Goal: Task Accomplishment & Management: Use online tool/utility

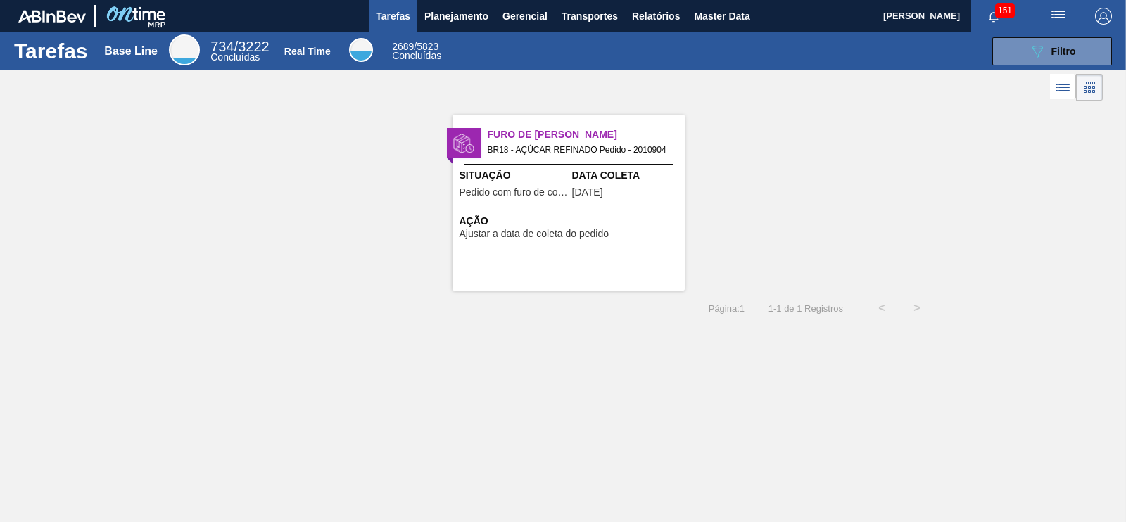
click at [756, 121] on div "Furo de Coleta BR18 - AÇÚCAR REFINADO Pedido - 2010904 Situação Pedido com furo…" at bounding box center [563, 197] width 1126 height 186
click at [672, 12] on span "Relatórios" at bounding box center [656, 16] width 48 height 17
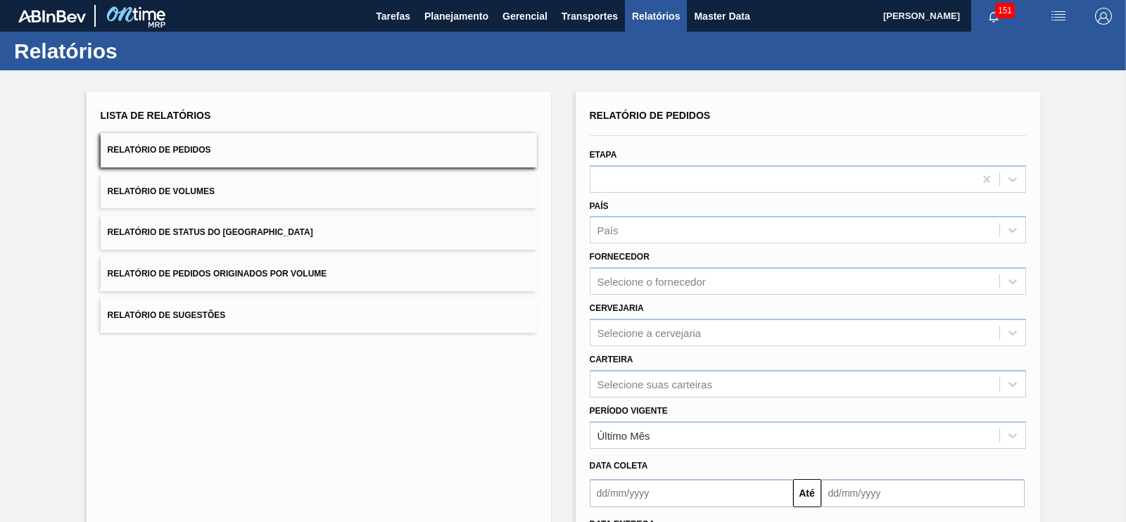
click at [306, 265] on button "Relatório de Pedidos Originados por Volume" at bounding box center [319, 274] width 436 height 34
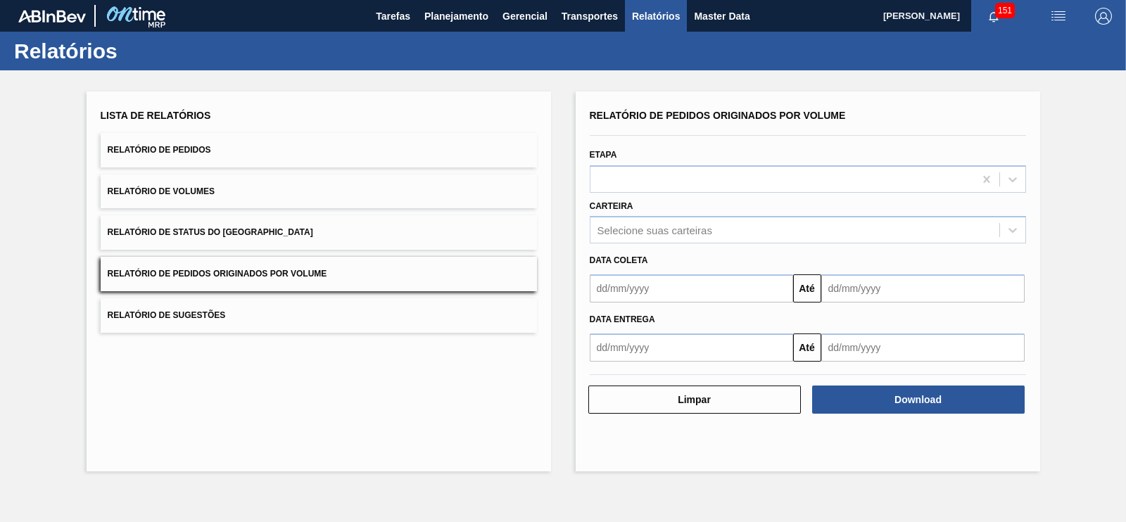
click at [218, 157] on button "Relatório de Pedidos" at bounding box center [319, 150] width 436 height 34
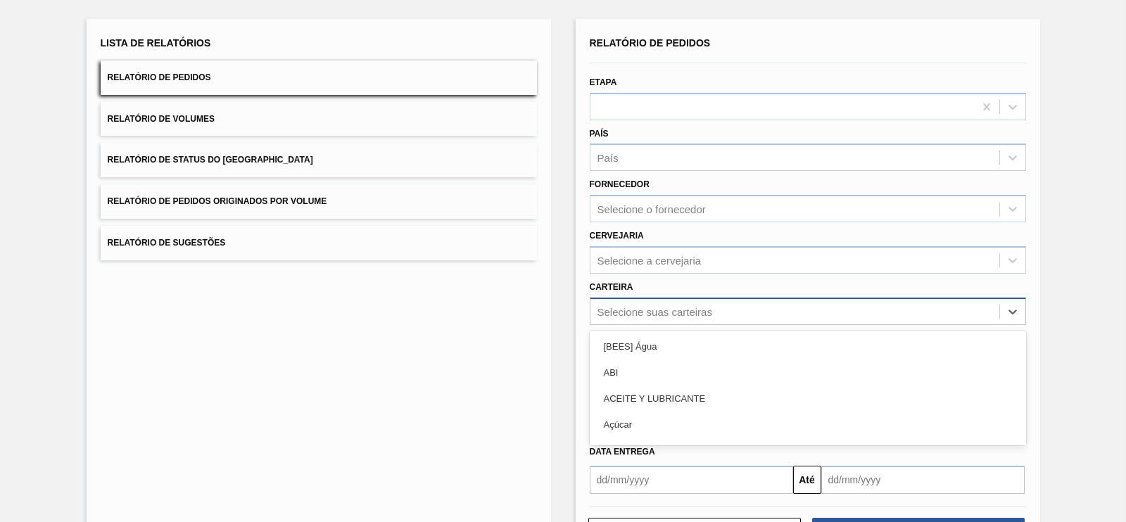
click at [627, 325] on div "option [BEES] Água focused, 1 of 101. 101 results available. Use Up and Down to…" at bounding box center [808, 311] width 436 height 27
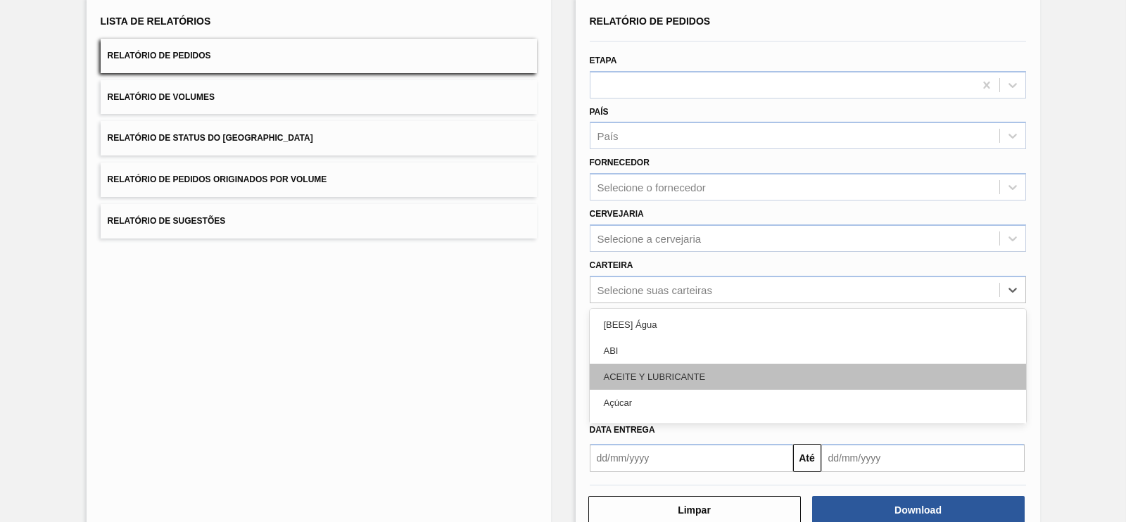
scroll to position [95, 0]
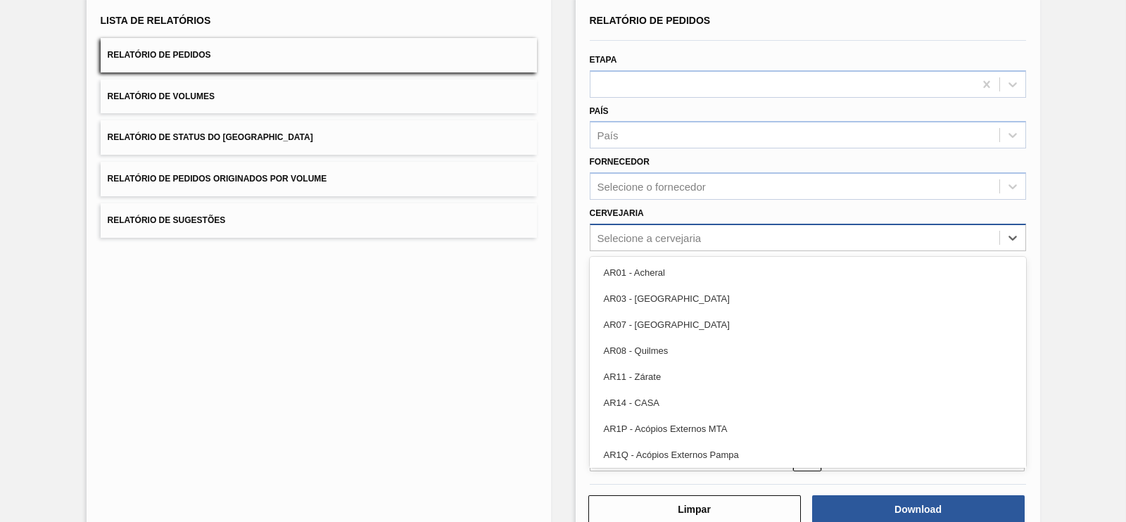
click at [623, 244] on div "Selecione a cervejaria" at bounding box center [794, 237] width 409 height 20
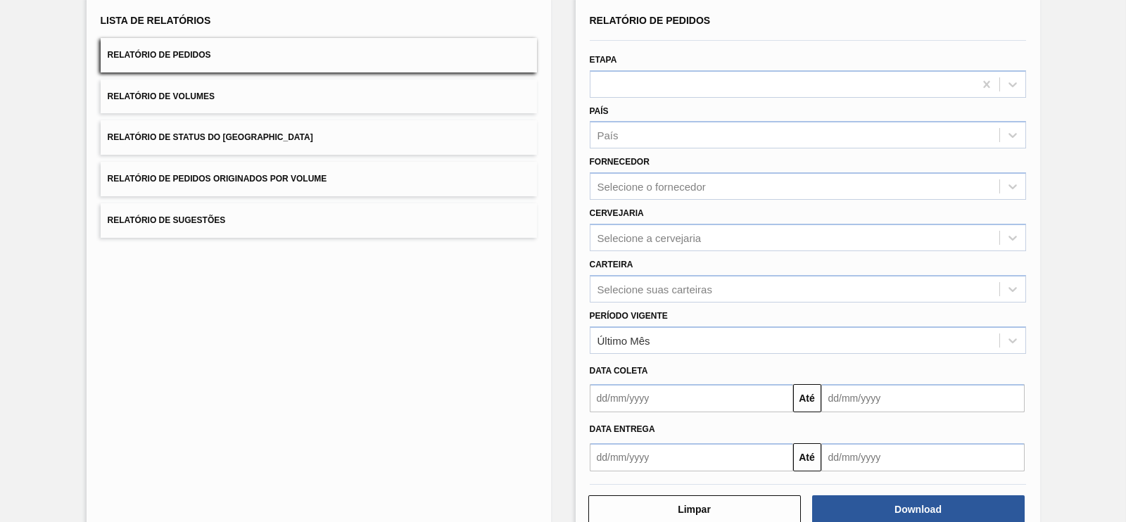
drag, startPoint x: 1055, startPoint y: 255, endPoint x: 675, endPoint y: 304, distance: 383.1
click at [675, 304] on div "Lista de Relatórios Relatório de Pedidos Relatório de Volumes Relatório de Stat…" at bounding box center [563, 265] width 1126 height 581
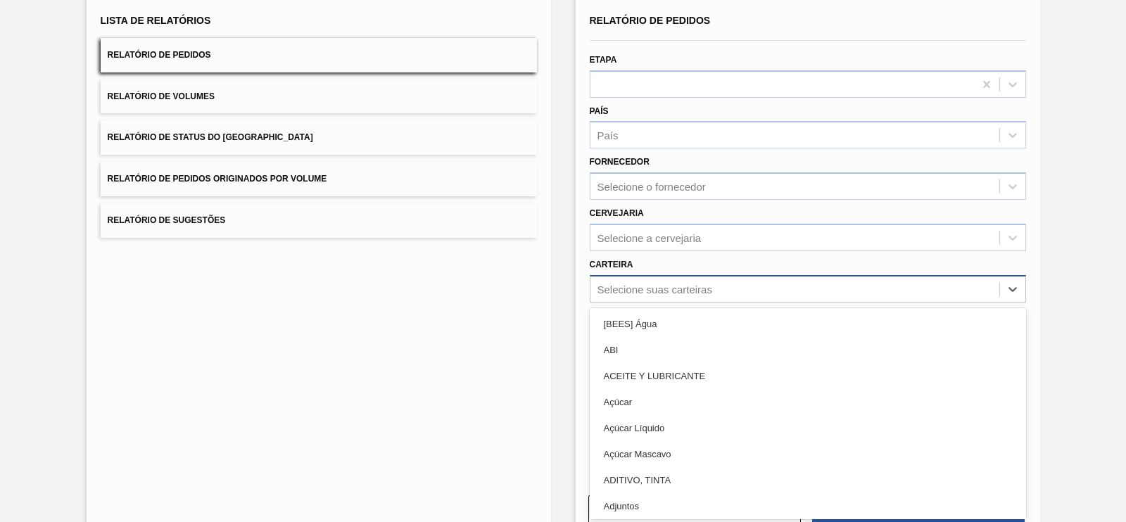
click at [723, 290] on div "Selecione suas carteiras" at bounding box center [794, 289] width 409 height 20
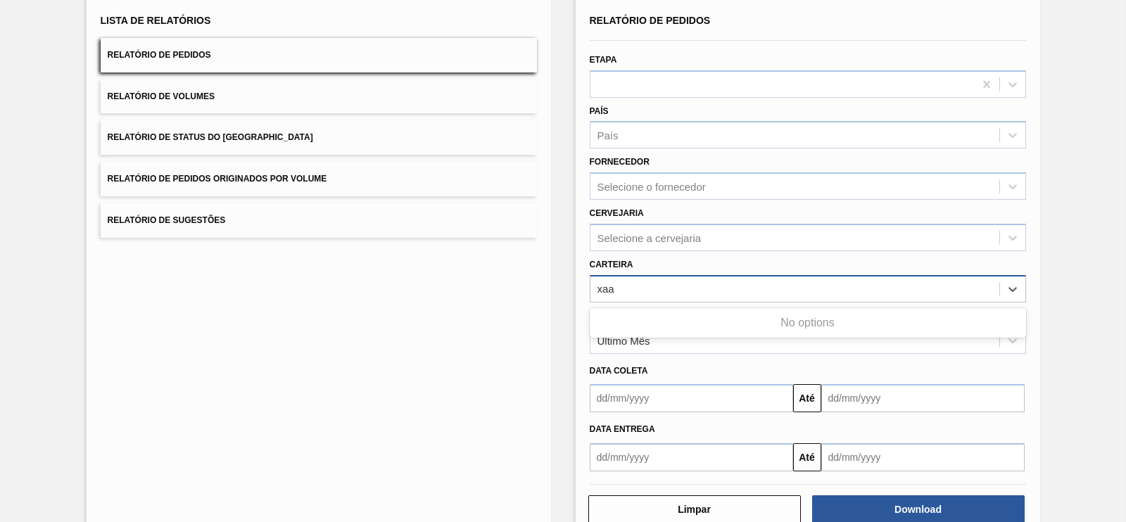
type input "xa"
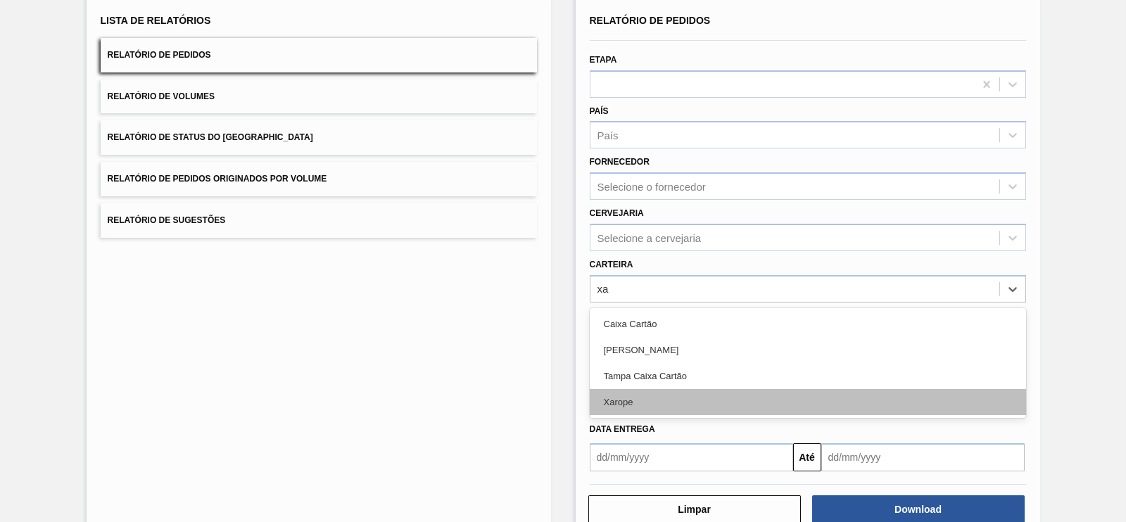
click at [626, 405] on div "Xarope" at bounding box center [808, 402] width 436 height 26
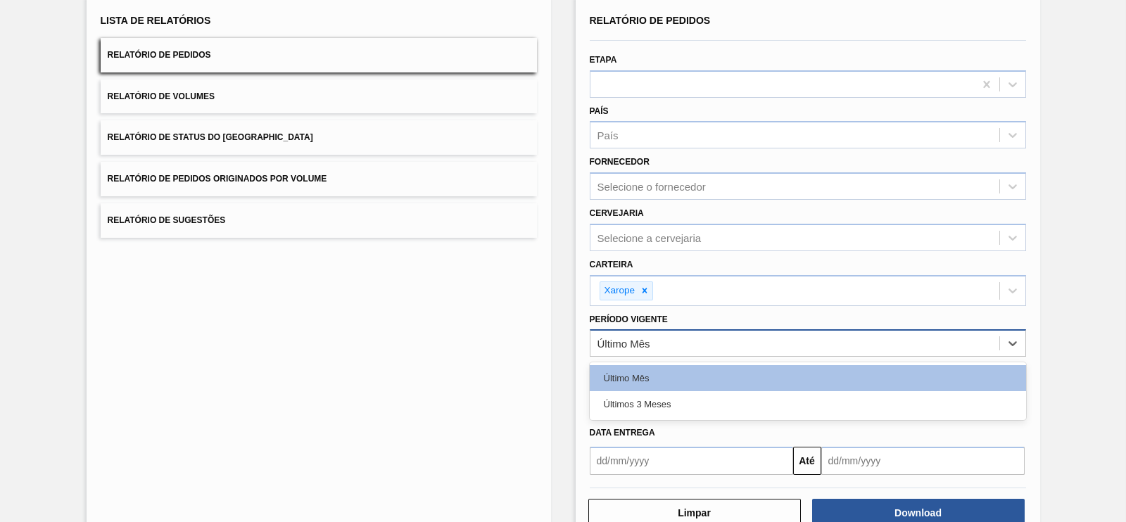
click at [663, 333] on div "Último Mês" at bounding box center [794, 343] width 409 height 20
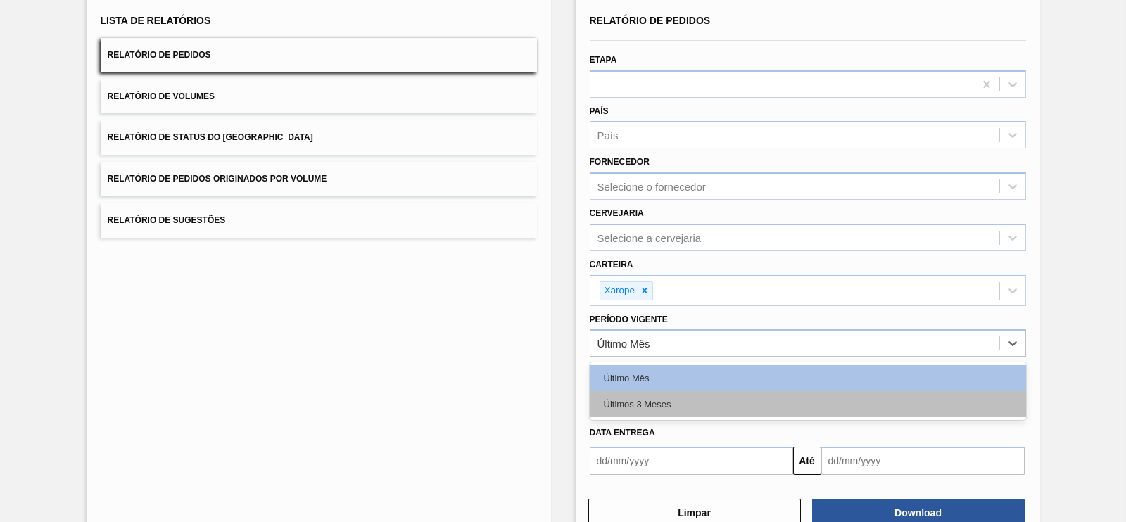
click at [639, 395] on div "Últimos 3 Meses" at bounding box center [808, 404] width 436 height 26
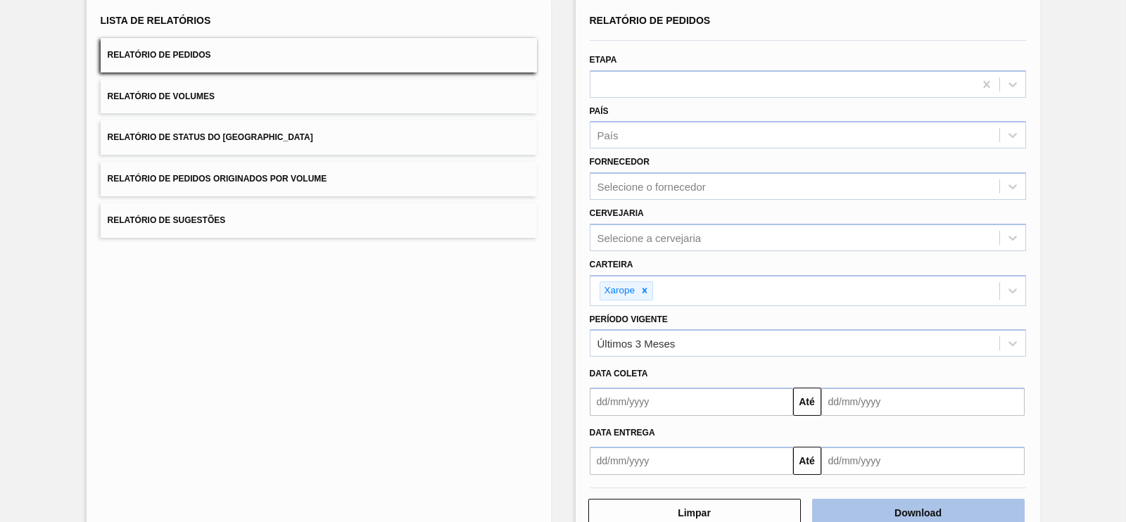
click at [897, 505] on button "Download" at bounding box center [918, 513] width 212 height 28
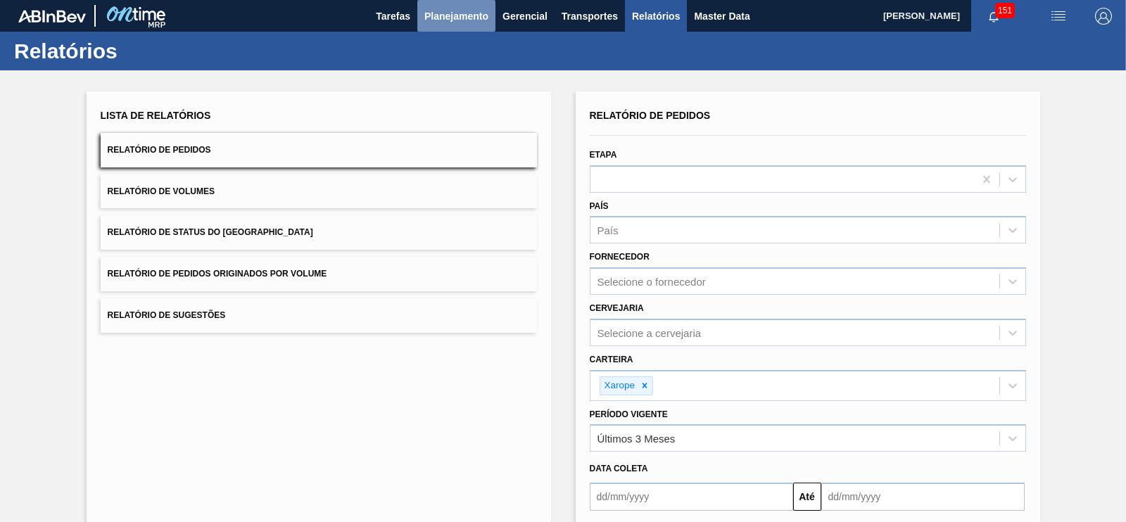
click at [448, 8] on span "Planejamento" at bounding box center [456, 16] width 64 height 17
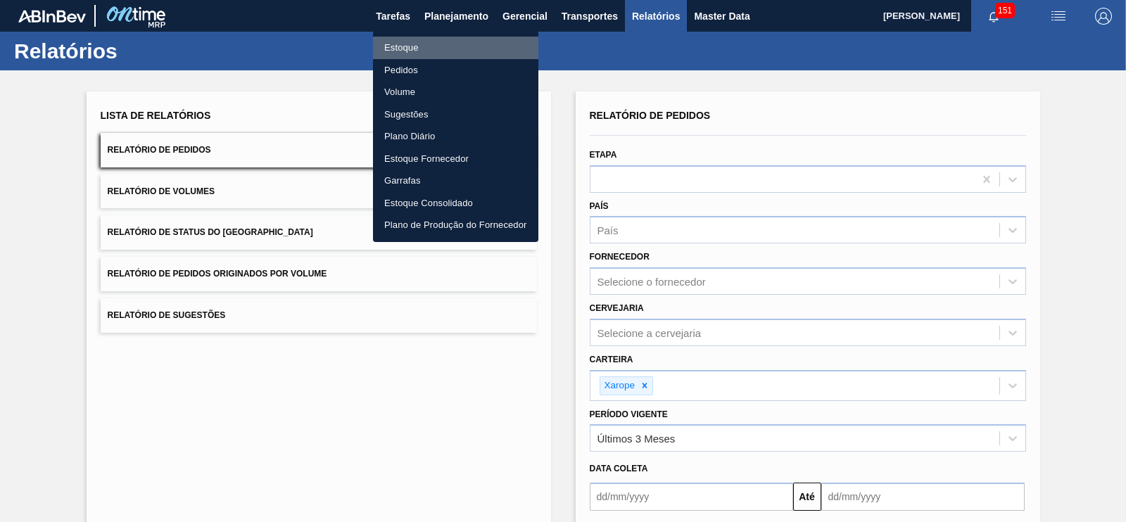
click at [398, 47] on li "Estoque" at bounding box center [455, 48] width 165 height 23
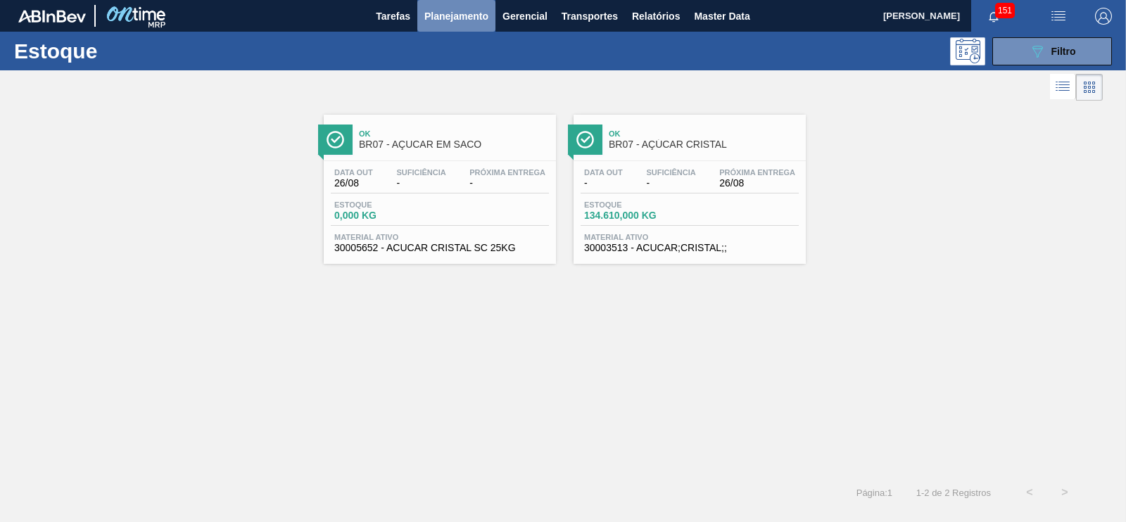
click at [455, 10] on span "Planejamento" at bounding box center [456, 16] width 64 height 17
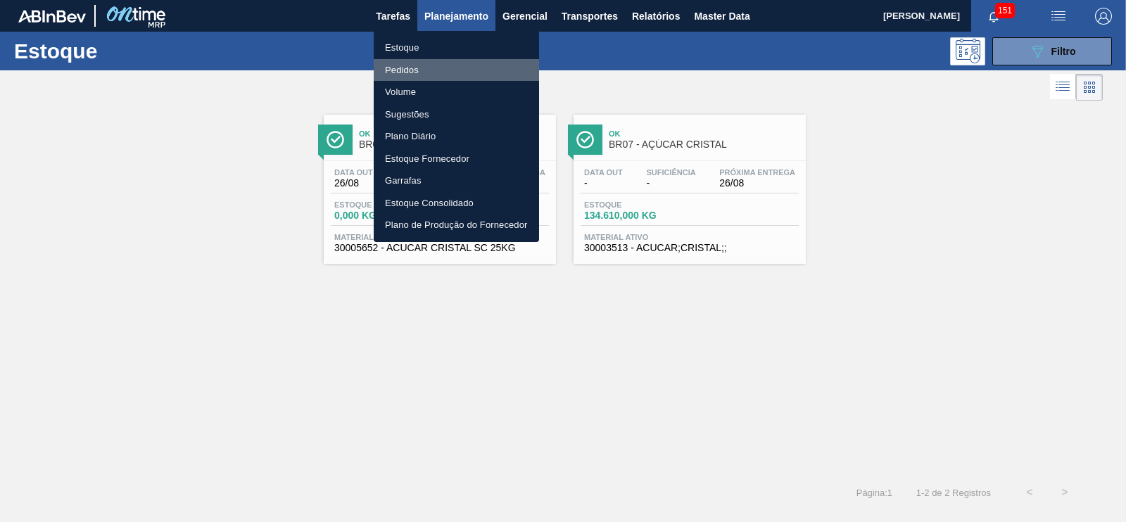
click at [403, 74] on li "Pedidos" at bounding box center [456, 70] width 165 height 23
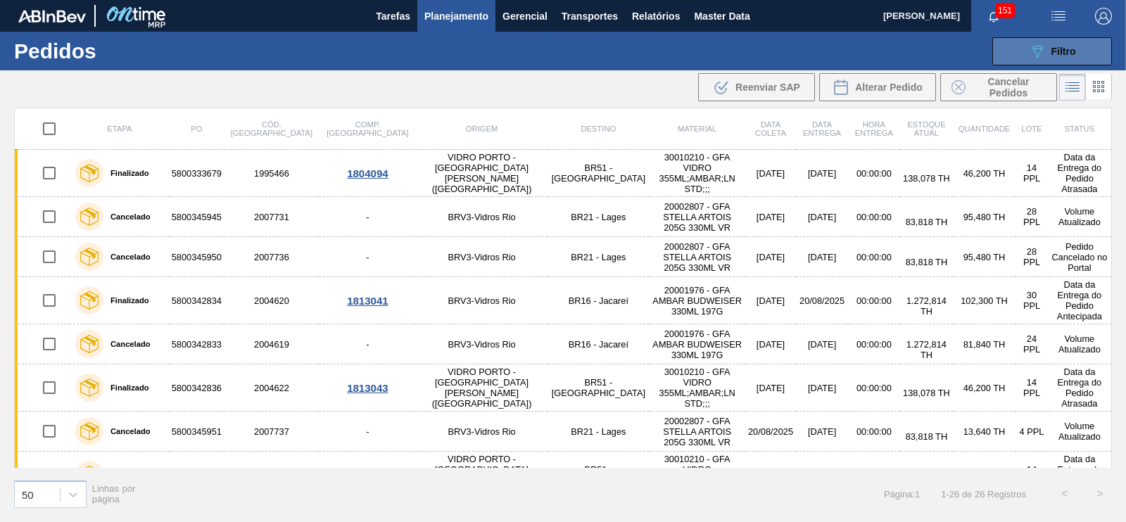
click at [1024, 60] on button "089F7B8B-B2A5-4AFE-B5C0-19BA573D28AC Filtro" at bounding box center [1052, 51] width 120 height 28
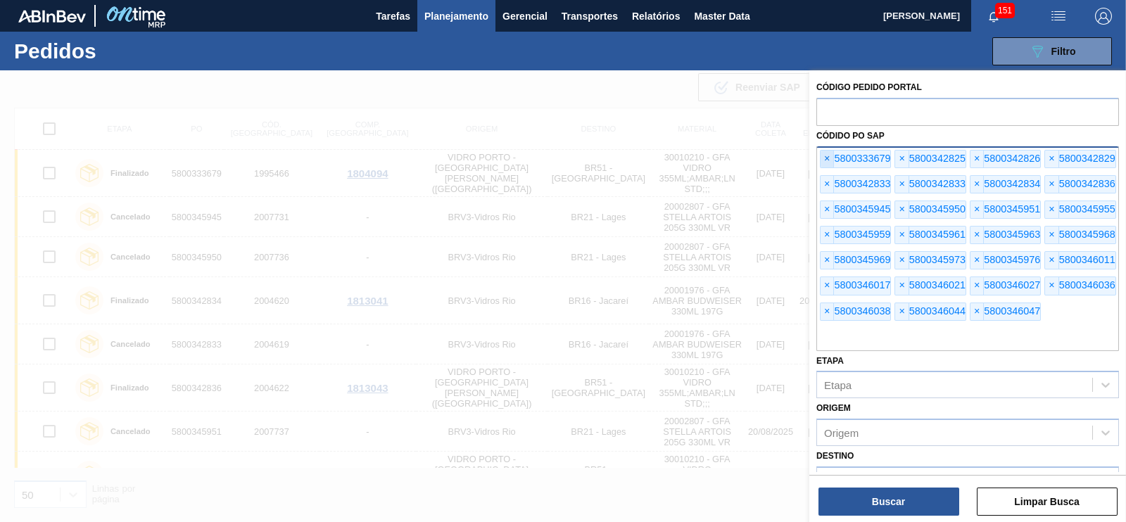
click at [826, 163] on span "×" at bounding box center [826, 159] width 13 height 17
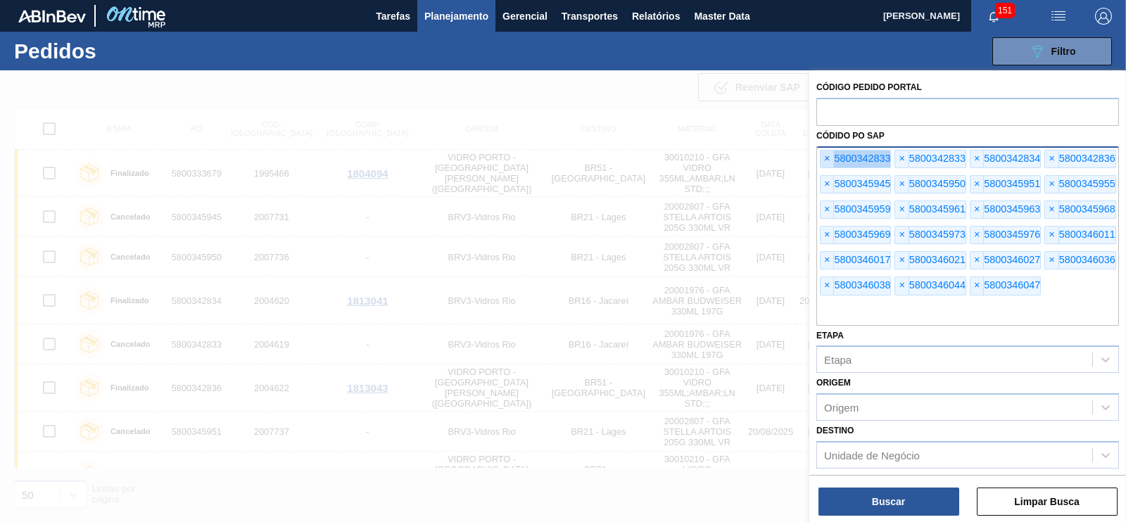
click at [826, 163] on span "×" at bounding box center [826, 159] width 13 height 17
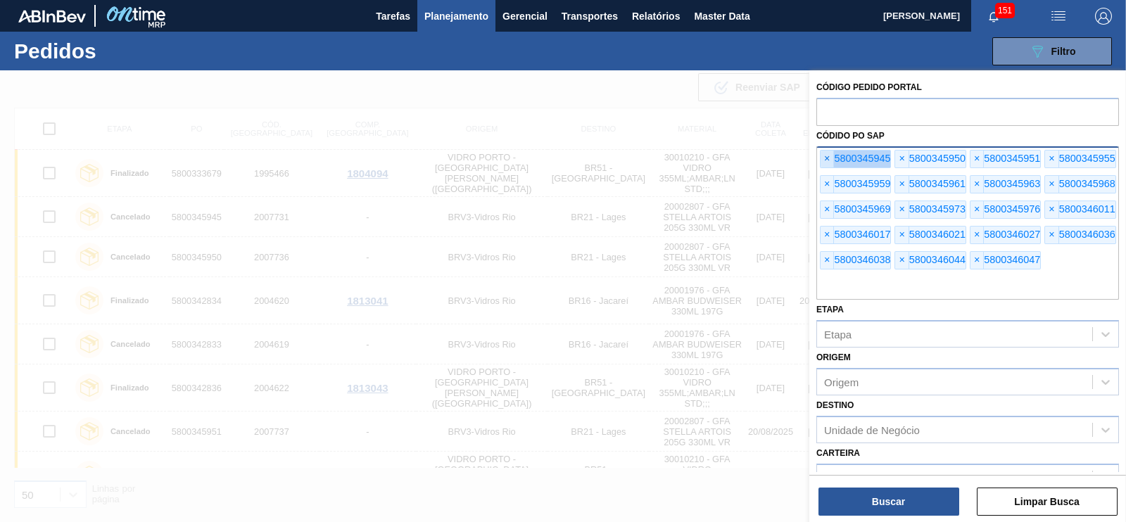
click at [826, 163] on span "×" at bounding box center [826, 159] width 13 height 17
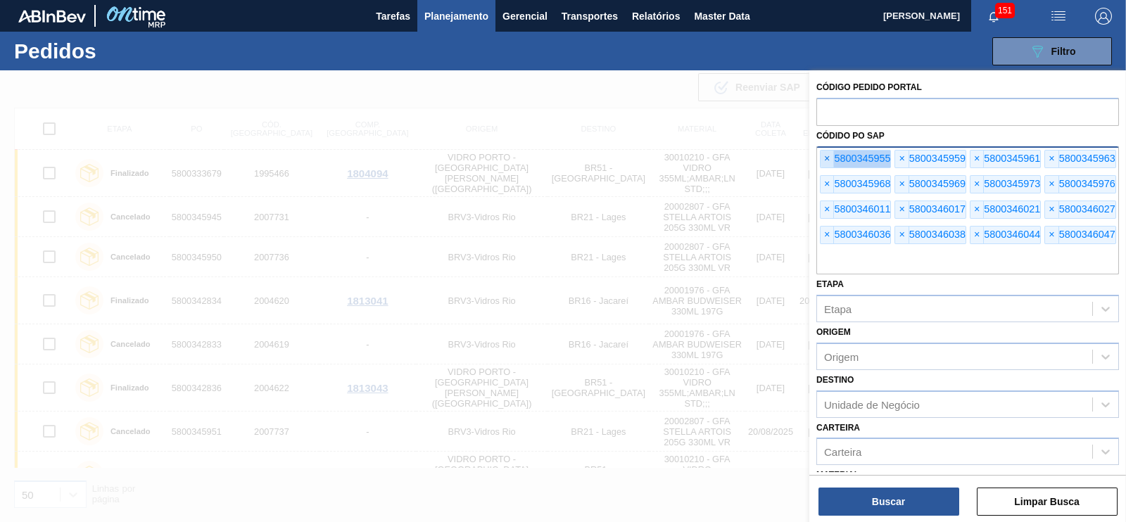
click at [826, 163] on span "×" at bounding box center [826, 159] width 13 height 17
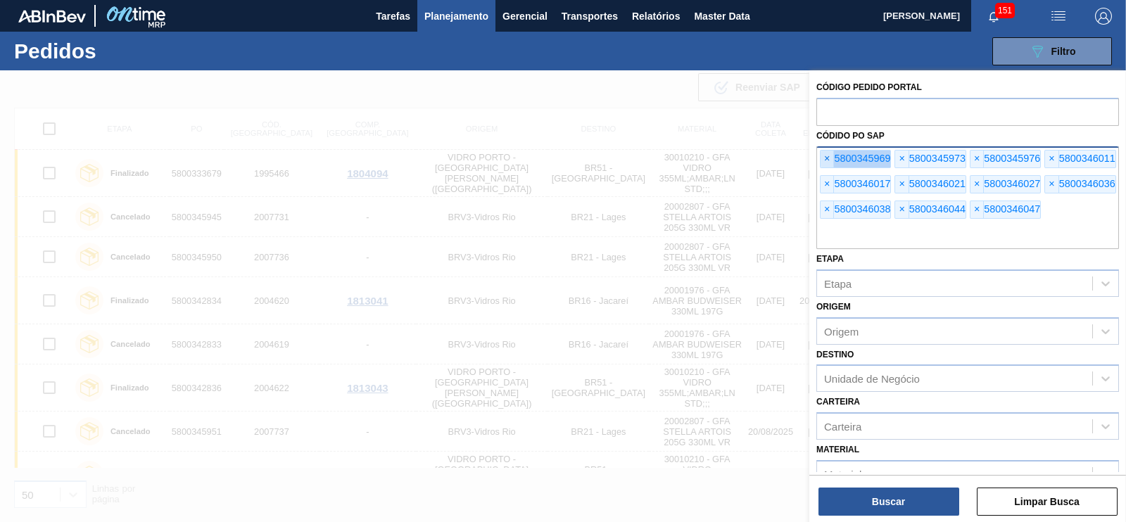
click at [826, 163] on span "×" at bounding box center [826, 159] width 13 height 17
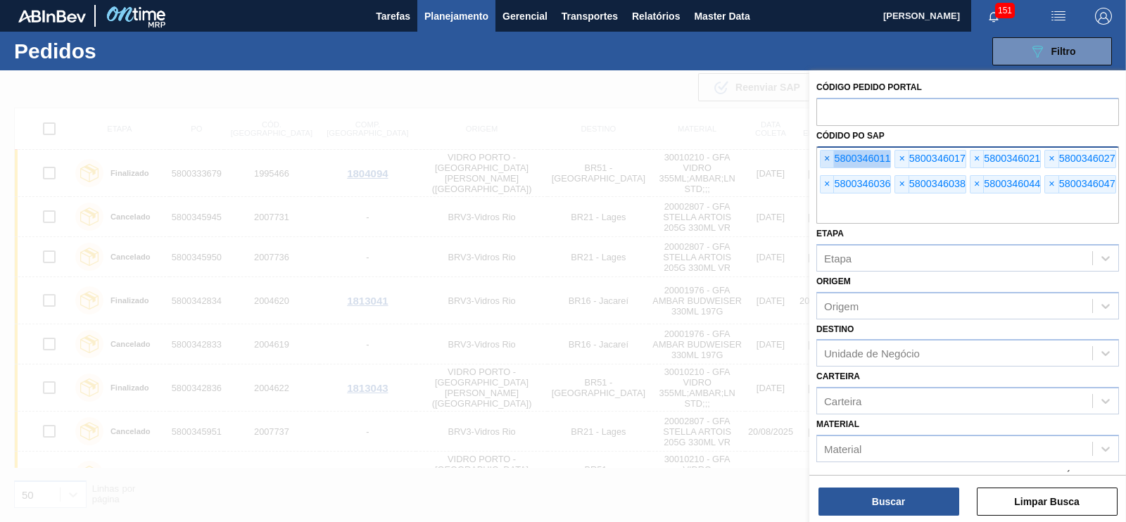
click at [826, 163] on span "×" at bounding box center [826, 159] width 13 height 17
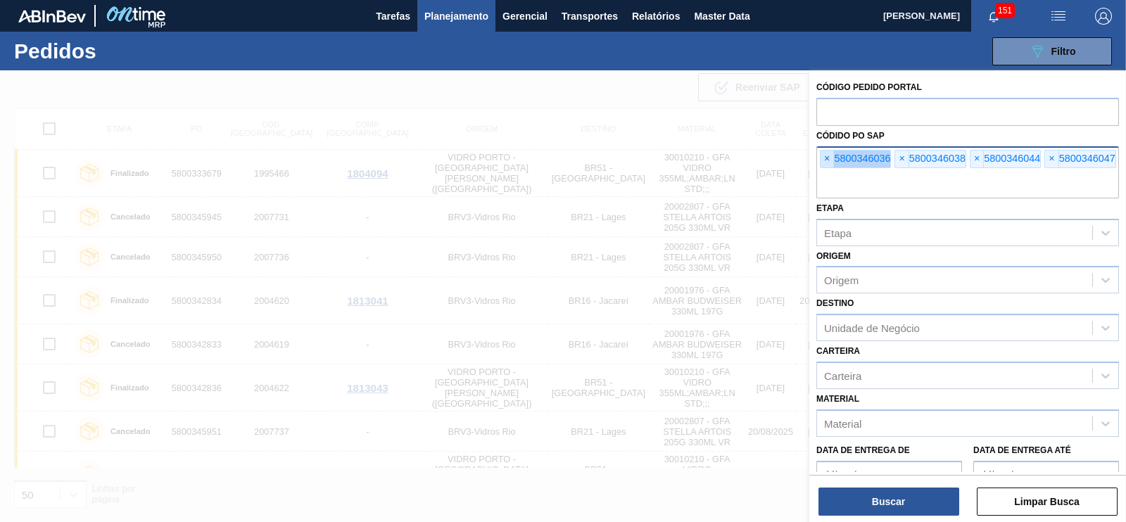
click at [826, 163] on span "×" at bounding box center [826, 159] width 13 height 17
click at [826, 172] on input "text" at bounding box center [967, 185] width 303 height 27
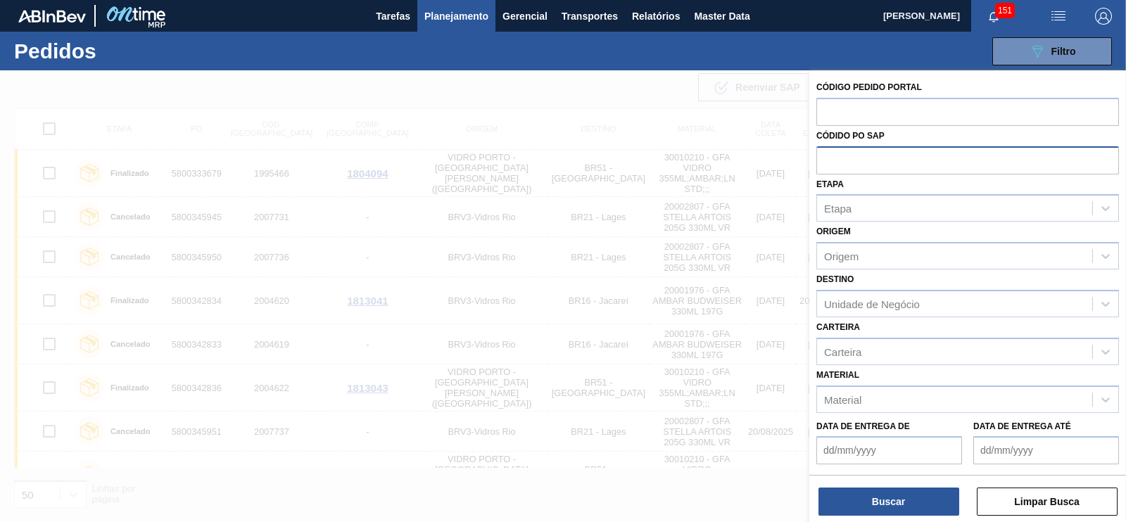
click at [826, 163] on input "text" at bounding box center [967, 159] width 303 height 27
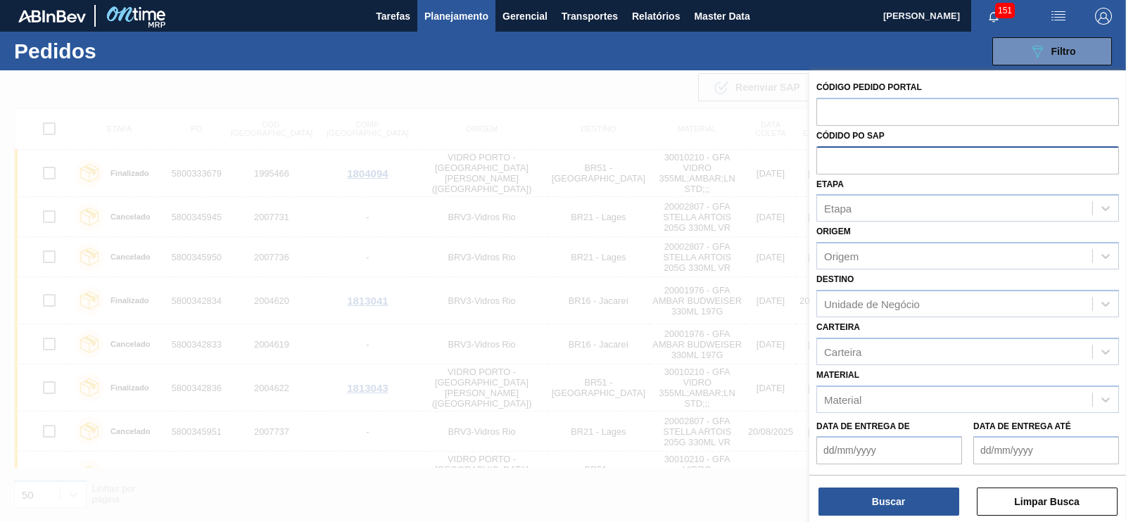
click at [826, 163] on input "text" at bounding box center [967, 159] width 303 height 27
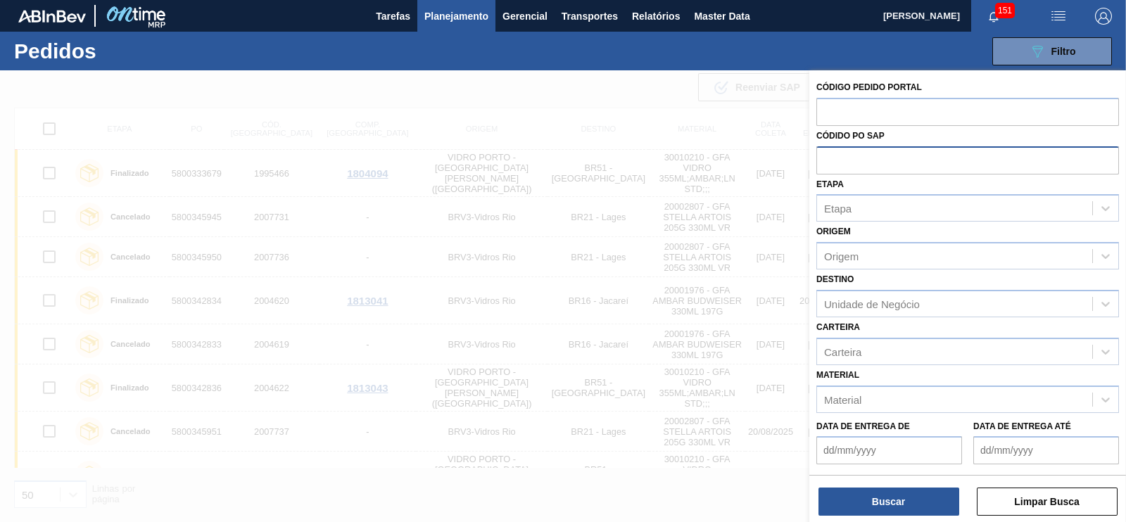
click at [826, 163] on input "text" at bounding box center [967, 159] width 303 height 27
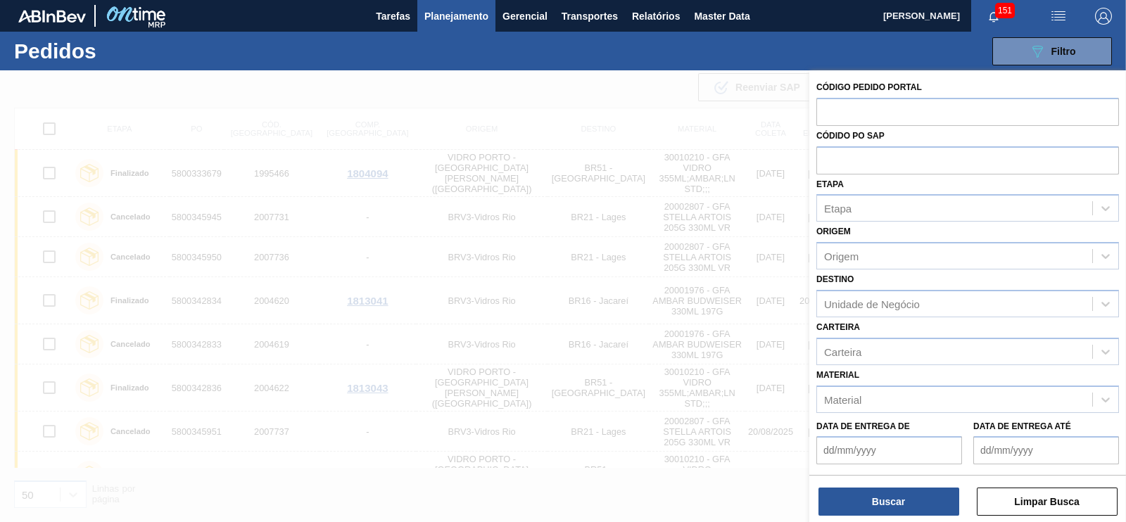
click at [792, 97] on div at bounding box center [563, 331] width 1126 height 522
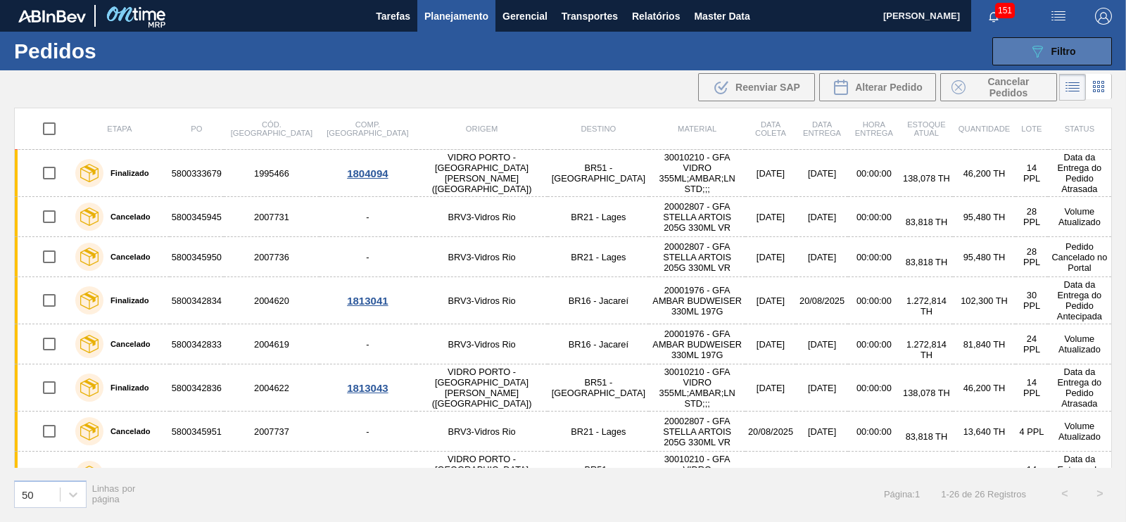
click at [1055, 58] on div "089F7B8B-B2A5-4AFE-B5C0-19BA573D28AC Filtro" at bounding box center [1052, 51] width 47 height 17
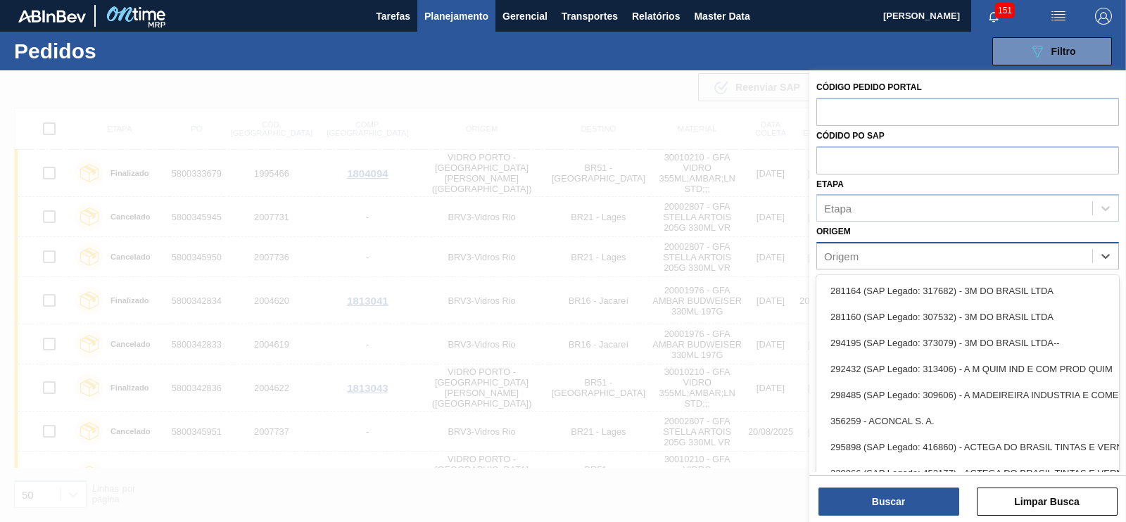
click at [866, 253] on div "Origem" at bounding box center [954, 256] width 275 height 20
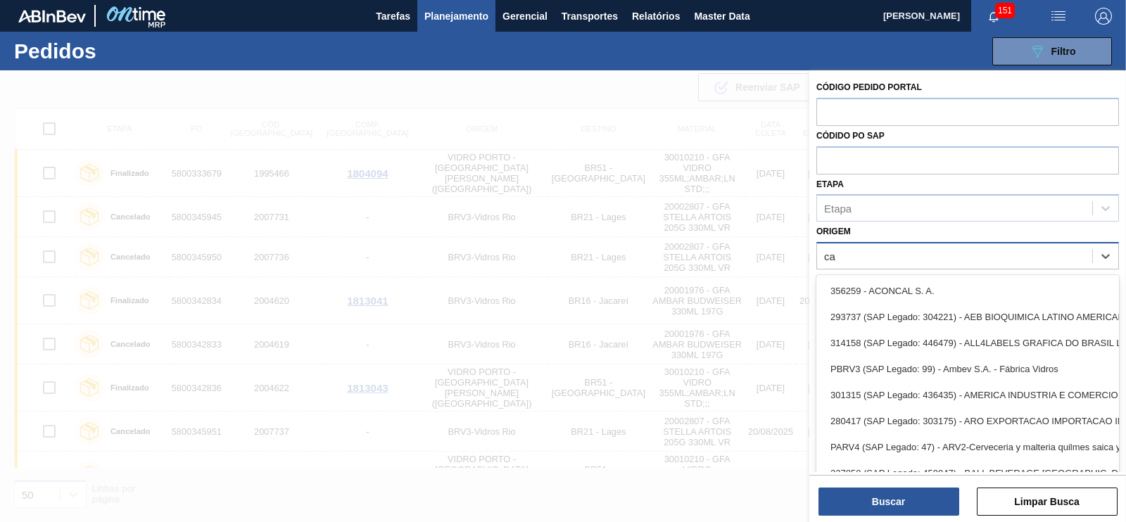
type input "c"
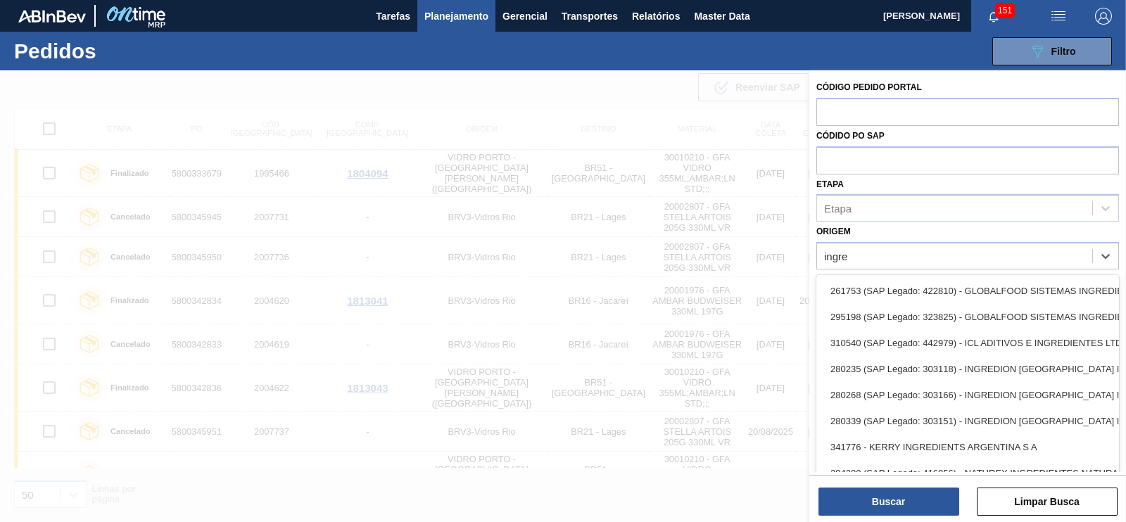
type input "ingre"
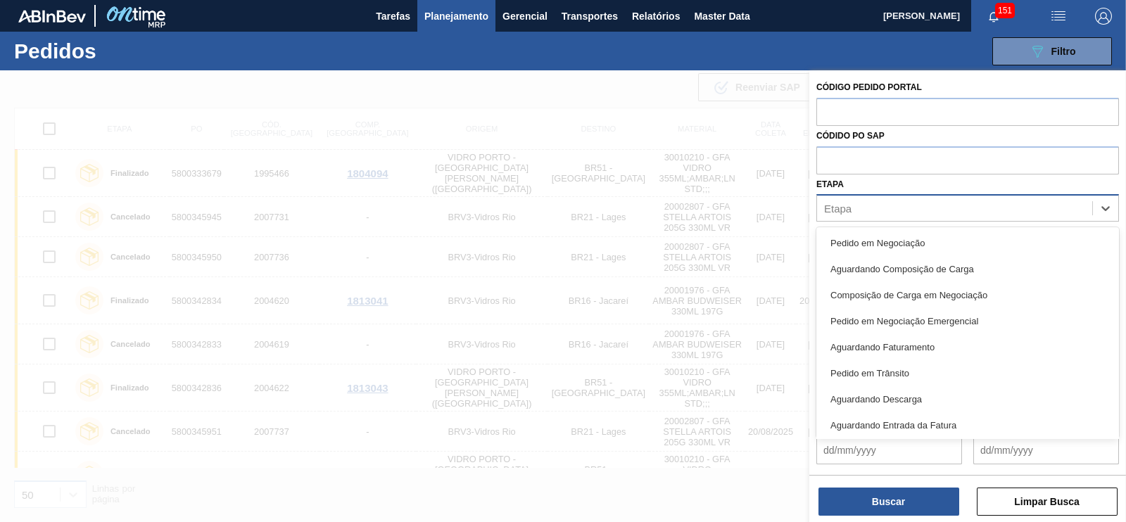
click at [846, 211] on div "Etapa" at bounding box center [837, 209] width 27 height 12
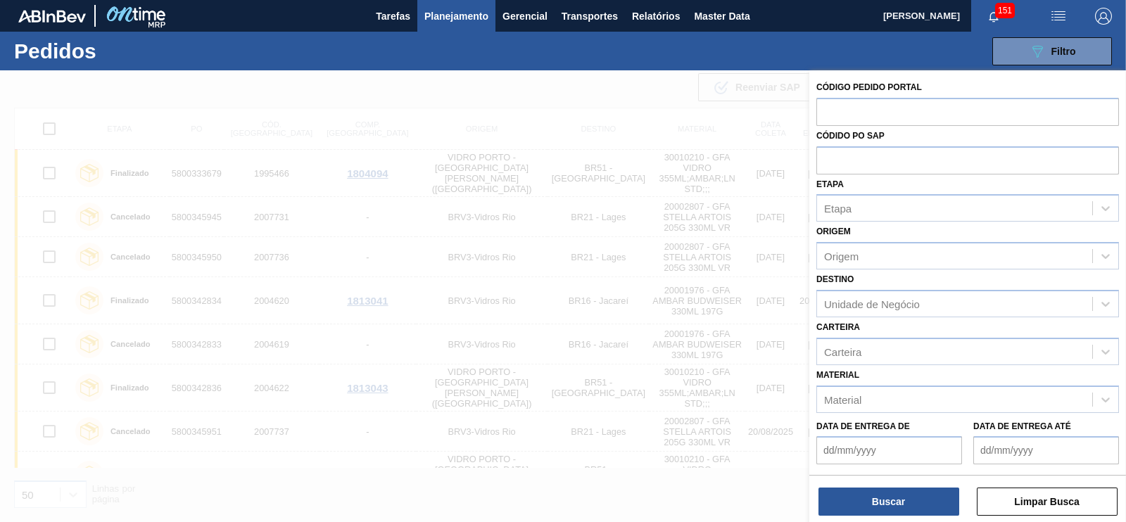
click at [763, 241] on div at bounding box center [563, 331] width 1126 height 522
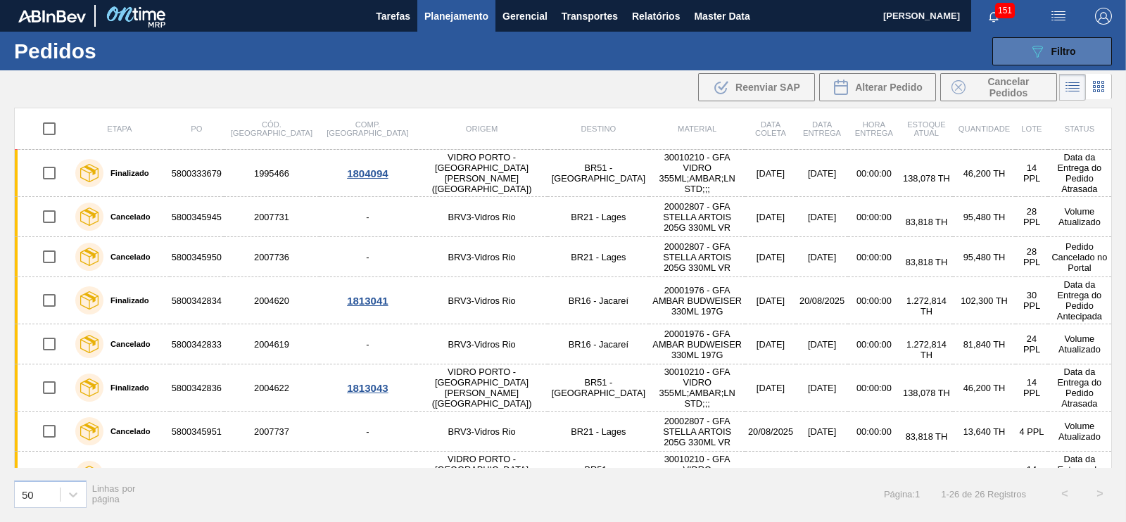
click at [1018, 49] on button "089F7B8B-B2A5-4AFE-B5C0-19BA573D28AC Filtro" at bounding box center [1052, 51] width 120 height 28
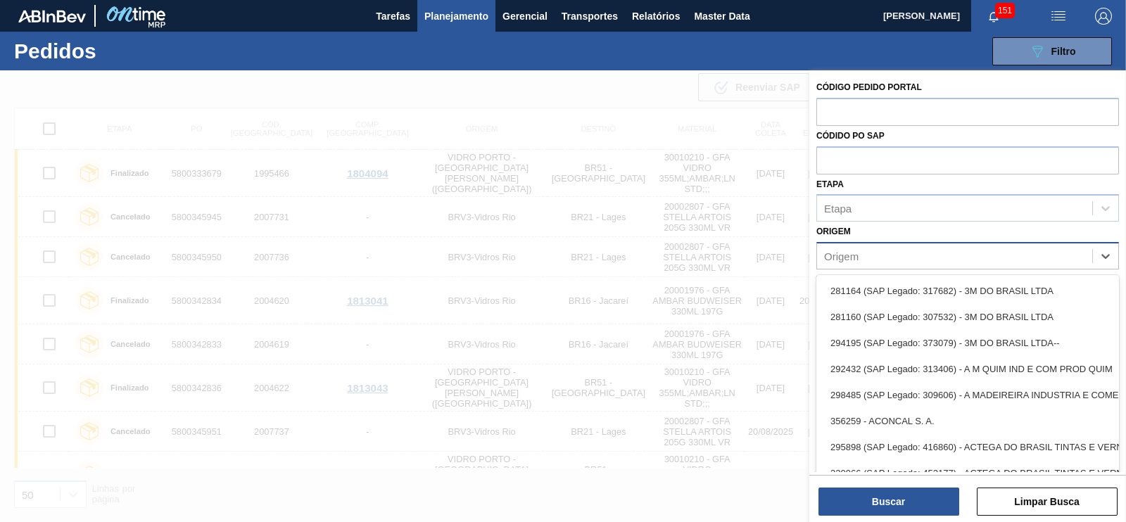
click at [872, 253] on div "Origem" at bounding box center [954, 256] width 275 height 20
paste input "303118"
type input "303118"
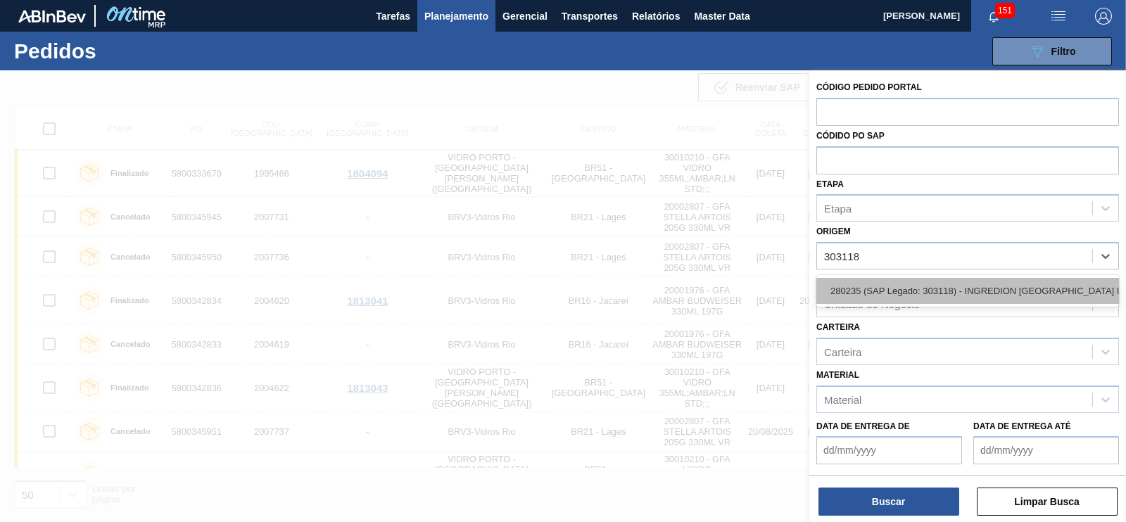
click at [865, 293] on div "280235 (SAP Legado: 303118) - INGREDION [GEOGRAPHIC_DATA] INGREDIENTES" at bounding box center [967, 291] width 303 height 26
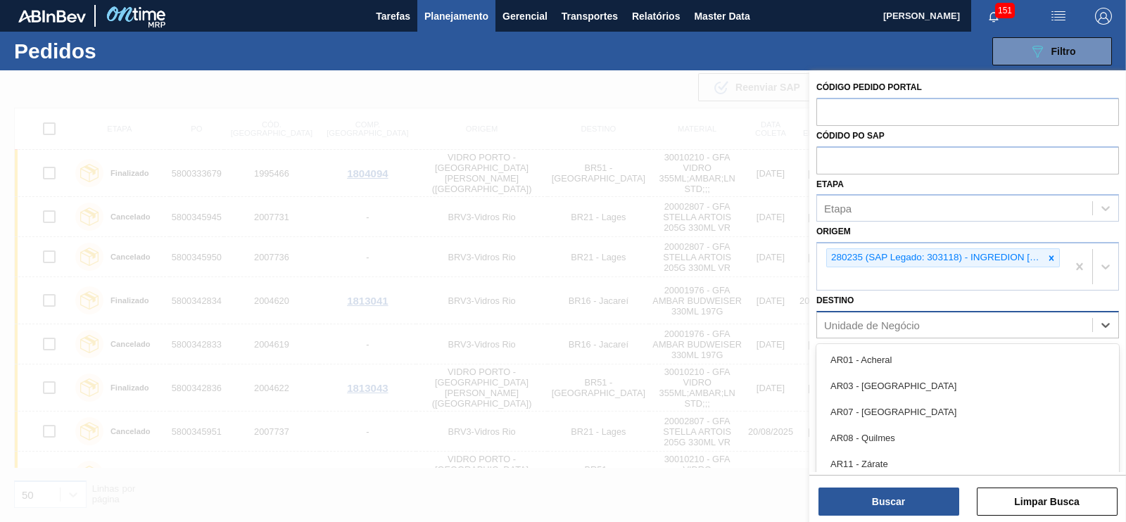
click at [851, 324] on div "Unidade de Negócio" at bounding box center [872, 325] width 96 height 12
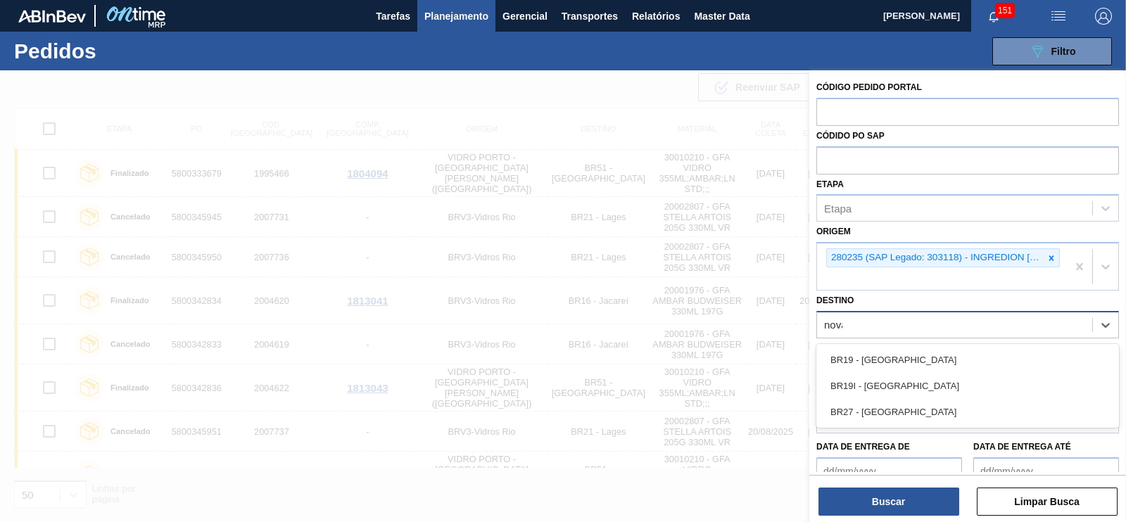
type input "nova"
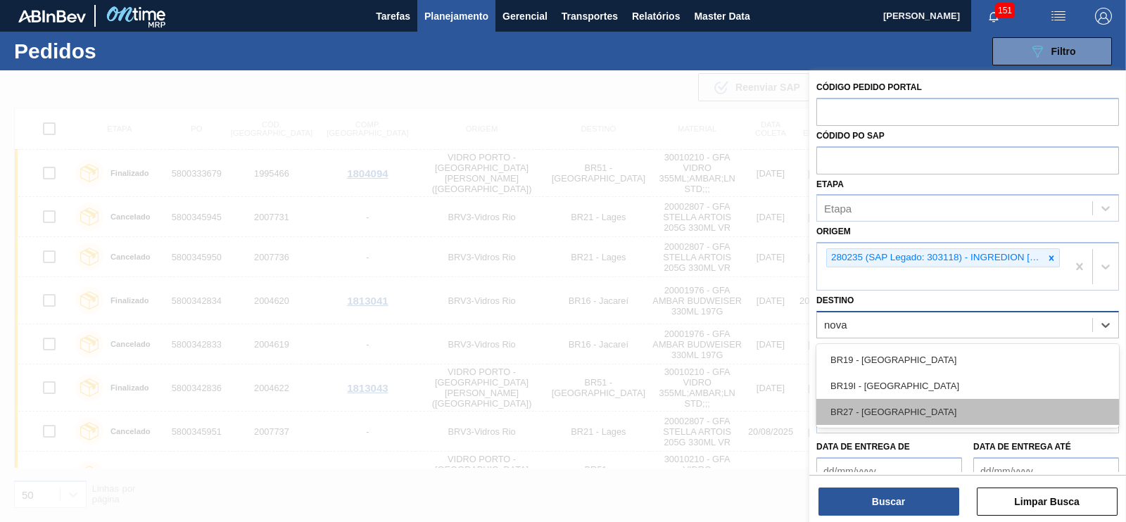
click at [844, 401] on div "BR27 - [GEOGRAPHIC_DATA]" at bounding box center [967, 412] width 303 height 26
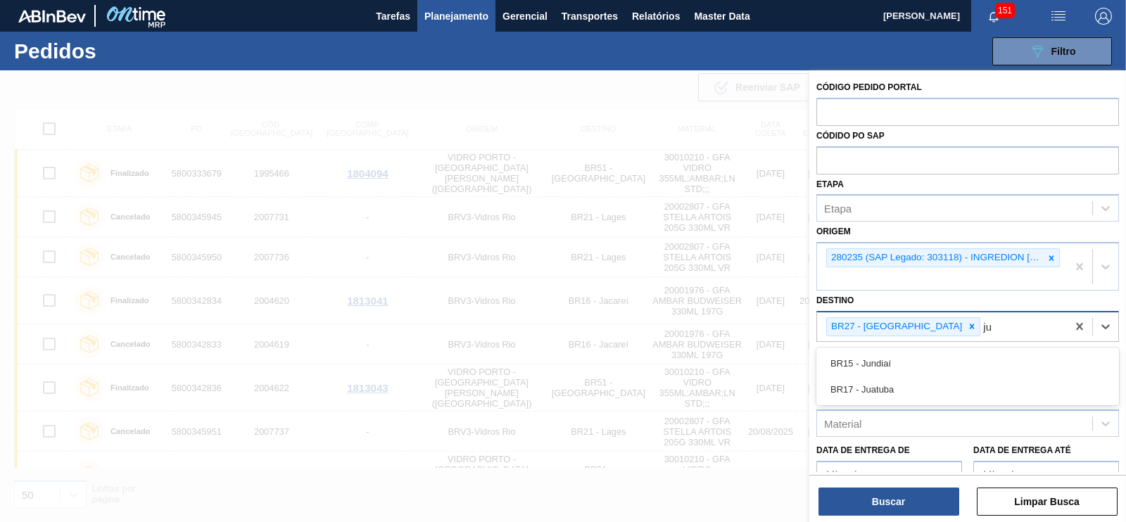
type input "jua"
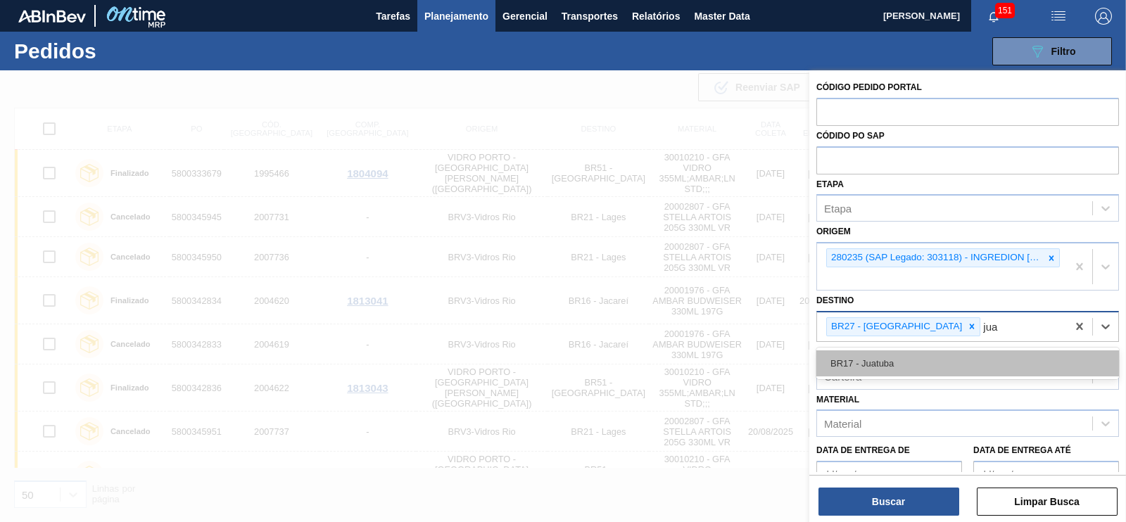
click at [915, 360] on div "BR17 - Juatuba" at bounding box center [967, 363] width 303 height 26
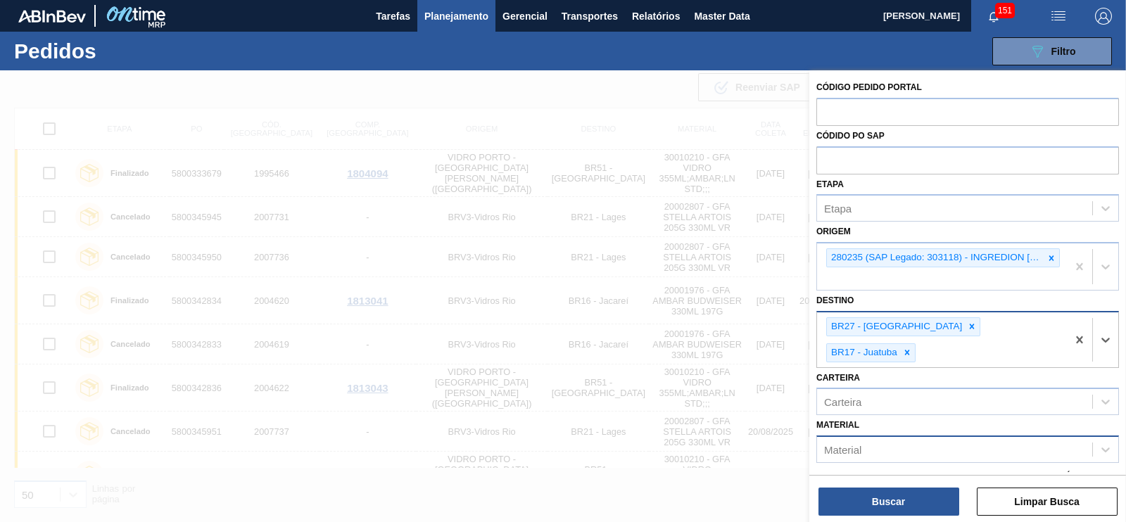
scroll to position [91, 0]
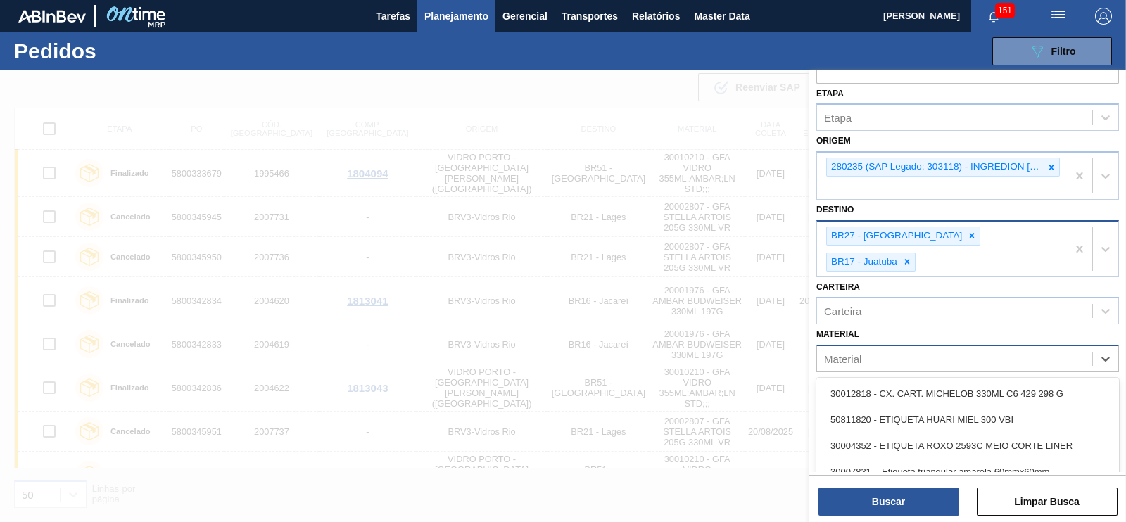
click at [835, 349] on div "Material" at bounding box center [954, 359] width 275 height 20
paste input "30003526"
type input "30003526"
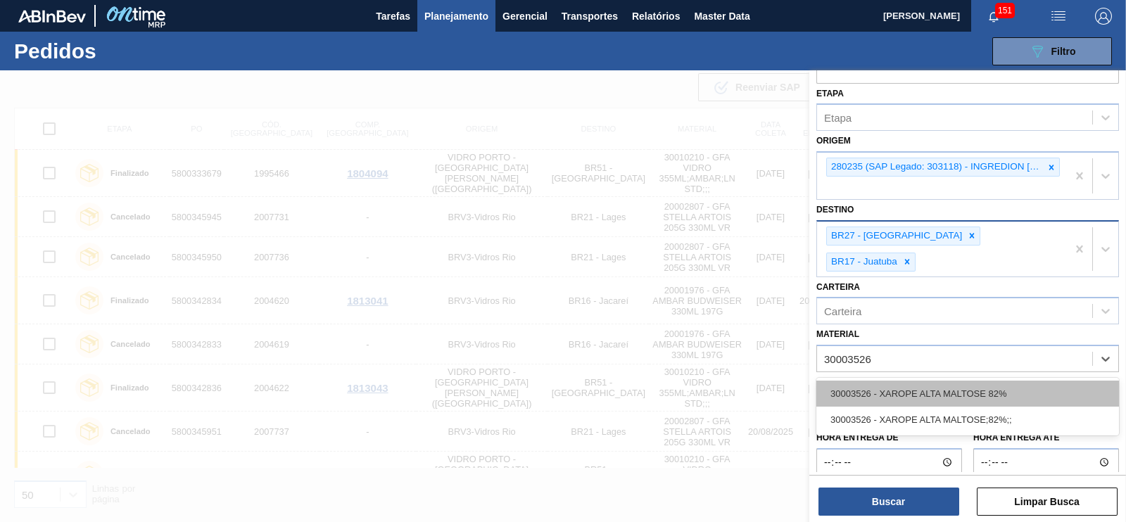
click at [884, 381] on div "30003526 - XAROPE ALTA MALTOSE 82%" at bounding box center [967, 394] width 303 height 26
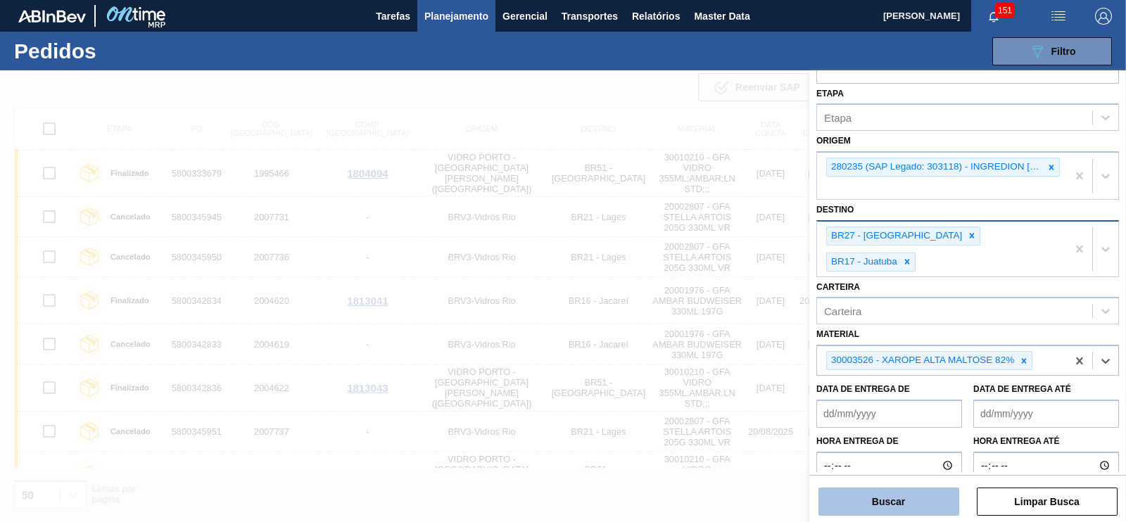
click at [906, 495] on button "Buscar" at bounding box center [888, 502] width 141 height 28
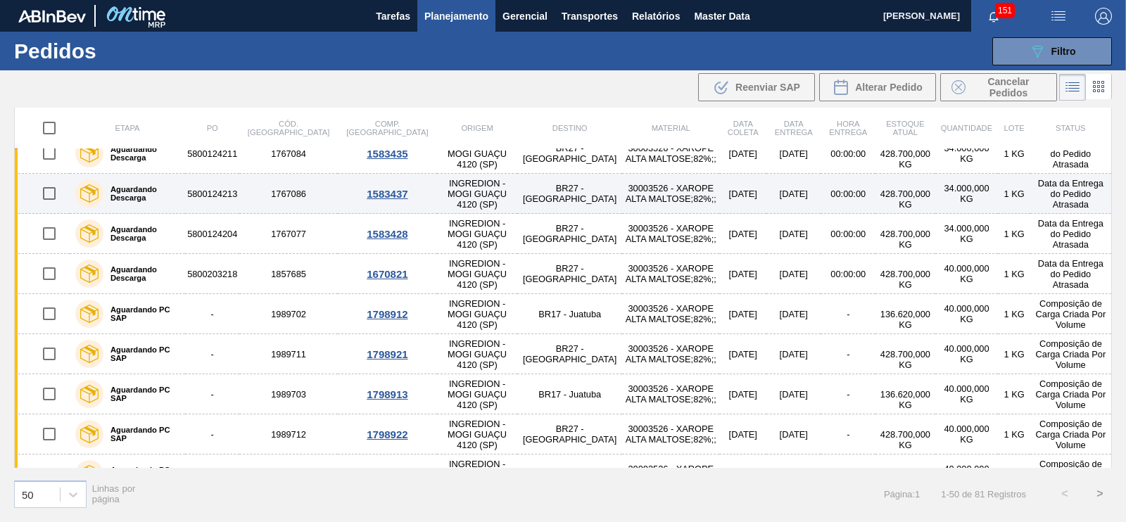
scroll to position [0, 0]
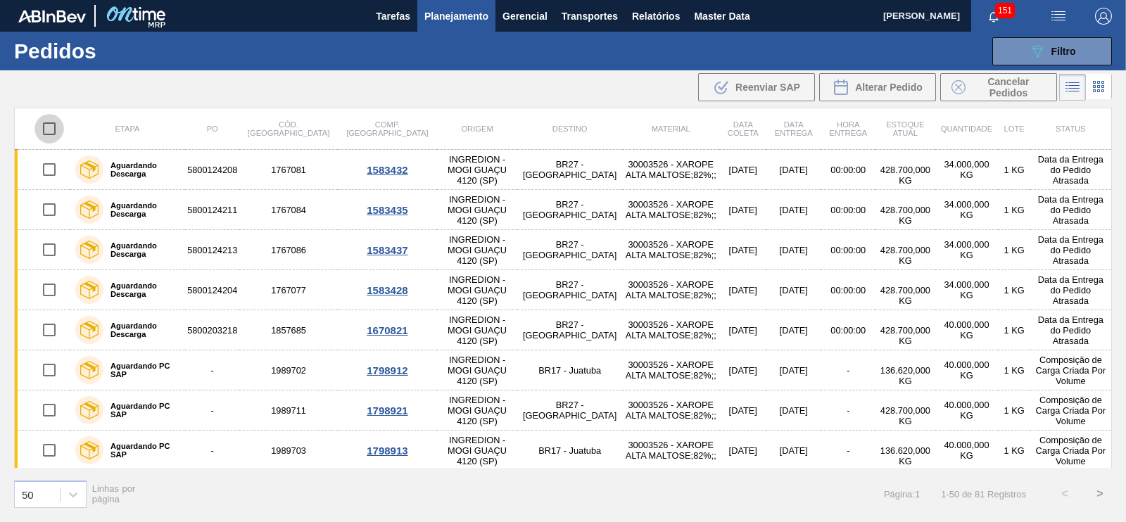
click at [49, 127] on input "checkbox" at bounding box center [49, 129] width 30 height 30
checkbox input "true"
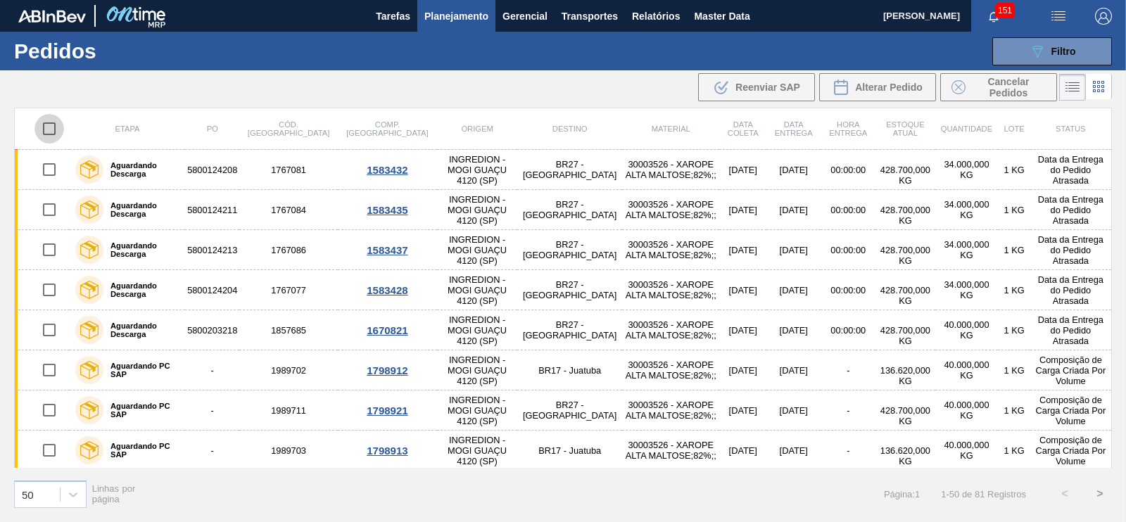
checkbox input "true"
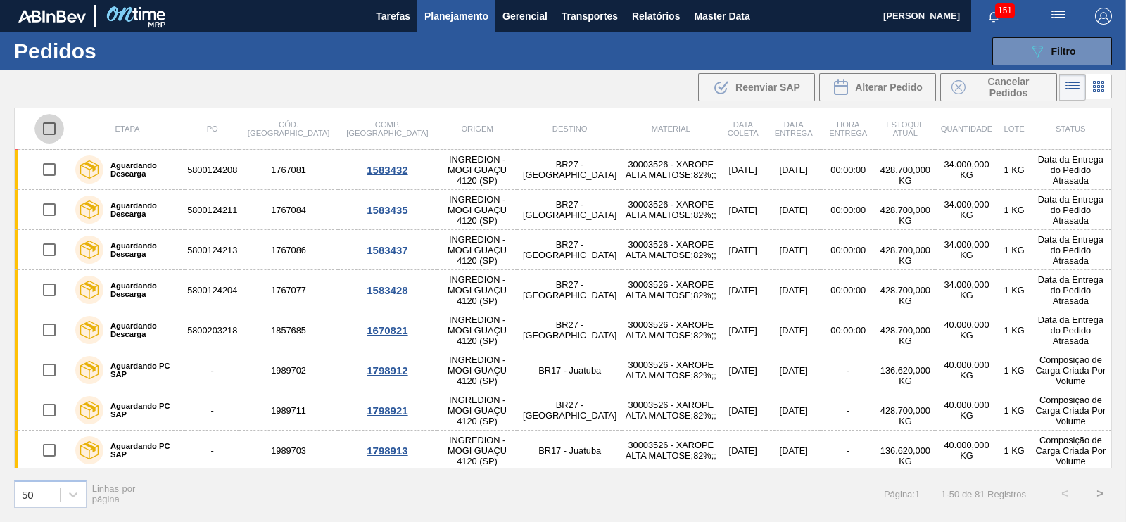
checkbox input "true"
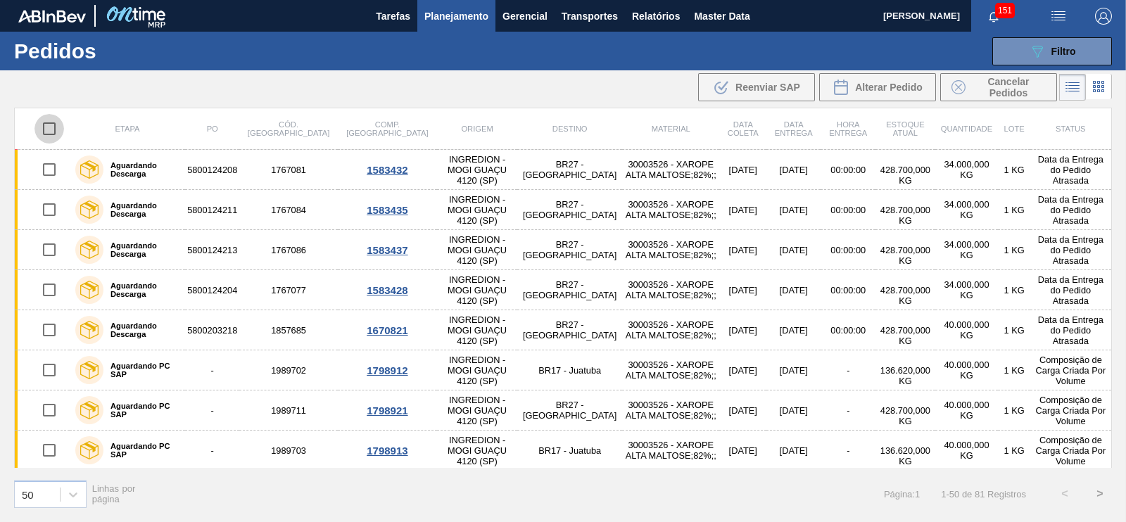
checkbox input "true"
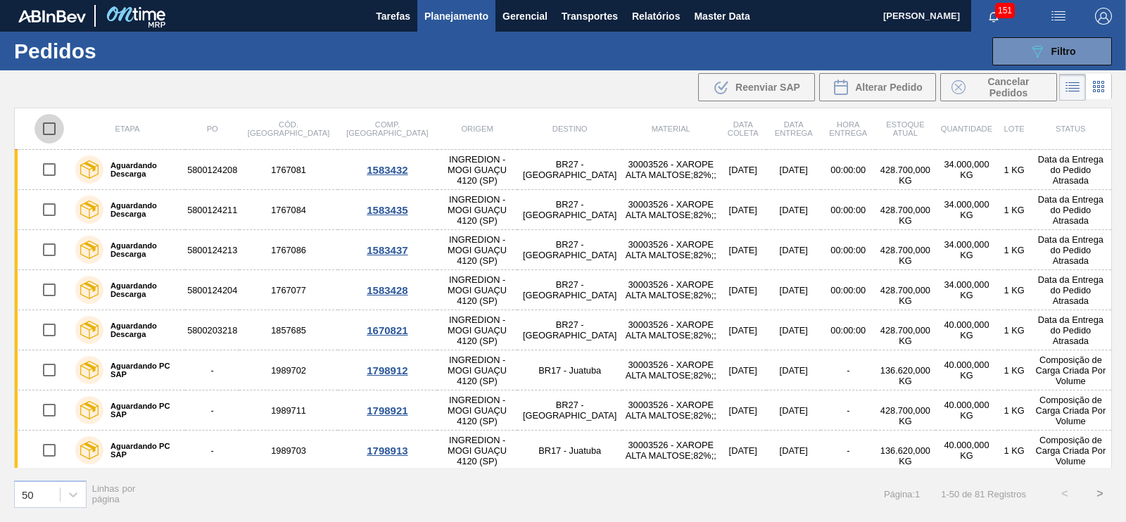
checkbox input "true"
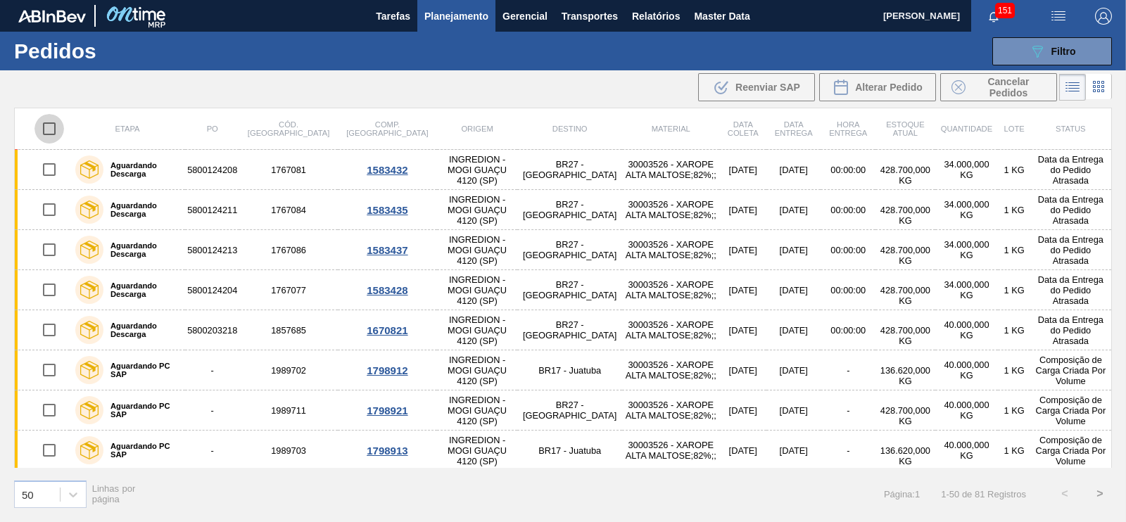
checkbox input "true"
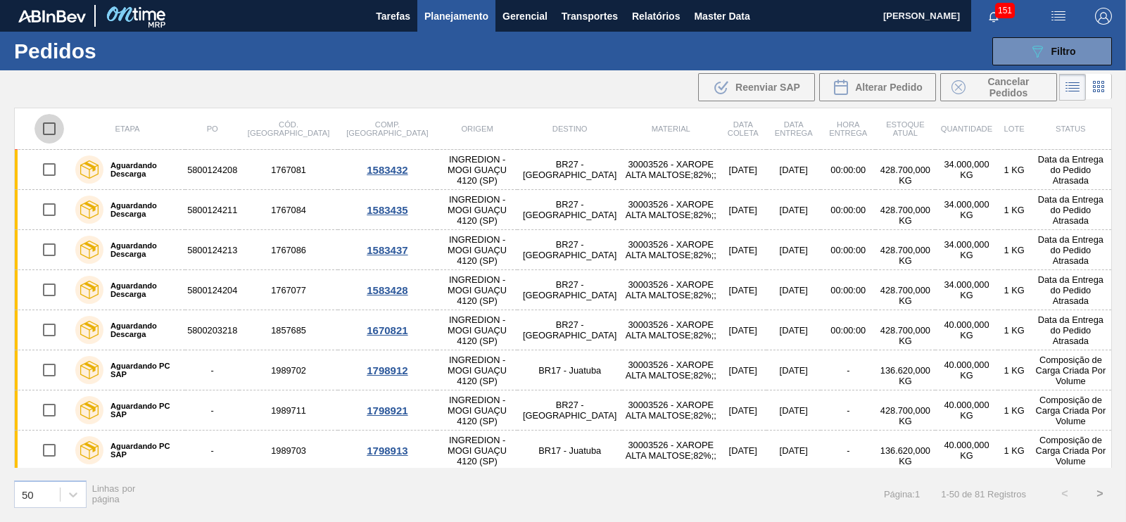
checkbox input "true"
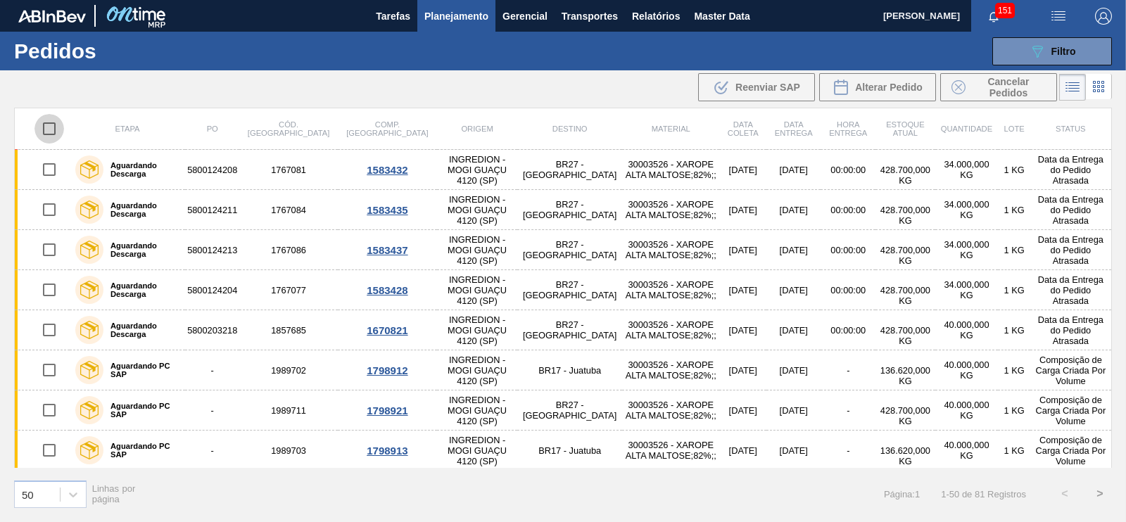
checkbox input "true"
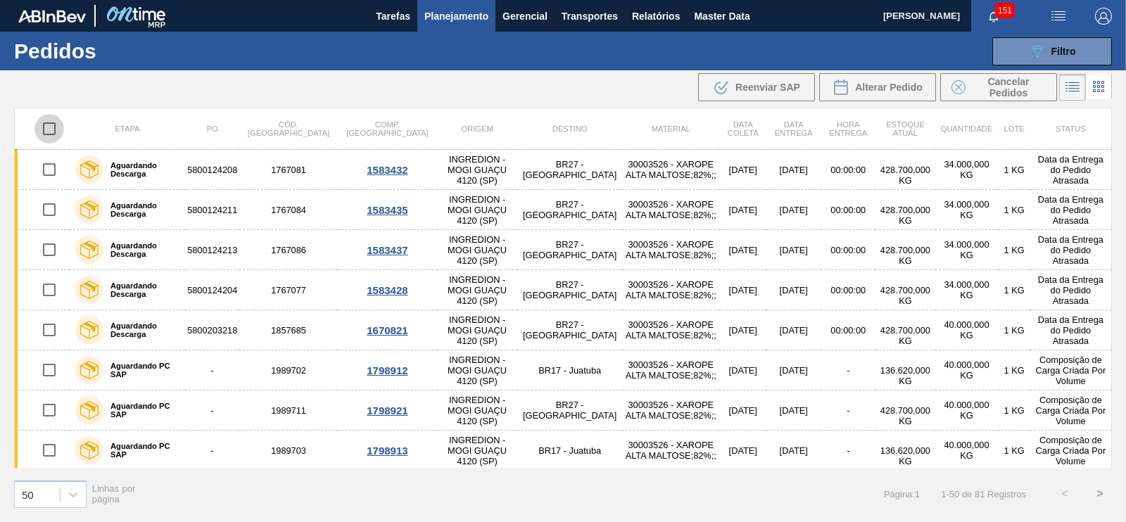
checkbox input "true"
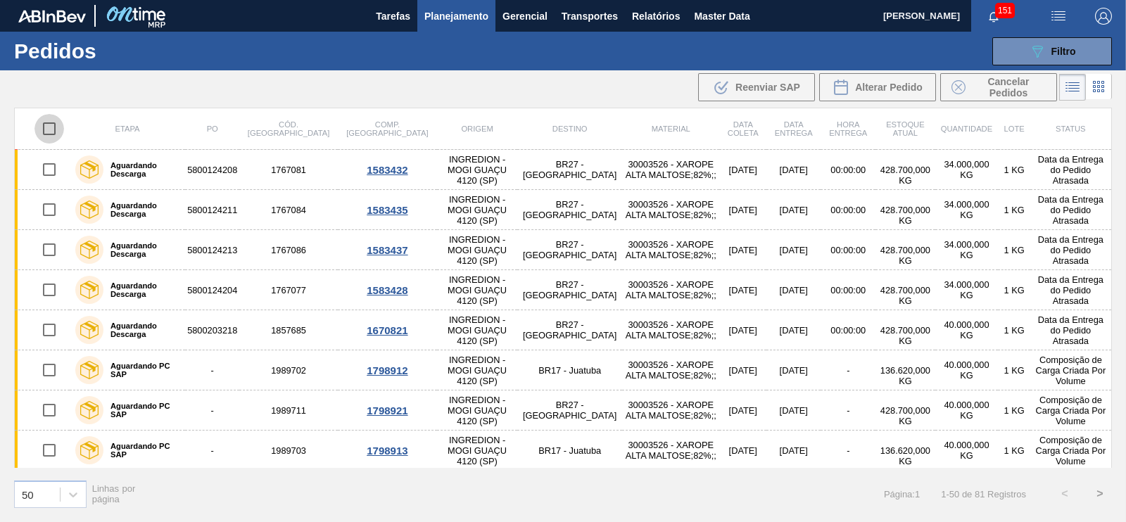
checkbox input "true"
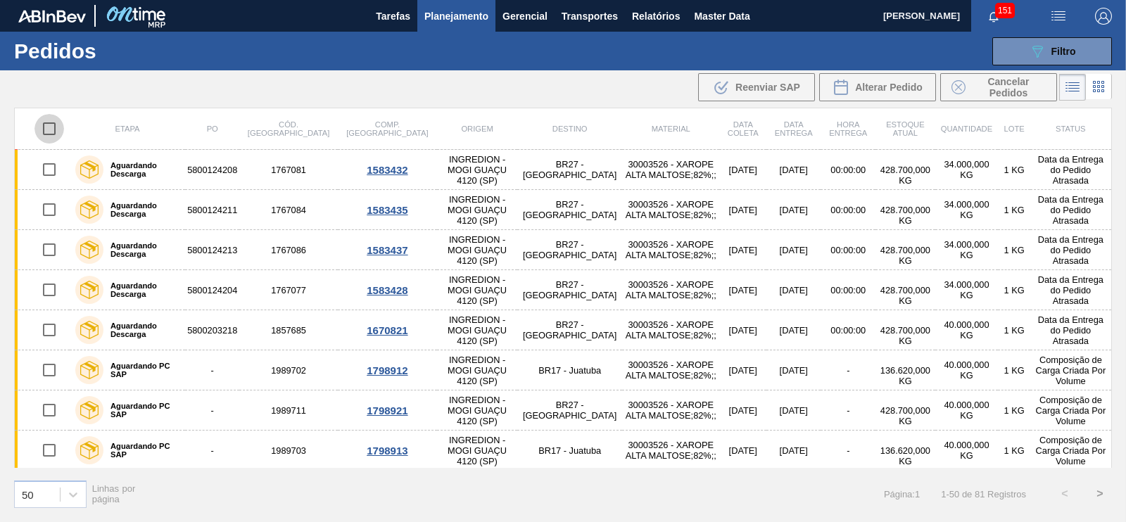
checkbox input "true"
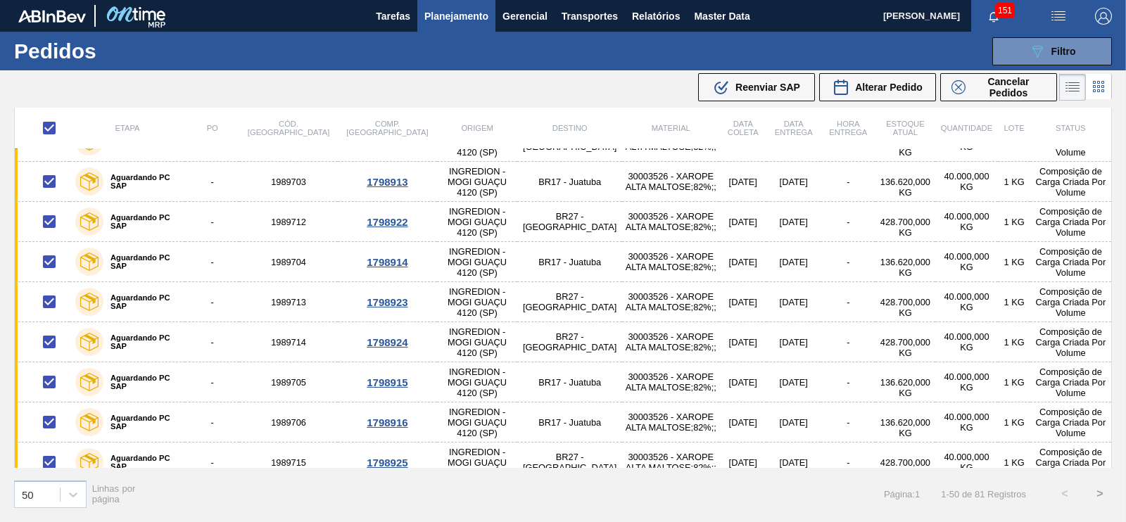
scroll to position [298, 0]
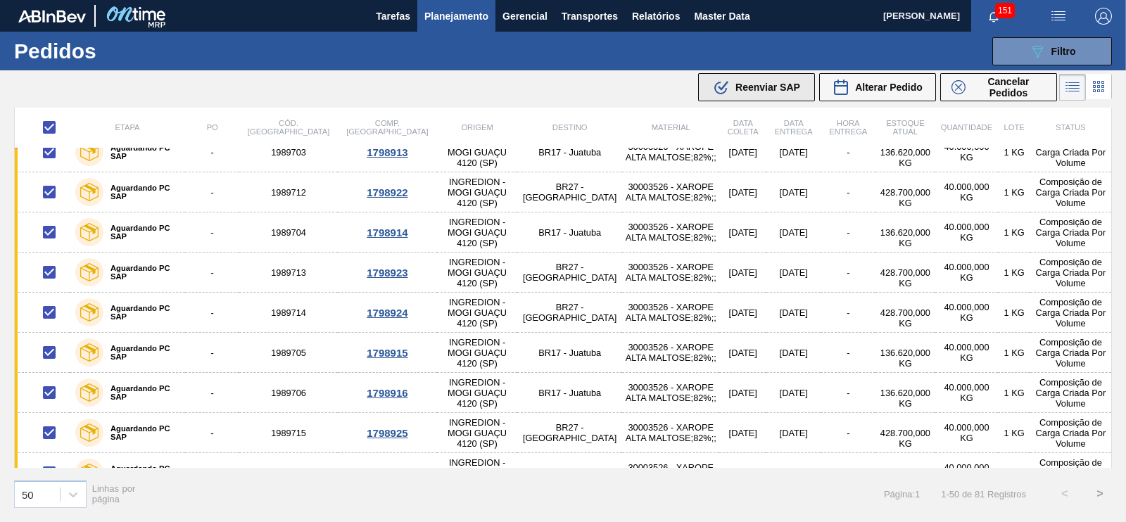
click at [775, 85] on span "Reenviar SAP" at bounding box center [767, 87] width 65 height 11
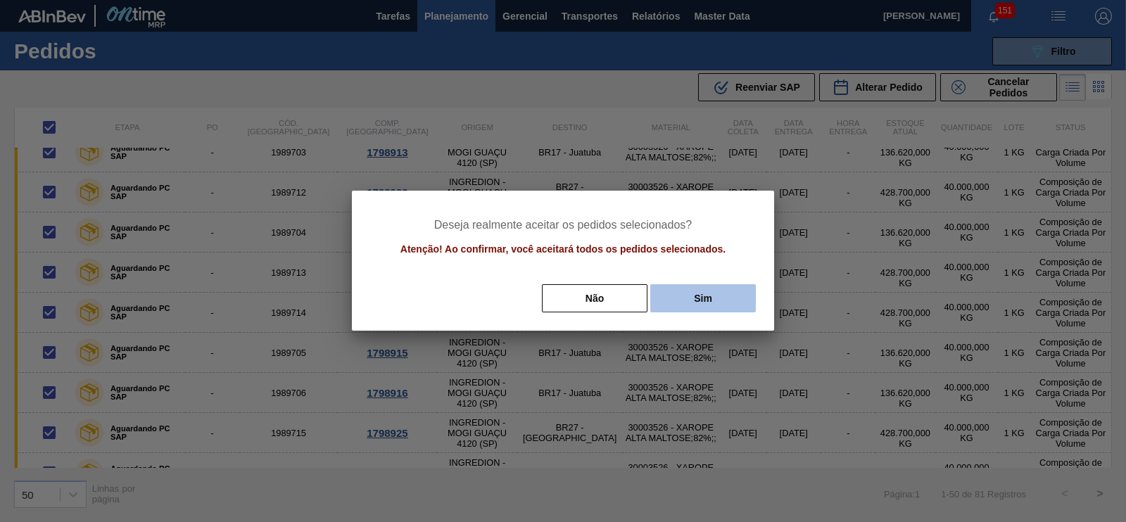
click at [700, 293] on button "Sim" at bounding box center [703, 298] width 106 height 28
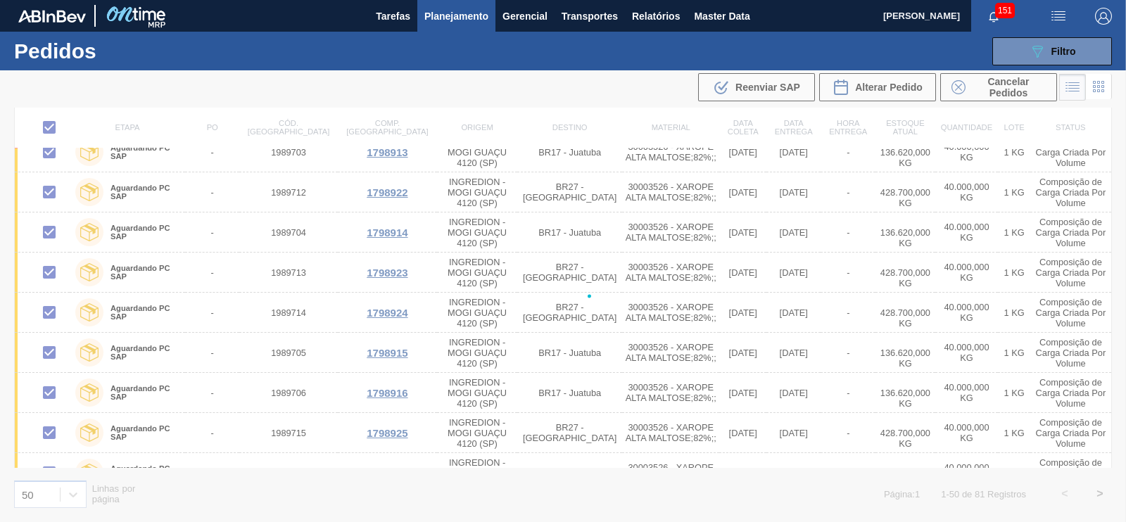
checkbox input "false"
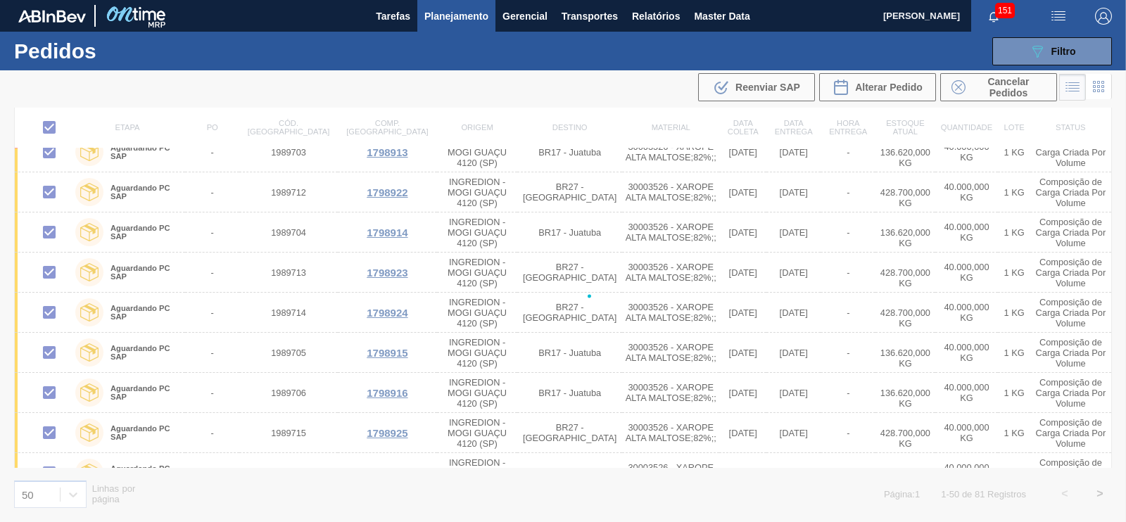
checkbox input "false"
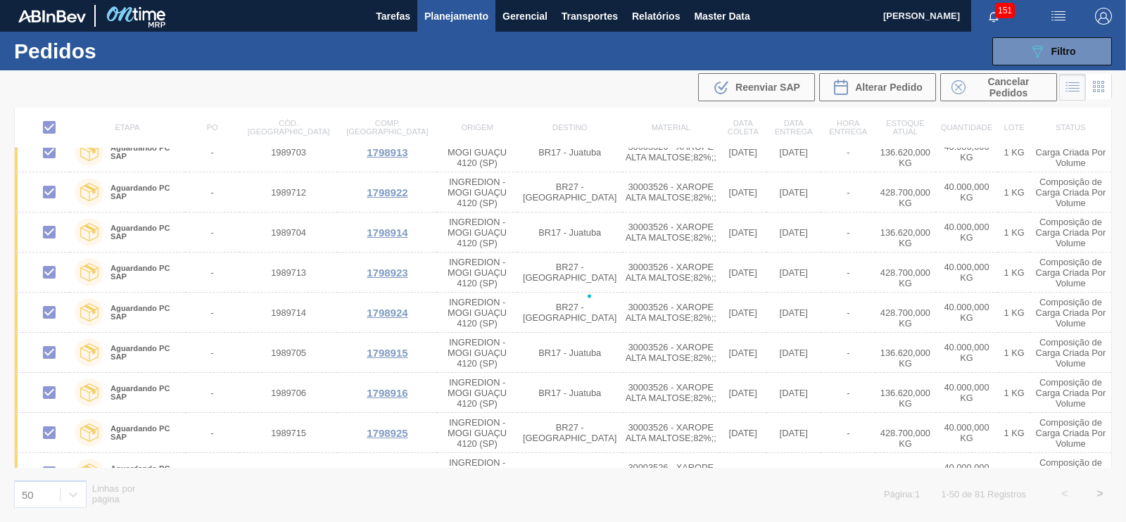
checkbox input "false"
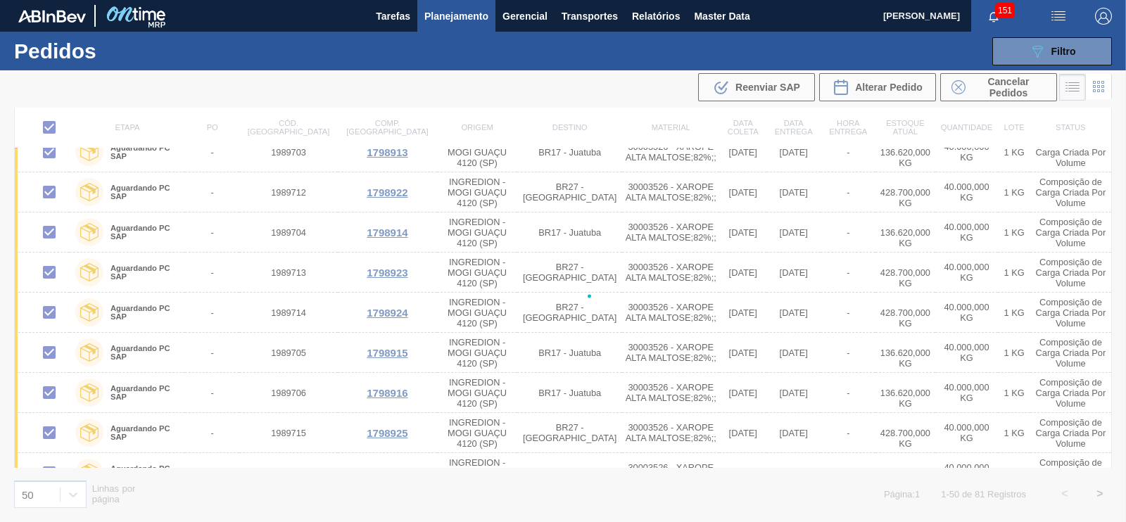
checkbox input "false"
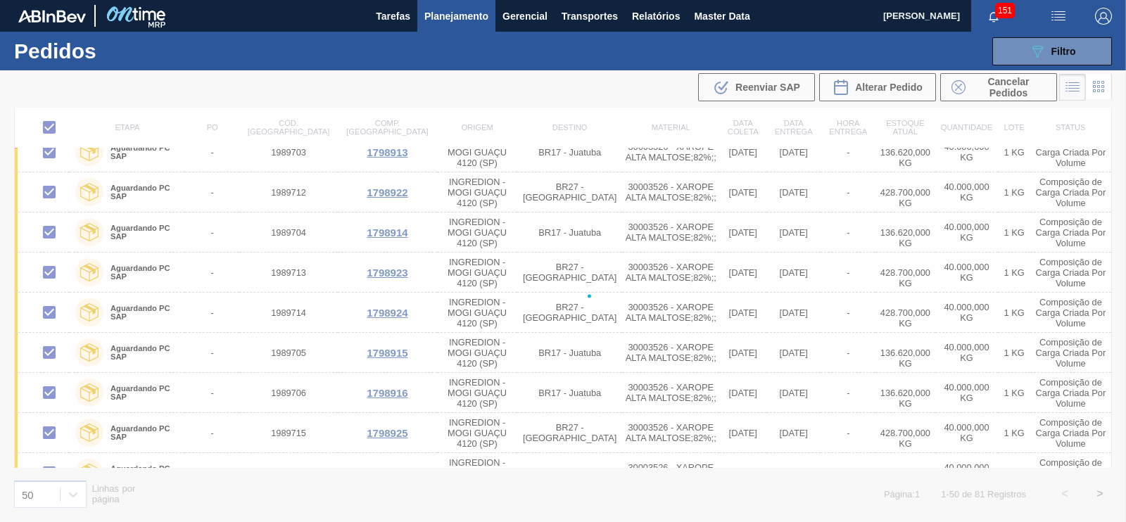
checkbox input "false"
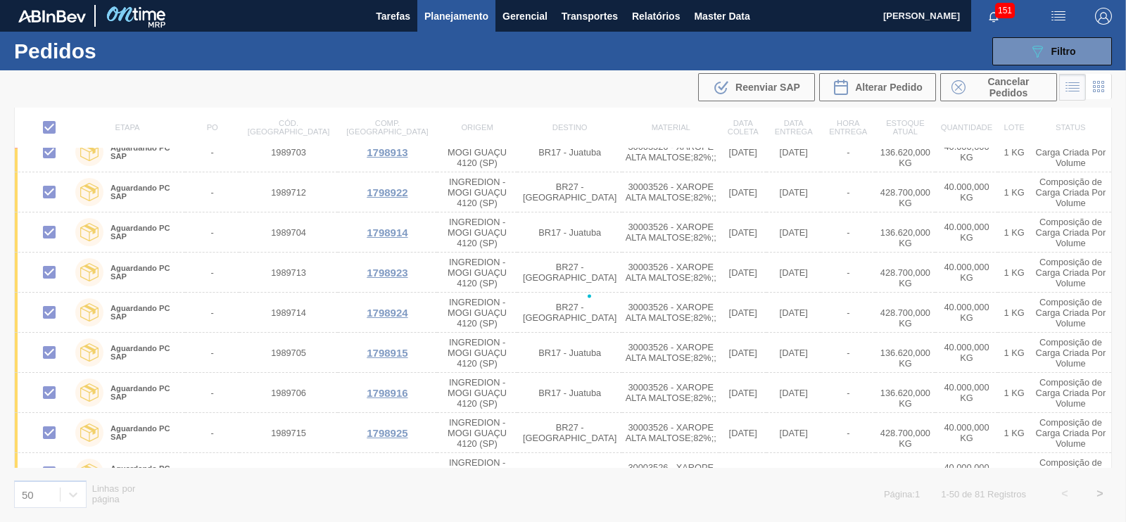
checkbox input "false"
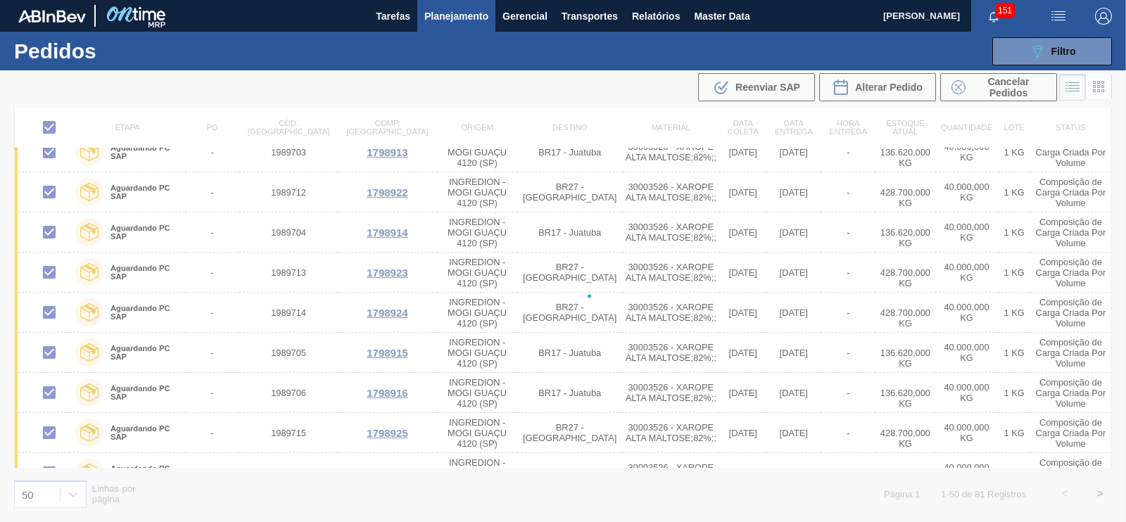
checkbox input "false"
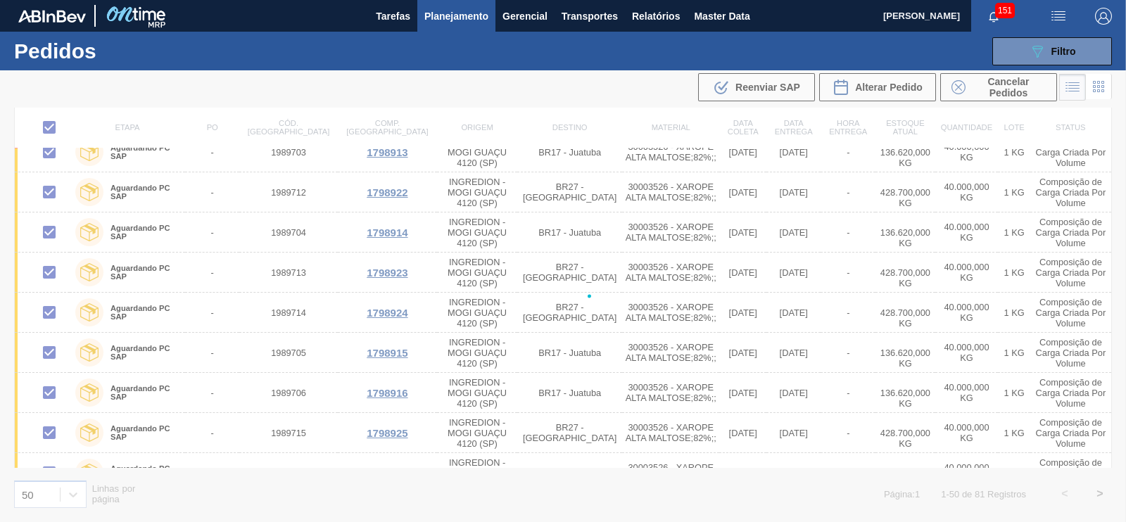
checkbox input "false"
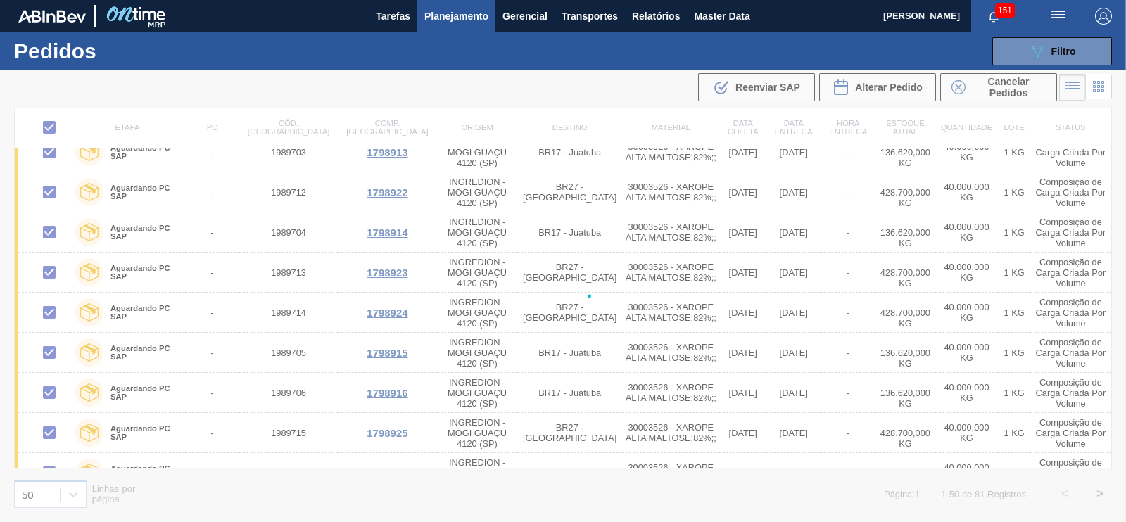
checkbox input "false"
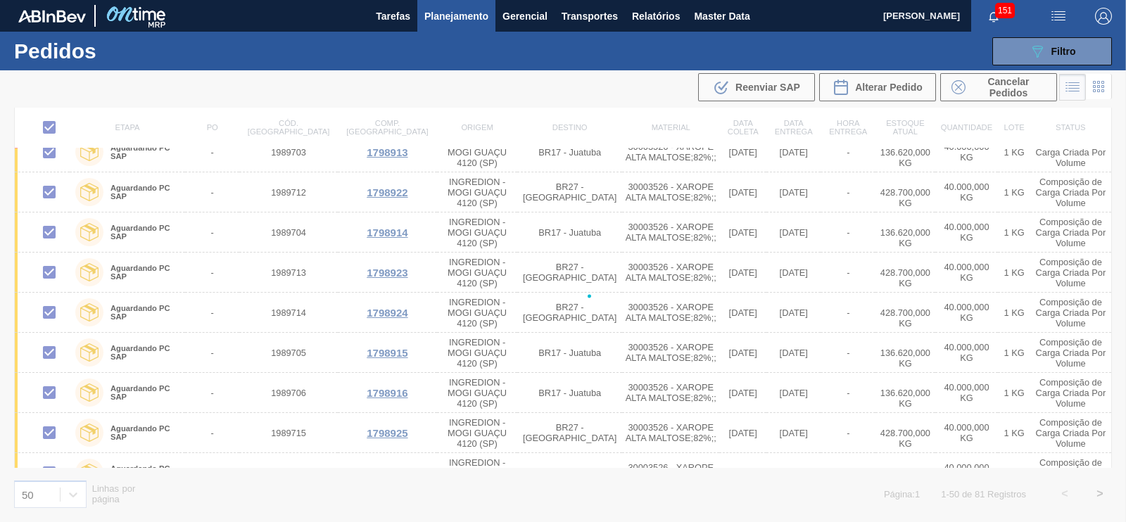
checkbox input "false"
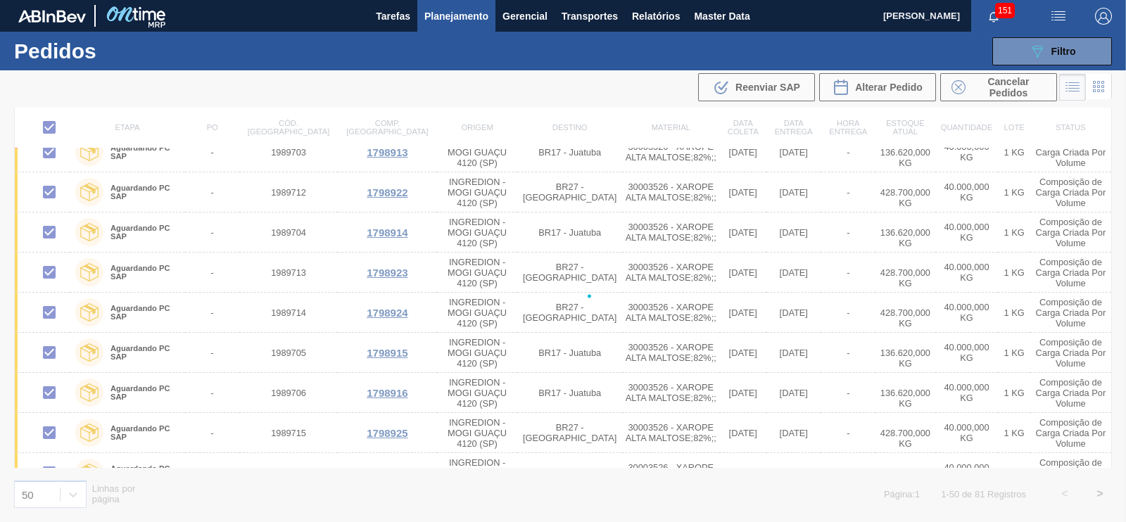
checkbox input "false"
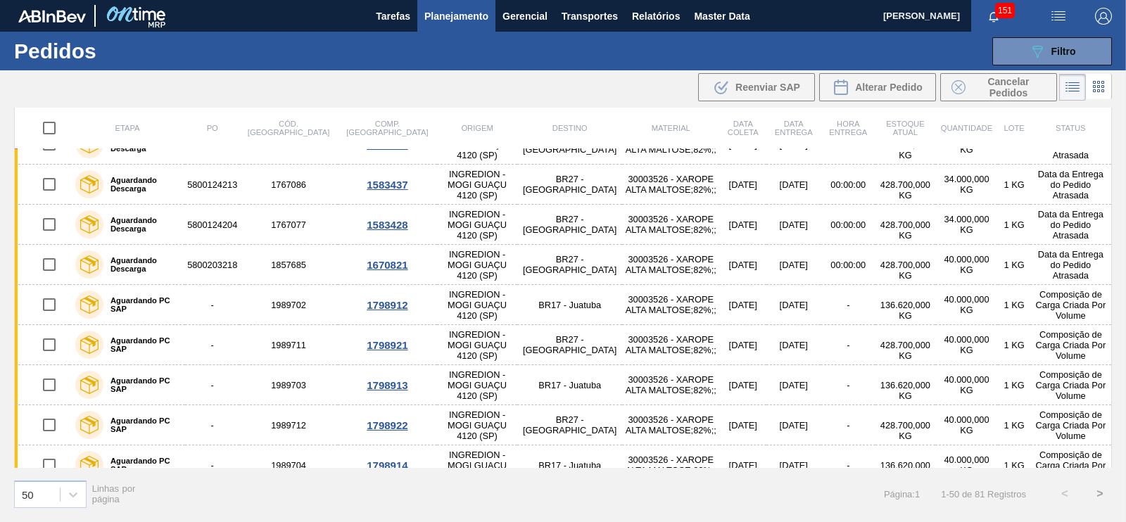
scroll to position [0, 0]
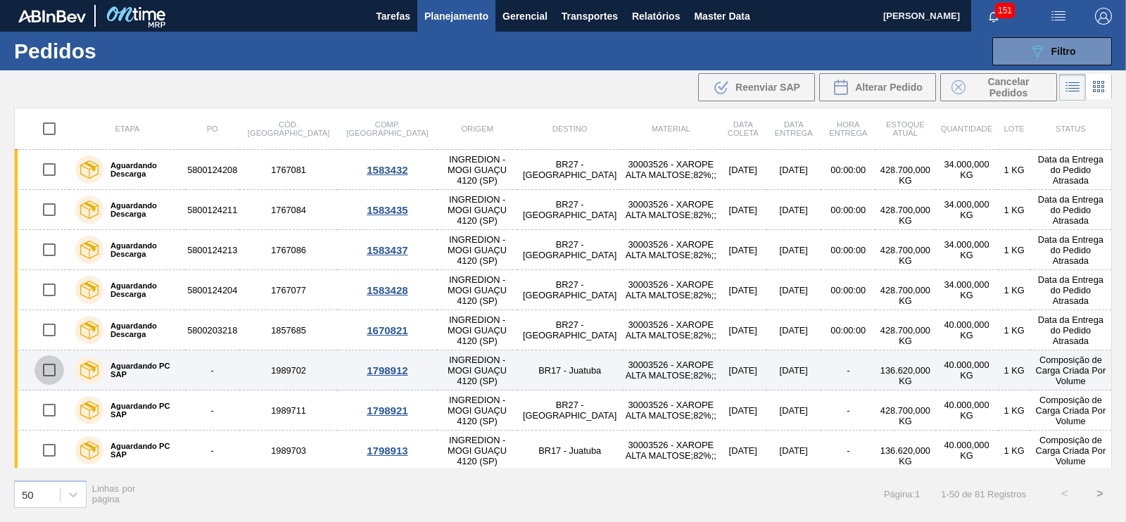
click at [53, 365] on input "checkbox" at bounding box center [49, 370] width 30 height 30
checkbox input "true"
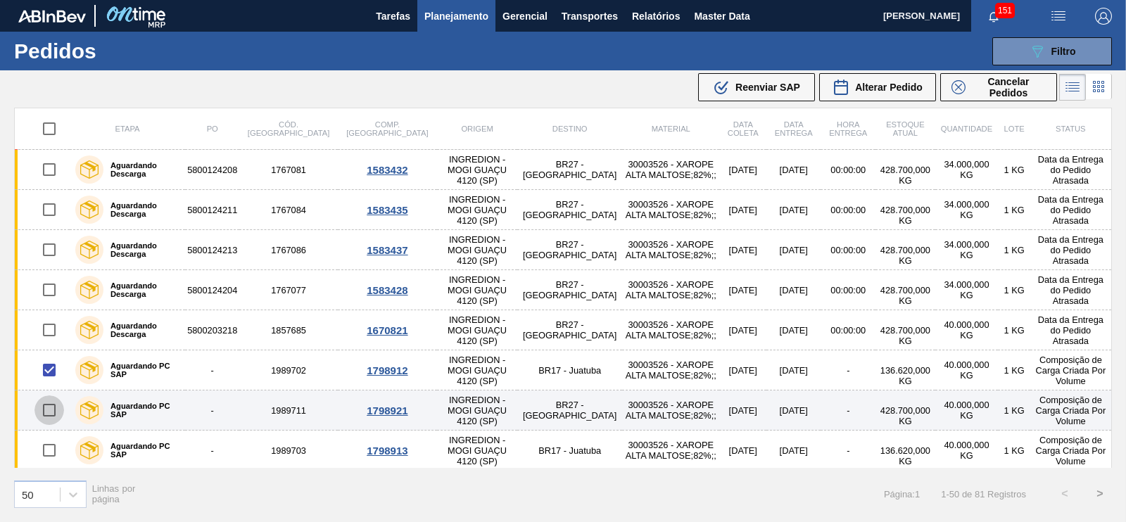
click at [49, 411] on input "checkbox" at bounding box center [49, 410] width 30 height 30
checkbox input "true"
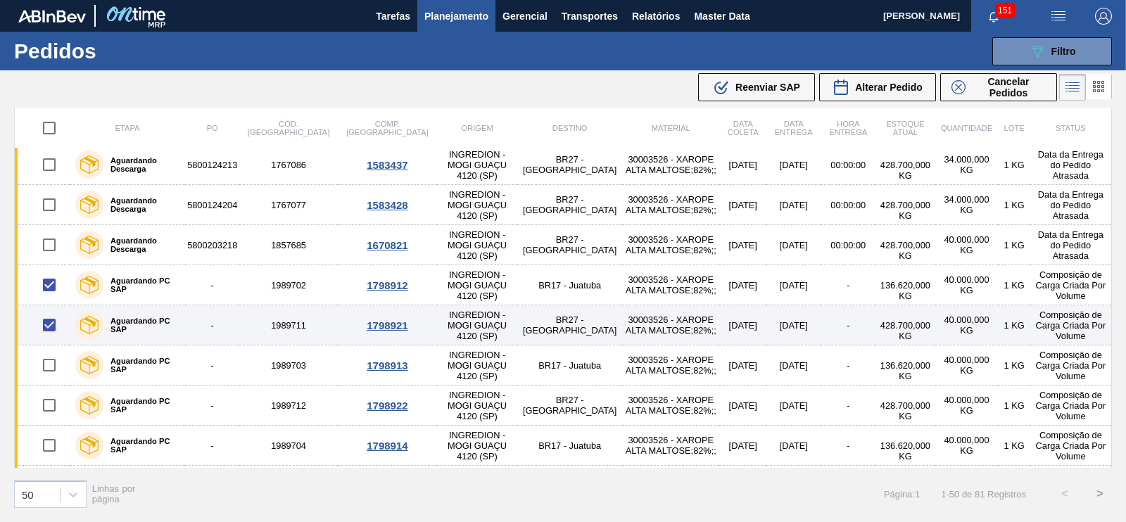
scroll to position [106, 0]
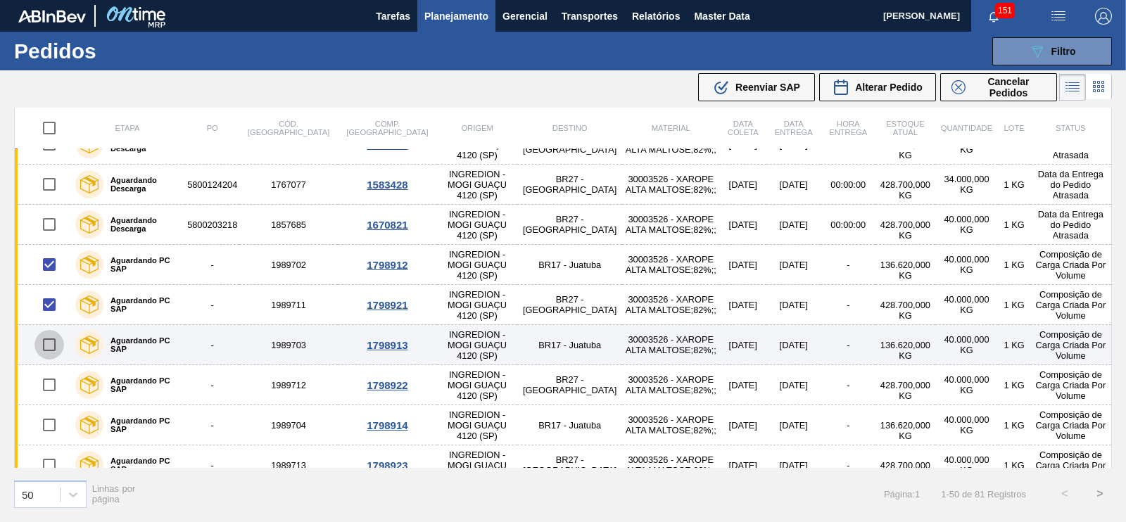
click at [51, 345] on input "checkbox" at bounding box center [49, 345] width 30 height 30
checkbox input "true"
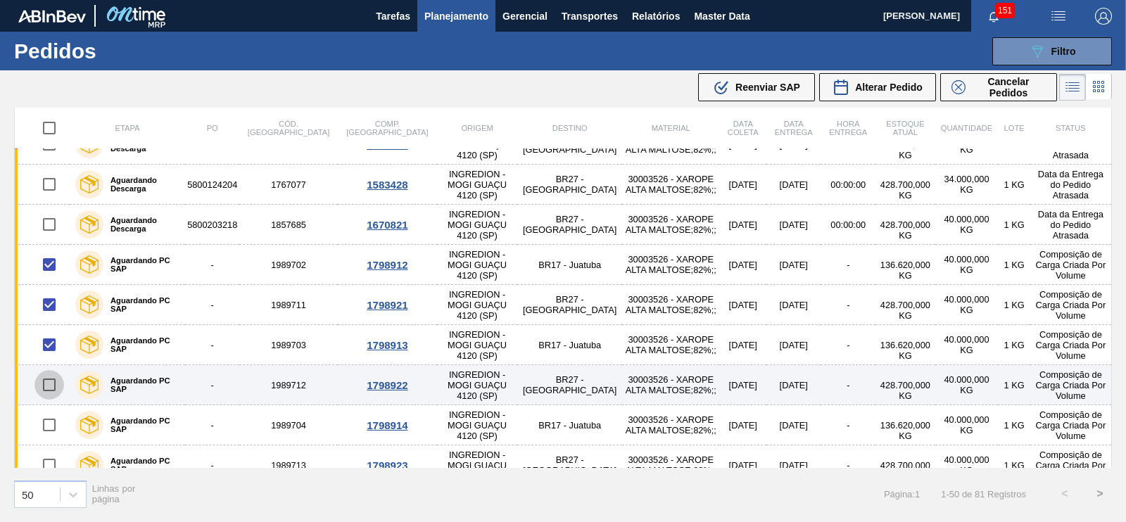
click at [53, 380] on input "checkbox" at bounding box center [49, 385] width 30 height 30
checkbox input "true"
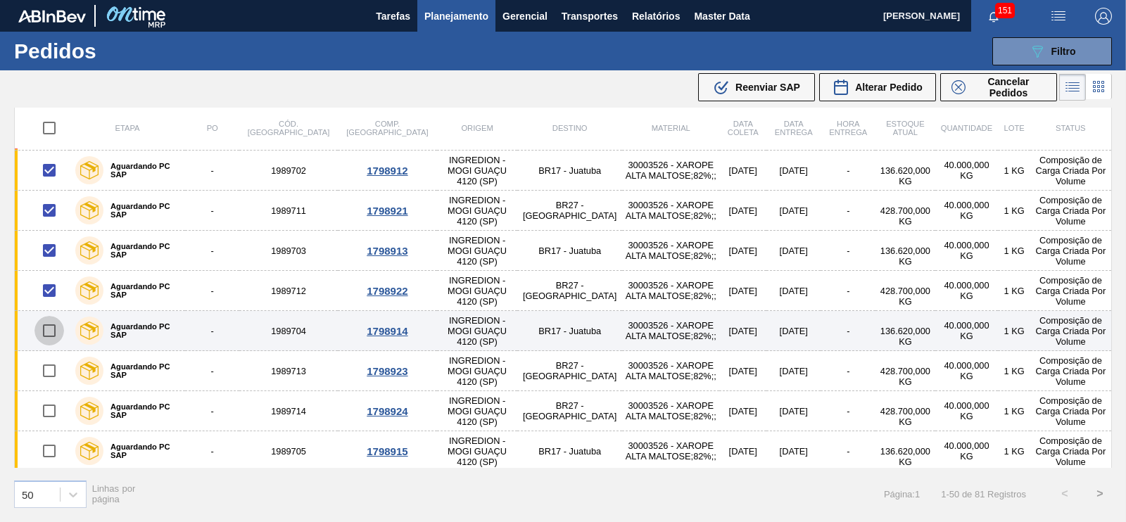
click at [49, 332] on input "checkbox" at bounding box center [49, 331] width 30 height 30
checkbox input "true"
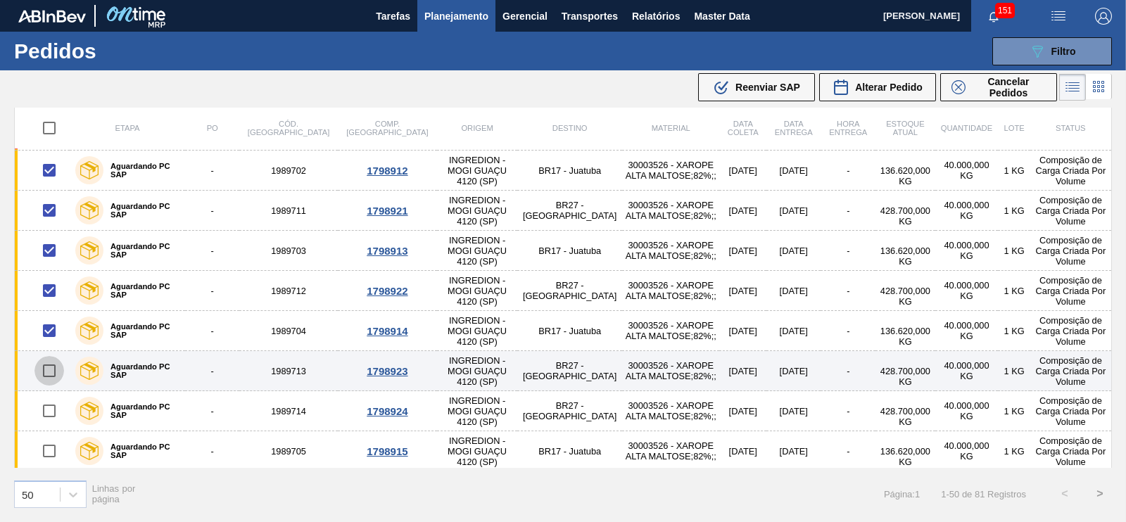
click at [50, 374] on input "checkbox" at bounding box center [49, 371] width 30 height 30
checkbox input "true"
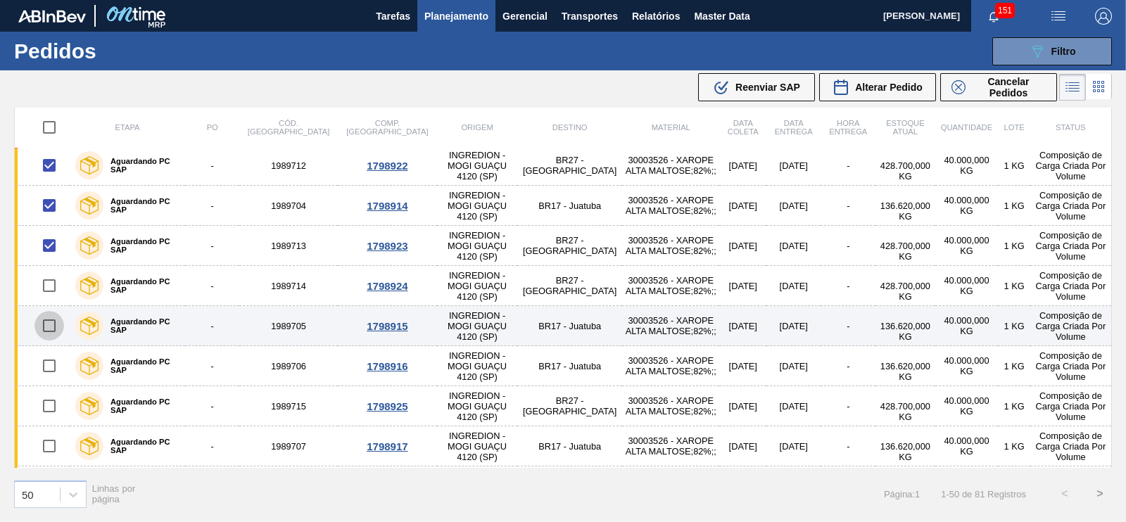
click at [44, 331] on input "checkbox" at bounding box center [49, 326] width 30 height 30
checkbox input "true"
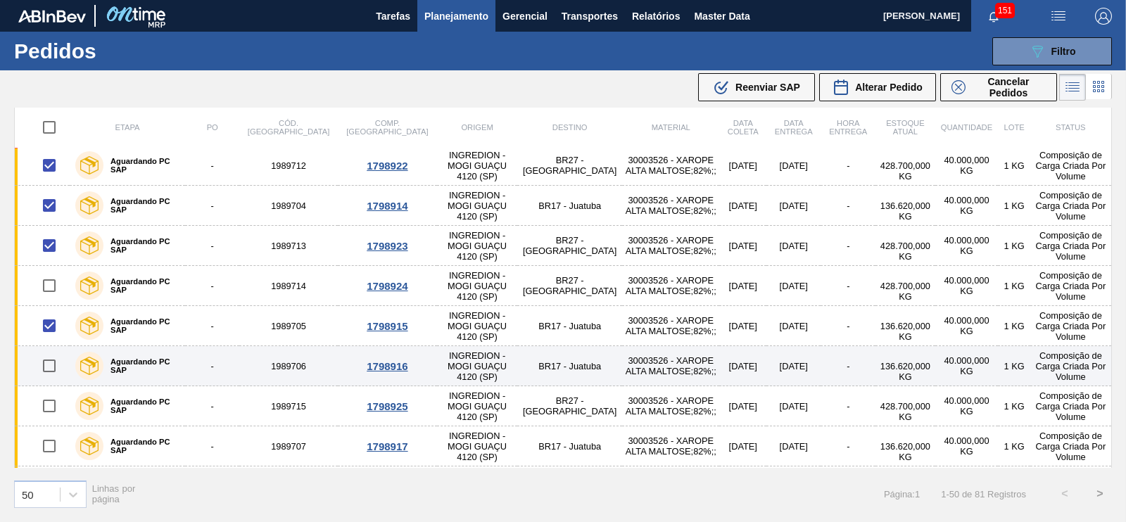
click at [49, 372] on input "checkbox" at bounding box center [49, 366] width 30 height 30
checkbox input "true"
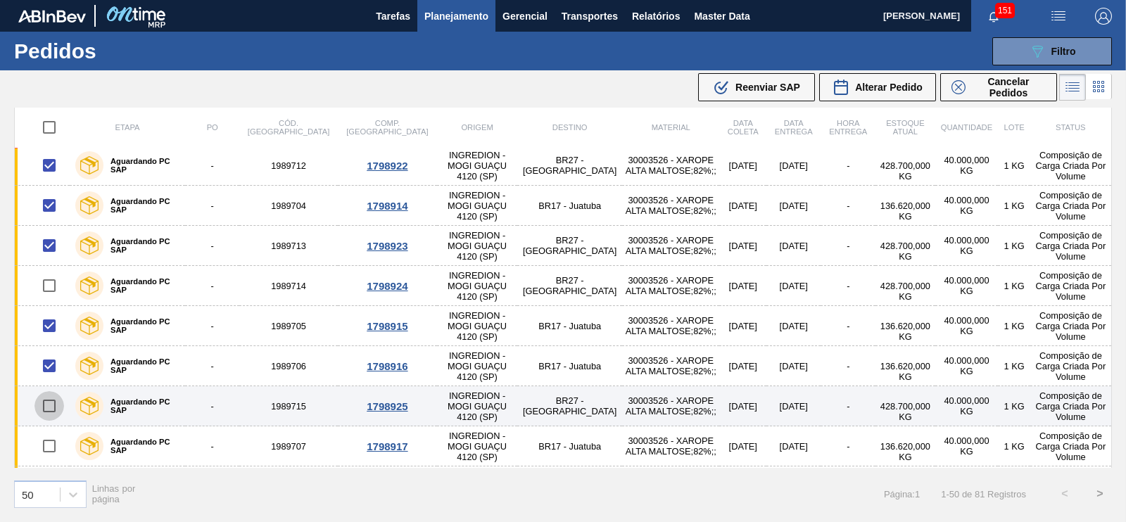
click at [49, 400] on input "checkbox" at bounding box center [49, 406] width 30 height 30
checkbox input "true"
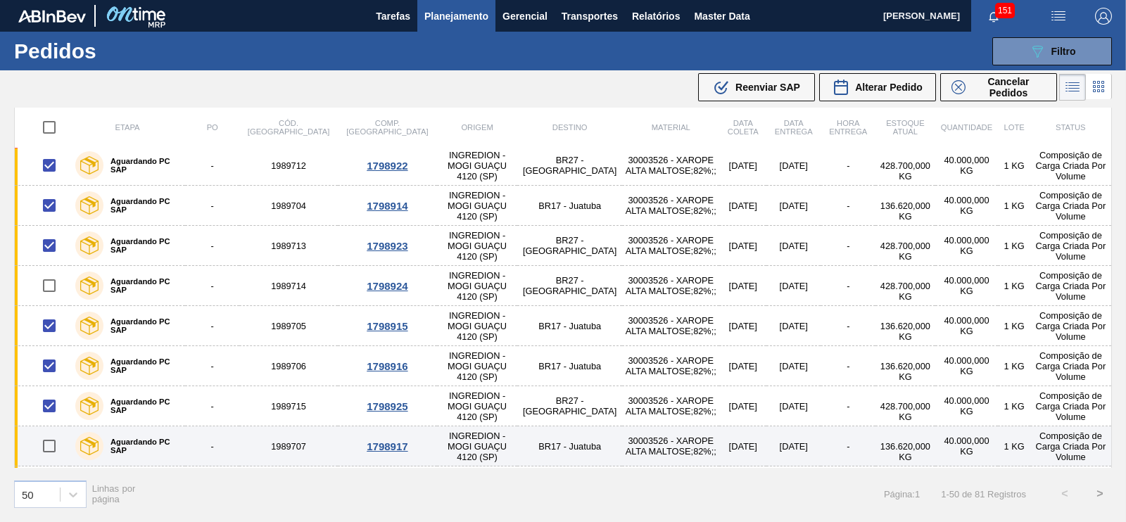
click at [51, 440] on input "checkbox" at bounding box center [49, 446] width 30 height 30
checkbox input "true"
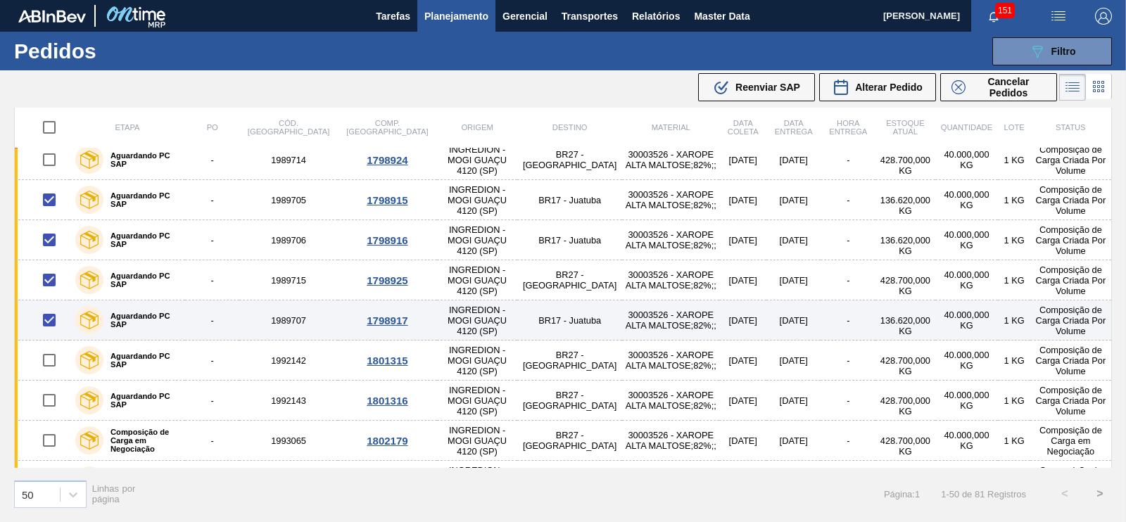
scroll to position [457, 0]
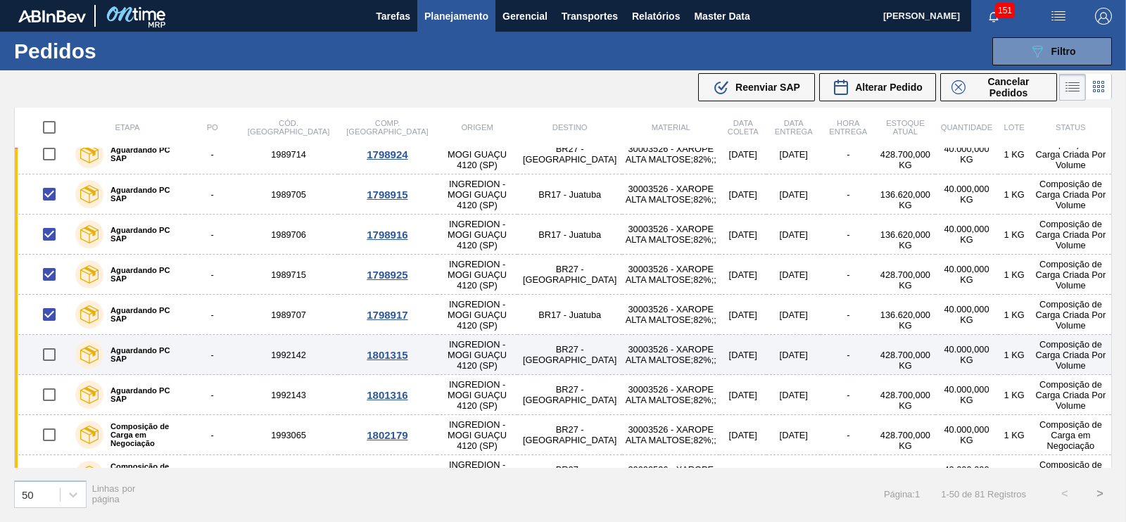
click at [46, 355] on input "checkbox" at bounding box center [49, 355] width 30 height 30
checkbox input "true"
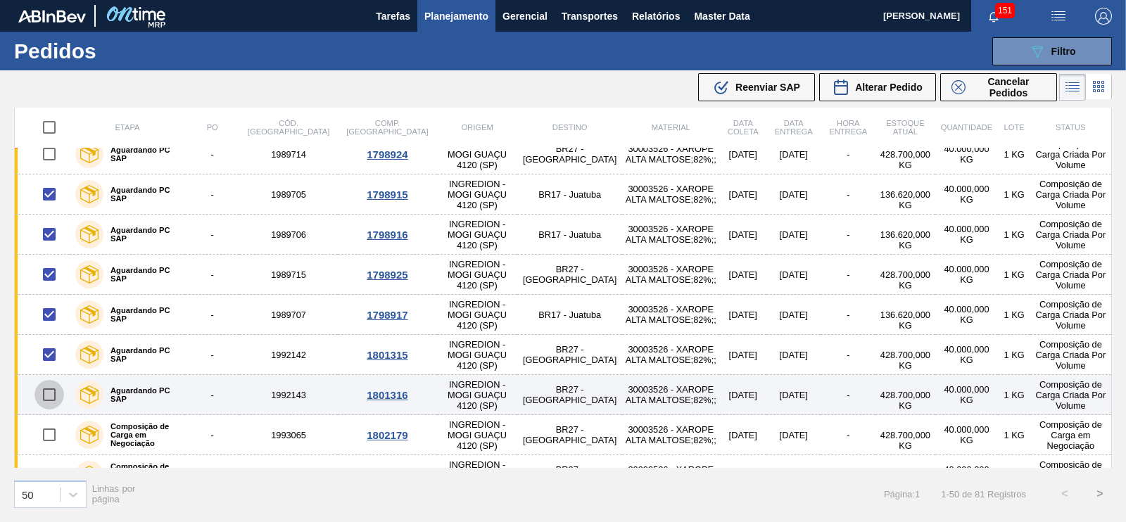
click at [50, 384] on input "checkbox" at bounding box center [49, 395] width 30 height 30
checkbox input "true"
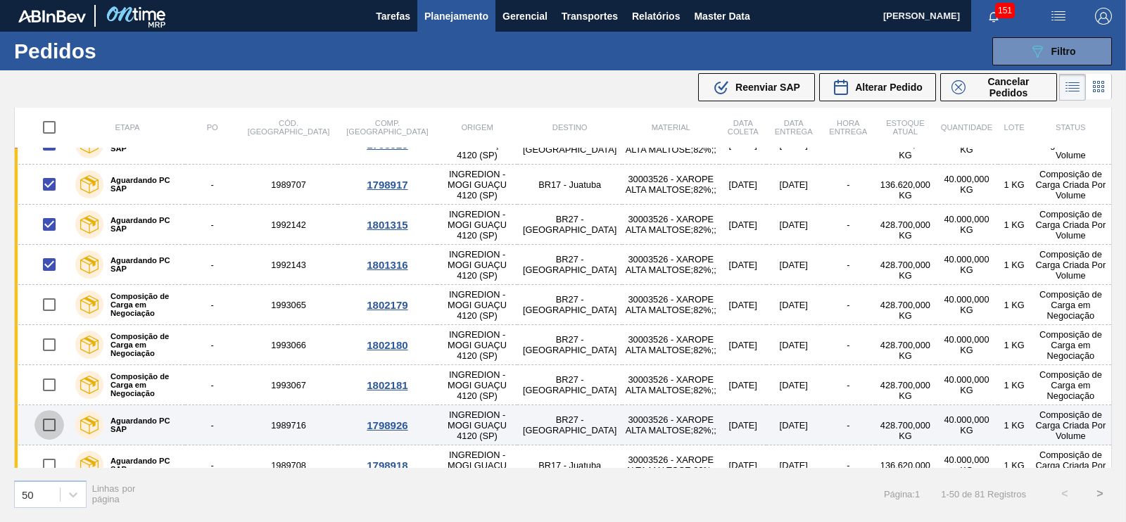
click at [42, 416] on input "checkbox" at bounding box center [49, 425] width 30 height 30
checkbox input "true"
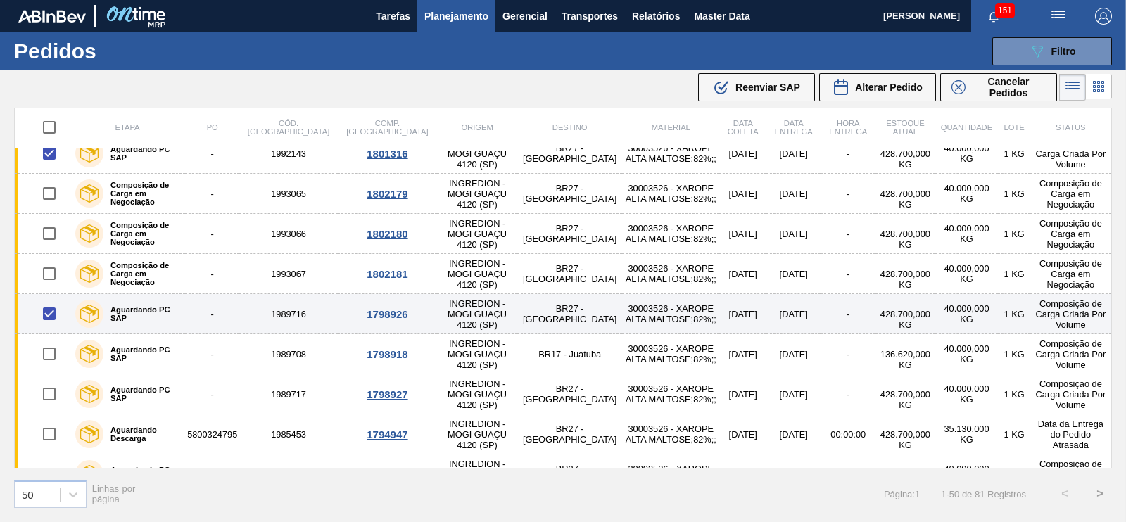
scroll to position [699, 0]
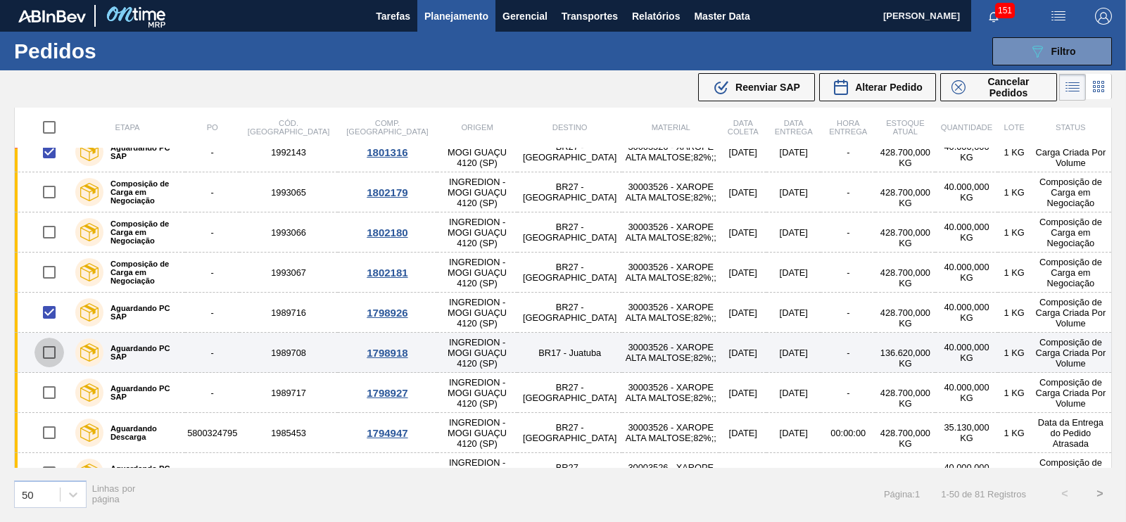
click at [49, 348] on input "checkbox" at bounding box center [49, 353] width 30 height 30
checkbox input "true"
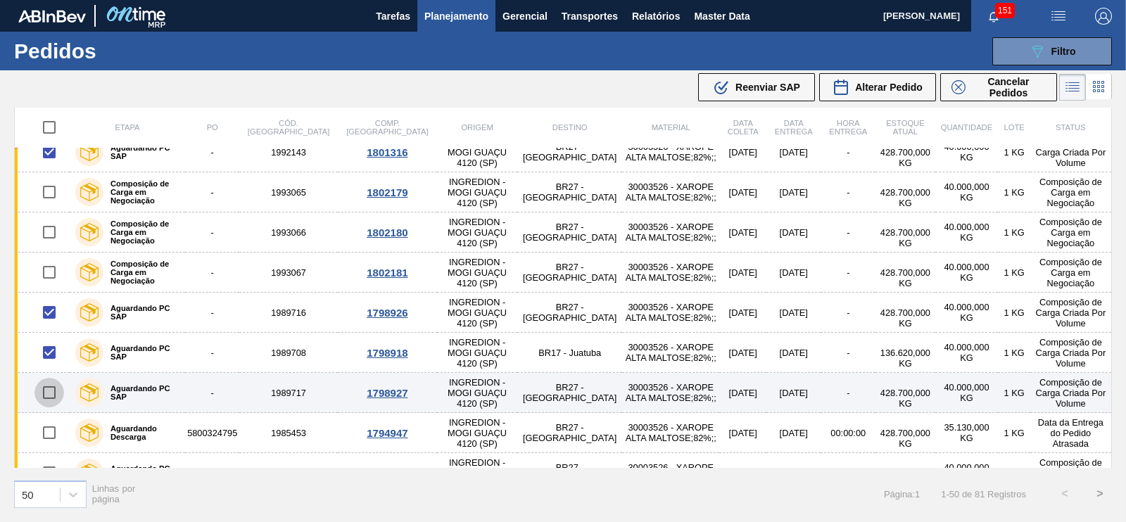
click at [51, 393] on input "checkbox" at bounding box center [49, 393] width 30 height 30
checkbox input "true"
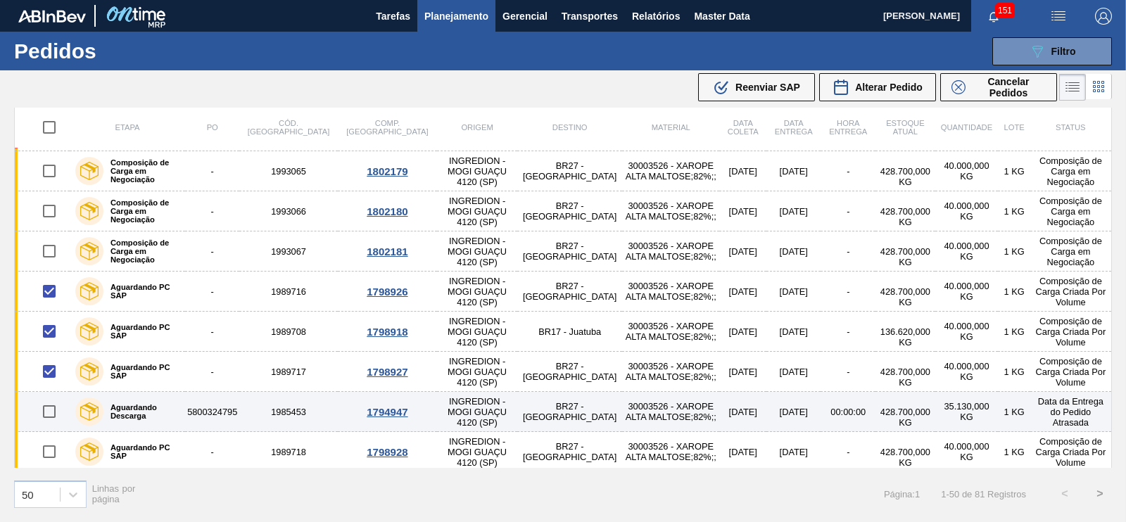
scroll to position [787, 0]
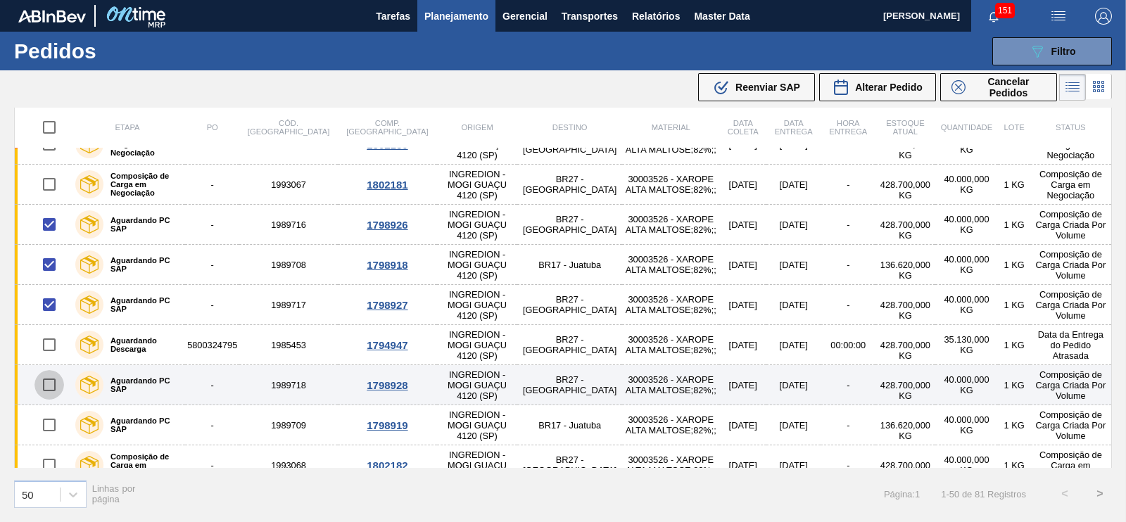
click at [47, 382] on input "checkbox" at bounding box center [49, 385] width 30 height 30
checkbox input "true"
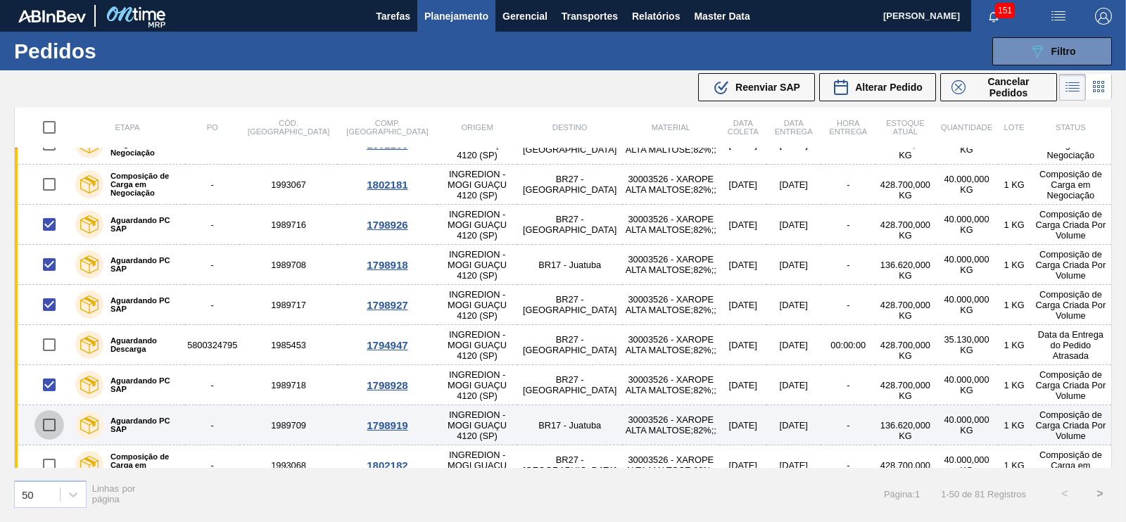
click at [47, 418] on input "checkbox" at bounding box center [49, 425] width 30 height 30
checkbox input "true"
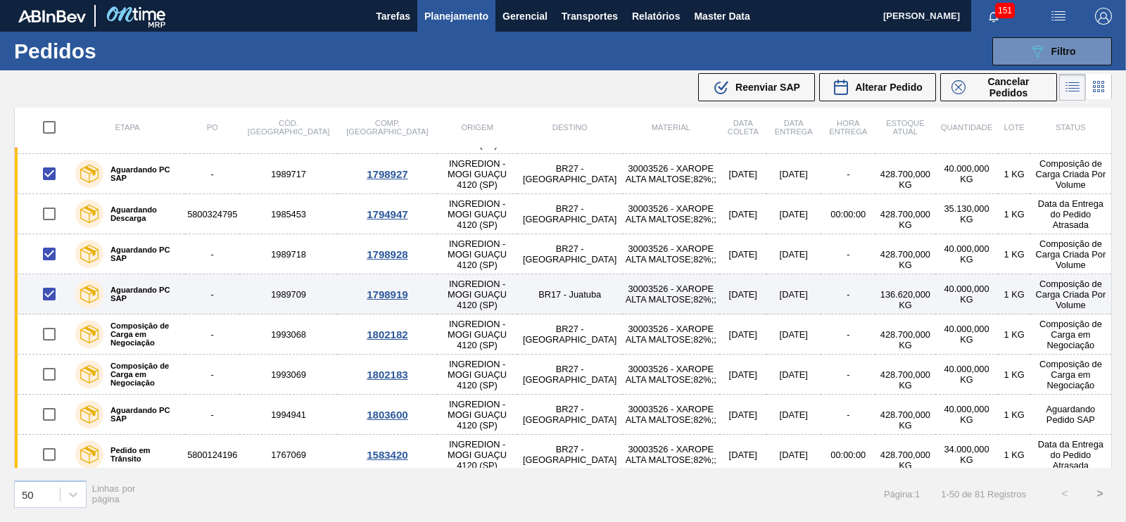
scroll to position [919, 0]
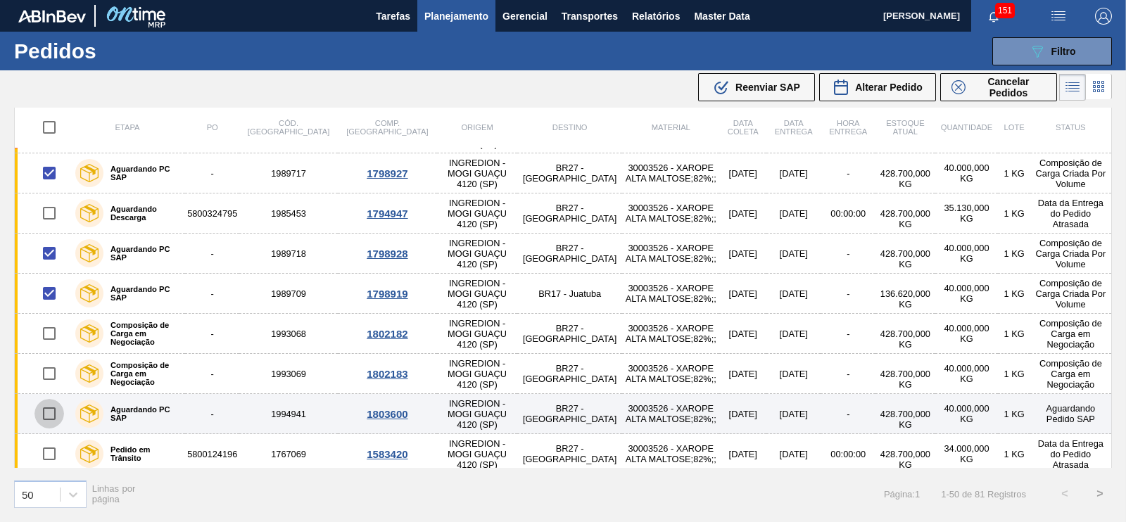
click at [46, 410] on input "checkbox" at bounding box center [49, 414] width 30 height 30
checkbox input "true"
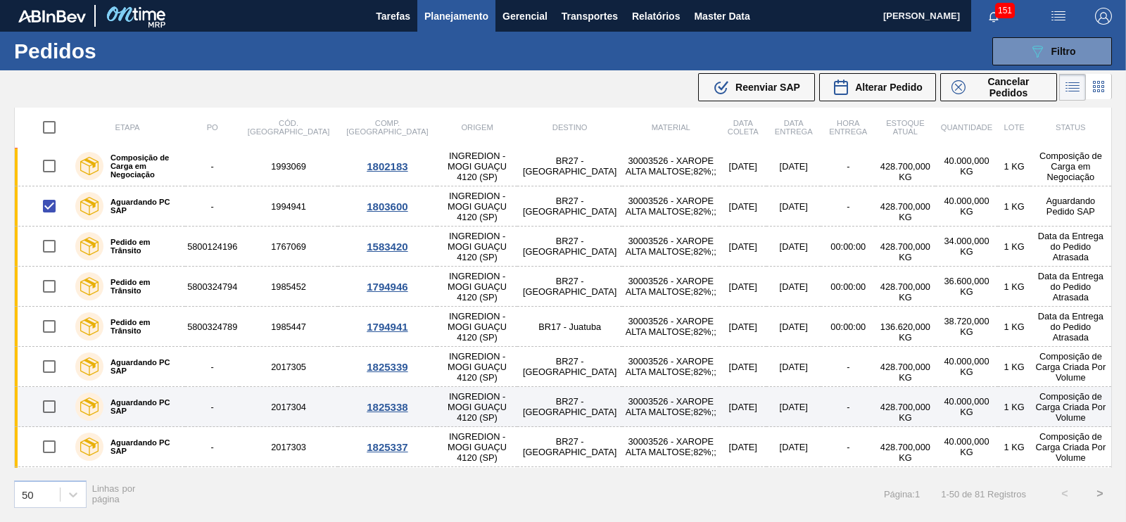
scroll to position [1127, 0]
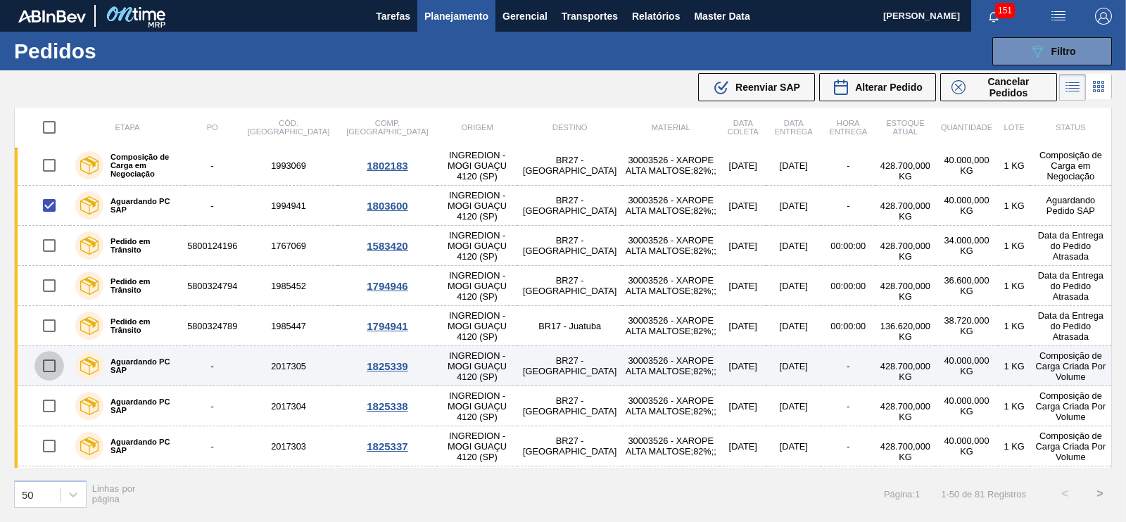
click at [54, 364] on input "checkbox" at bounding box center [49, 366] width 30 height 30
checkbox input "true"
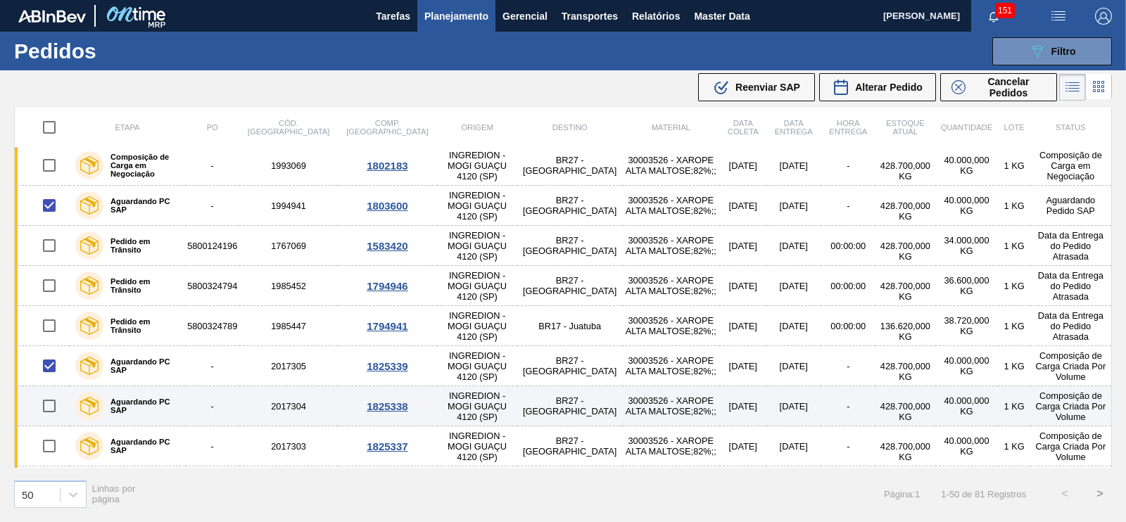
click at [49, 397] on input "checkbox" at bounding box center [49, 406] width 30 height 30
checkbox input "true"
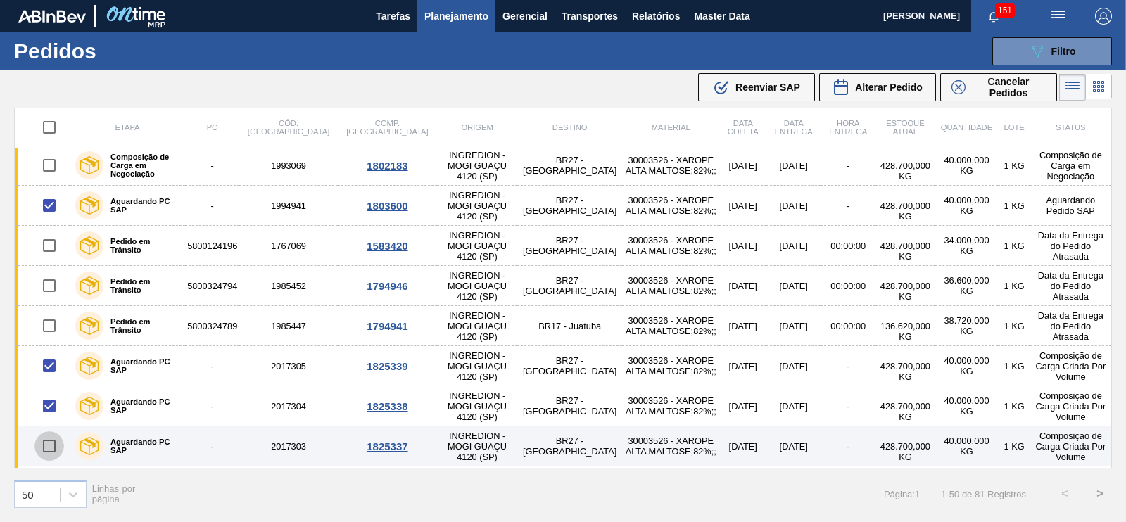
click at [49, 436] on input "checkbox" at bounding box center [49, 446] width 30 height 30
checkbox input "true"
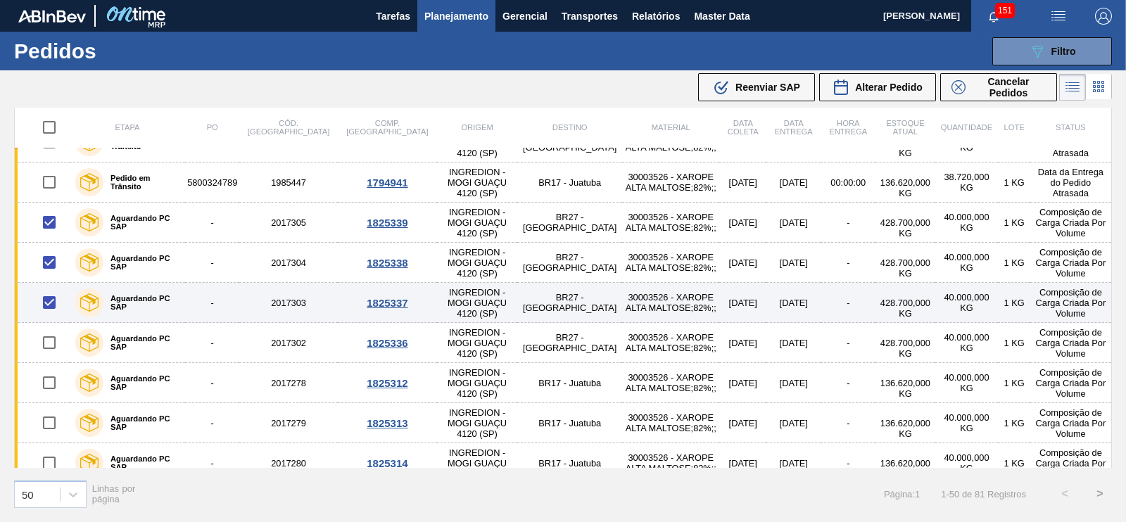
scroll to position [1271, 0]
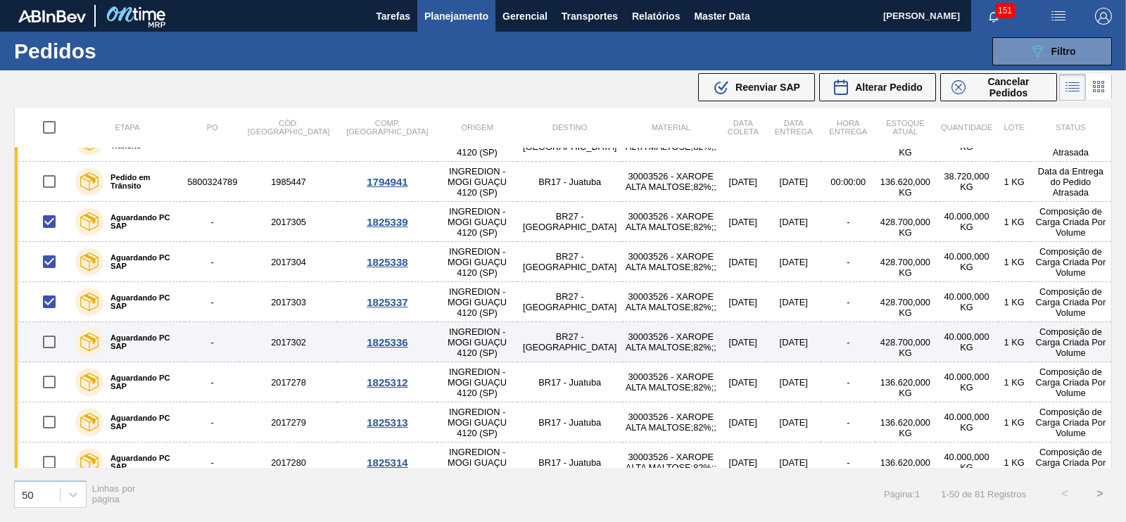
click at [51, 338] on input "checkbox" at bounding box center [49, 342] width 30 height 30
checkbox input "true"
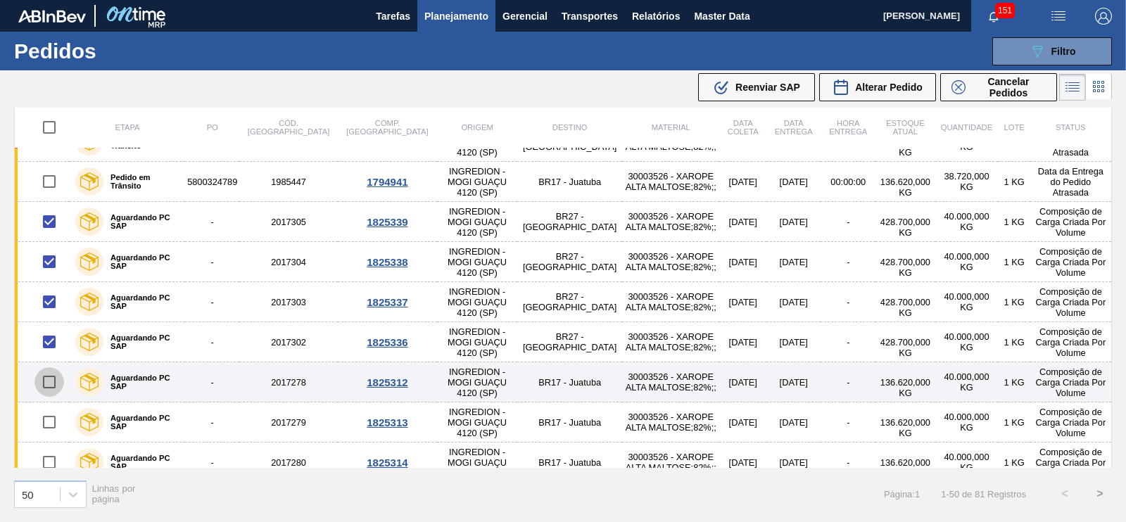
click at [54, 378] on input "checkbox" at bounding box center [49, 382] width 30 height 30
checkbox input "true"
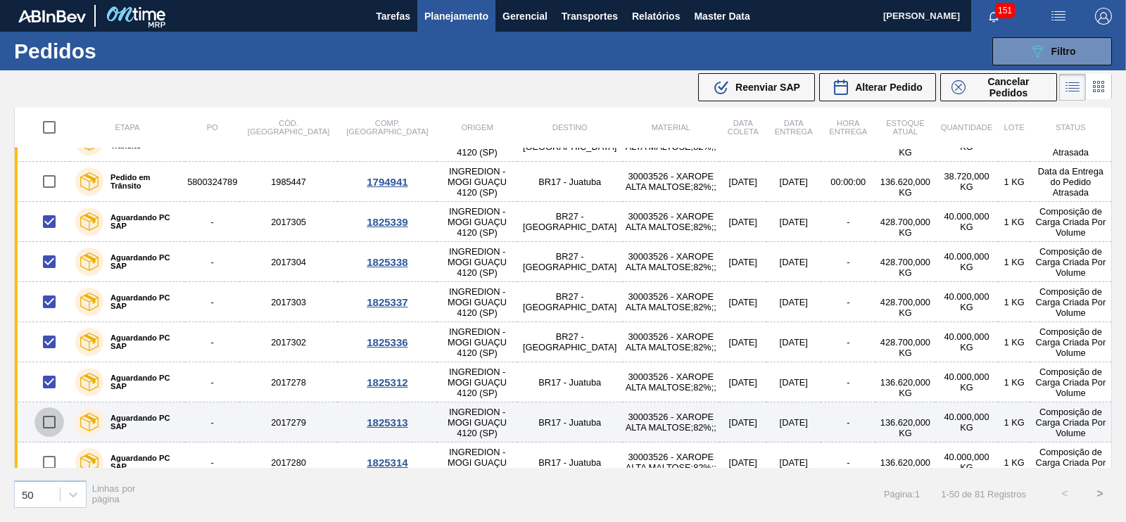
click at [51, 412] on input "checkbox" at bounding box center [49, 422] width 30 height 30
checkbox input "true"
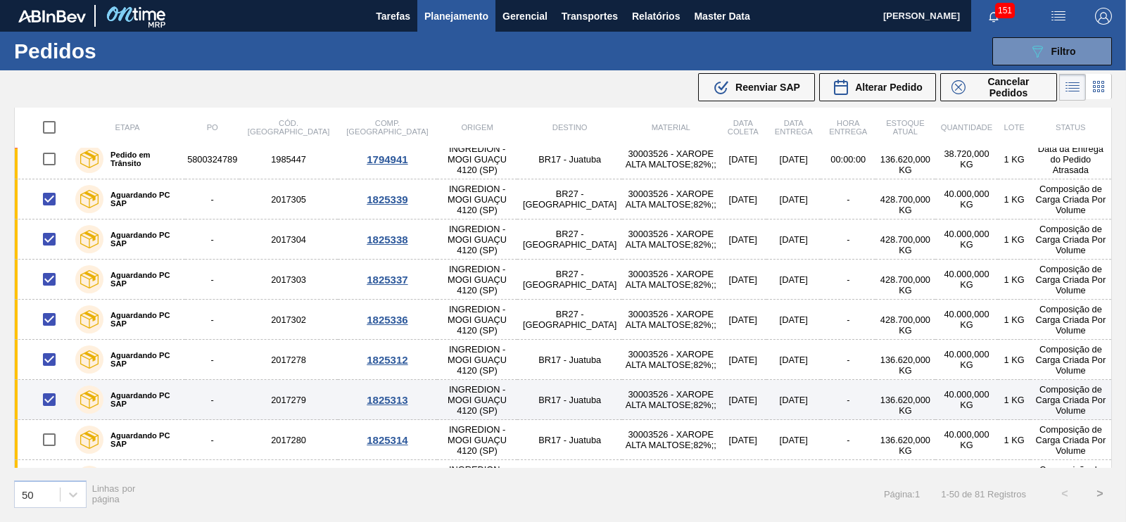
scroll to position [1304, 0]
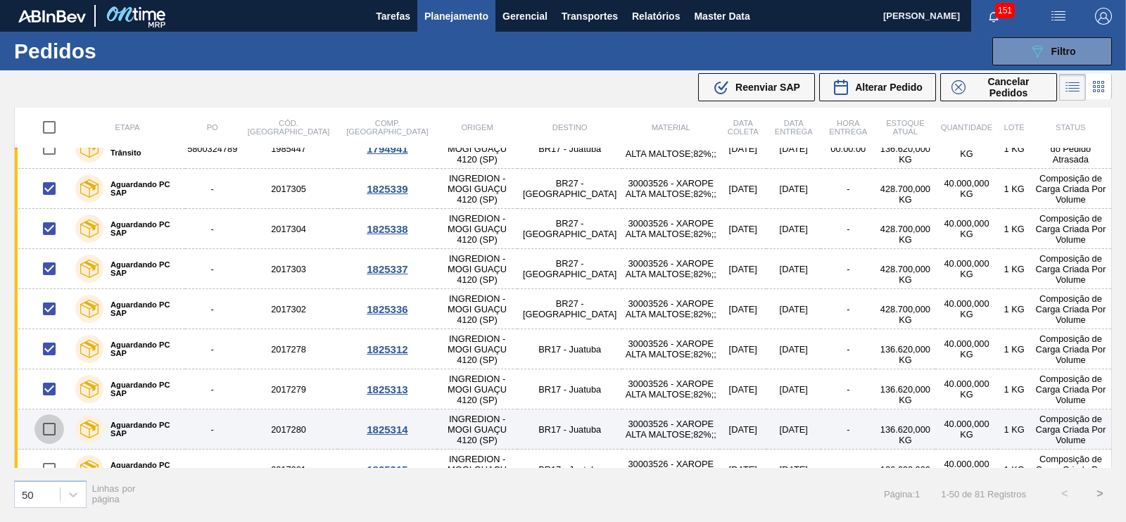
click at [47, 414] on input "checkbox" at bounding box center [49, 429] width 30 height 30
checkbox input "true"
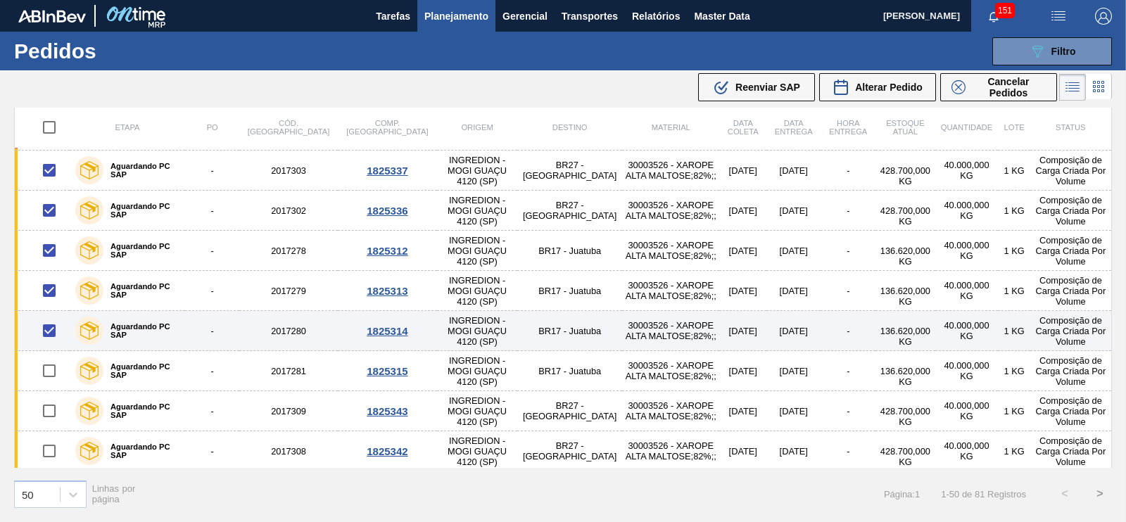
scroll to position [1405, 0]
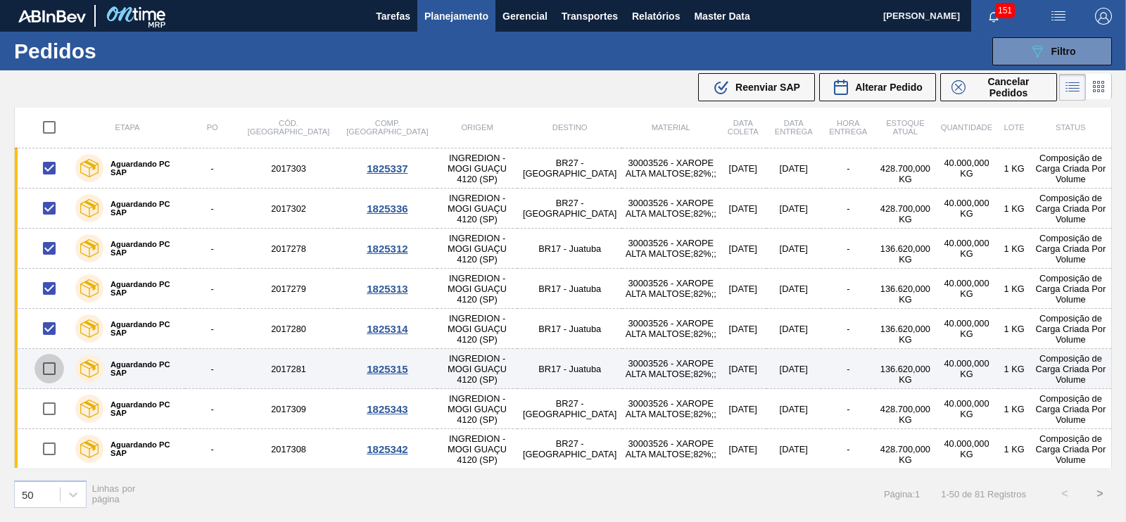
click at [52, 361] on input "checkbox" at bounding box center [49, 369] width 30 height 30
checkbox input "true"
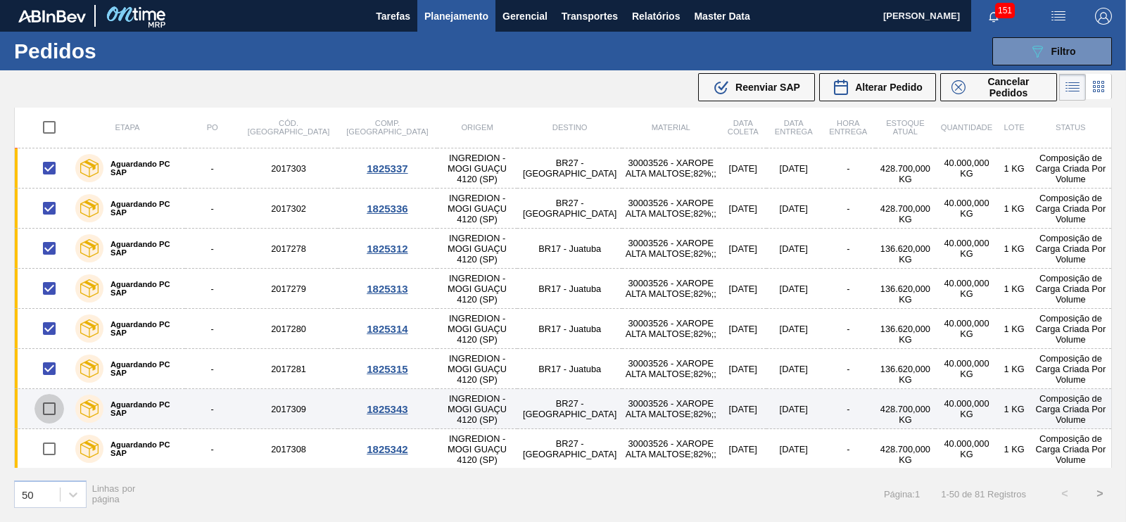
click at [49, 398] on input "checkbox" at bounding box center [49, 409] width 30 height 30
checkbox input "true"
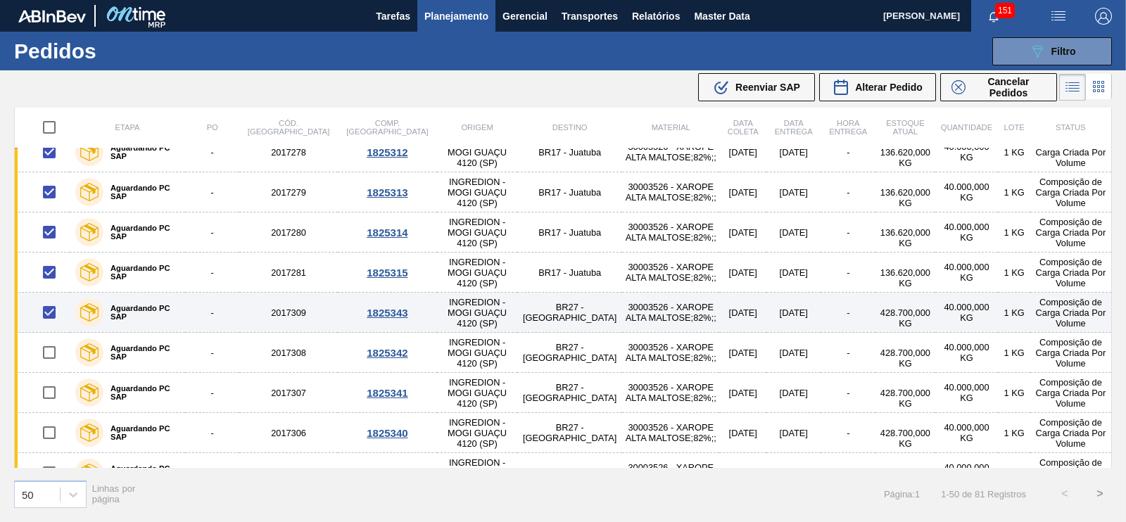
scroll to position [1502, 0]
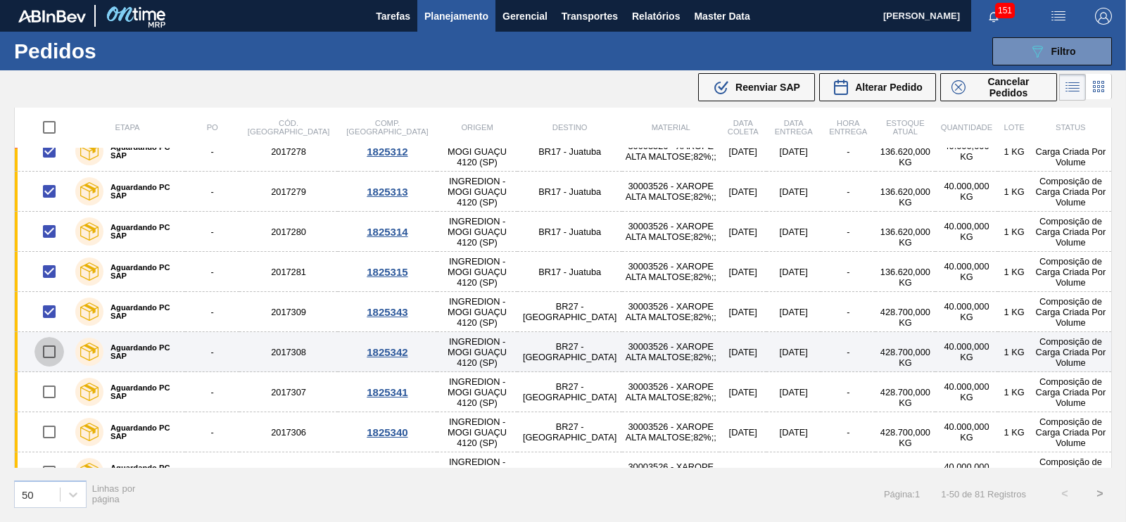
click at [45, 342] on input "checkbox" at bounding box center [49, 352] width 30 height 30
checkbox input "true"
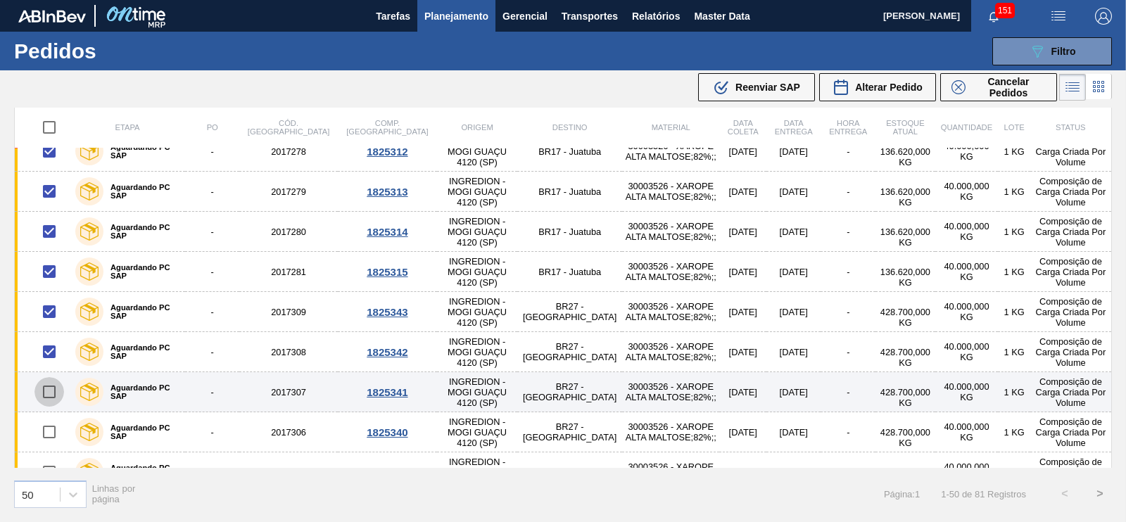
click at [49, 388] on input "checkbox" at bounding box center [49, 392] width 30 height 30
checkbox input "true"
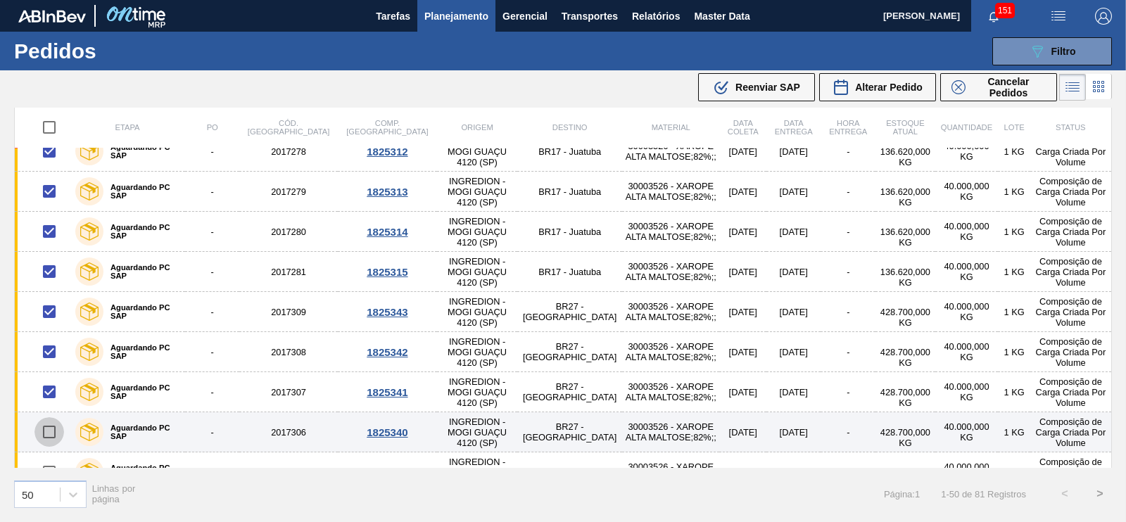
click at [50, 424] on input "checkbox" at bounding box center [49, 432] width 30 height 30
checkbox input "true"
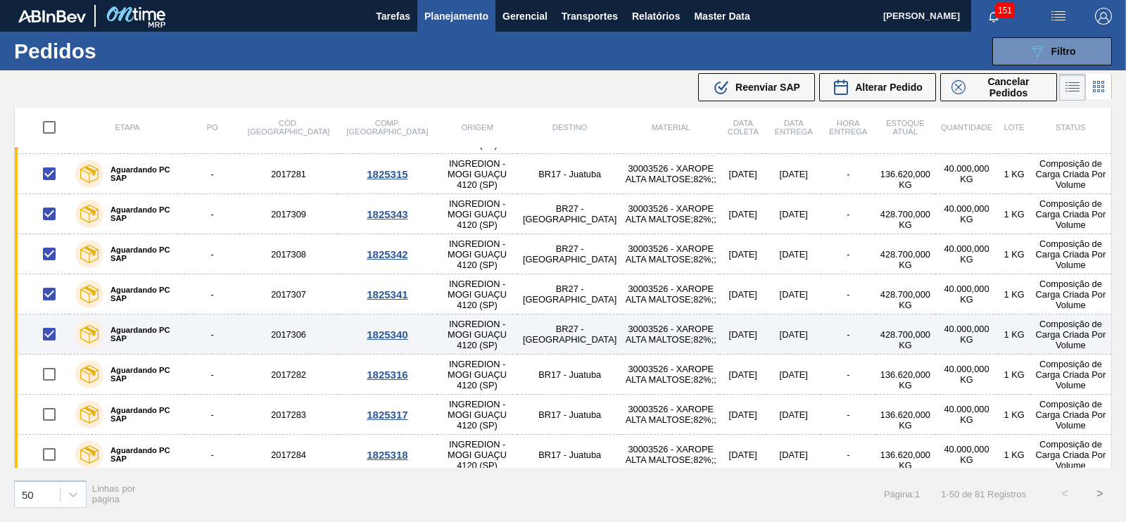
scroll to position [1601, 0]
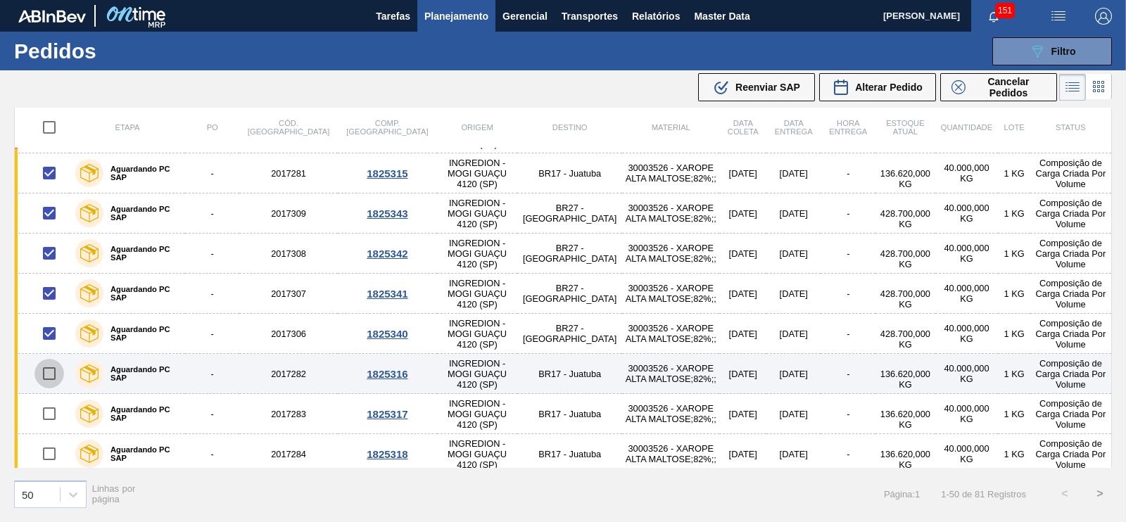
click at [48, 380] on input "checkbox" at bounding box center [49, 374] width 30 height 30
checkbox input "true"
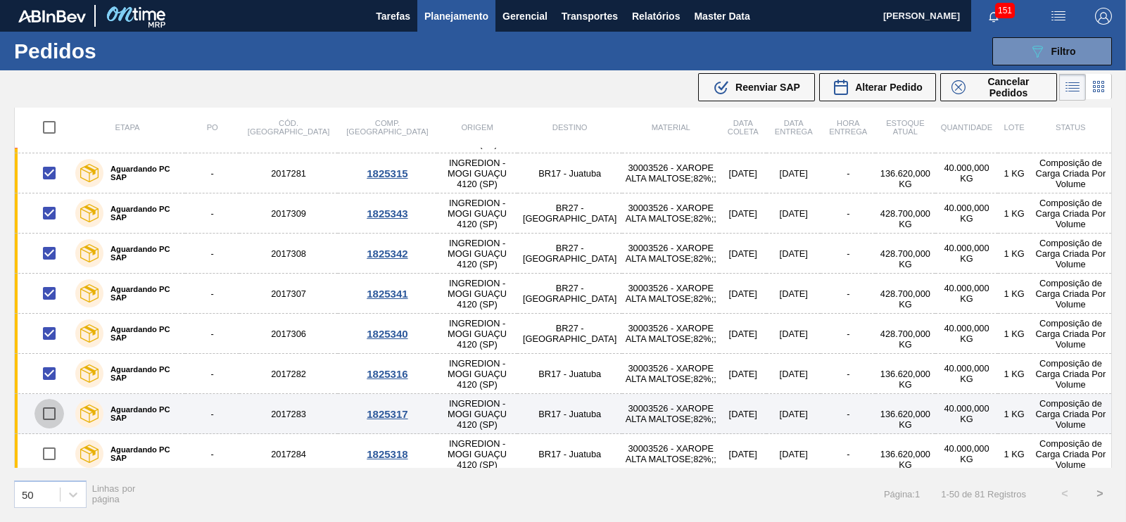
click at [49, 399] on input "checkbox" at bounding box center [49, 414] width 30 height 30
checkbox input "true"
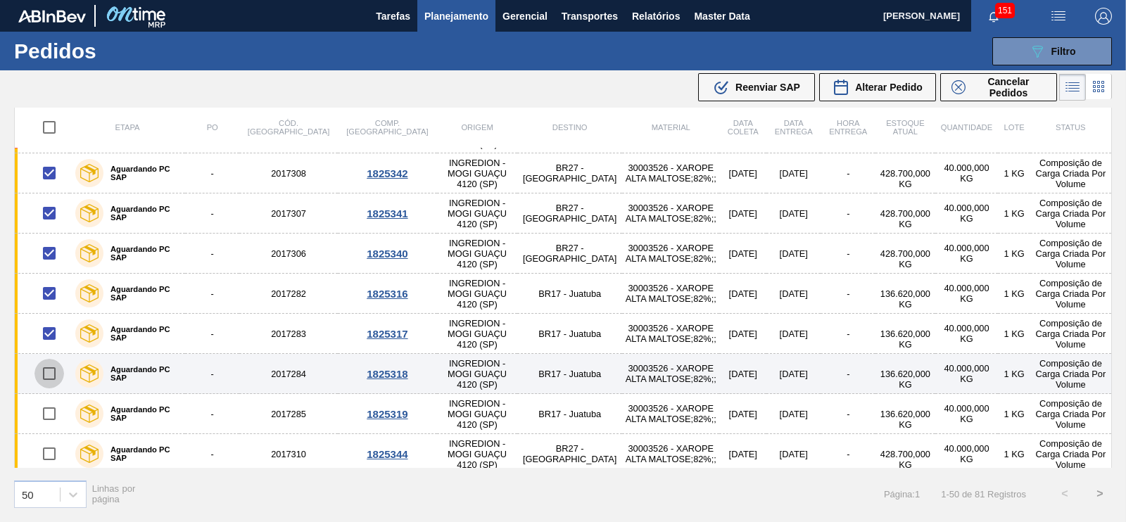
click at [47, 374] on input "checkbox" at bounding box center [49, 374] width 30 height 30
checkbox input "true"
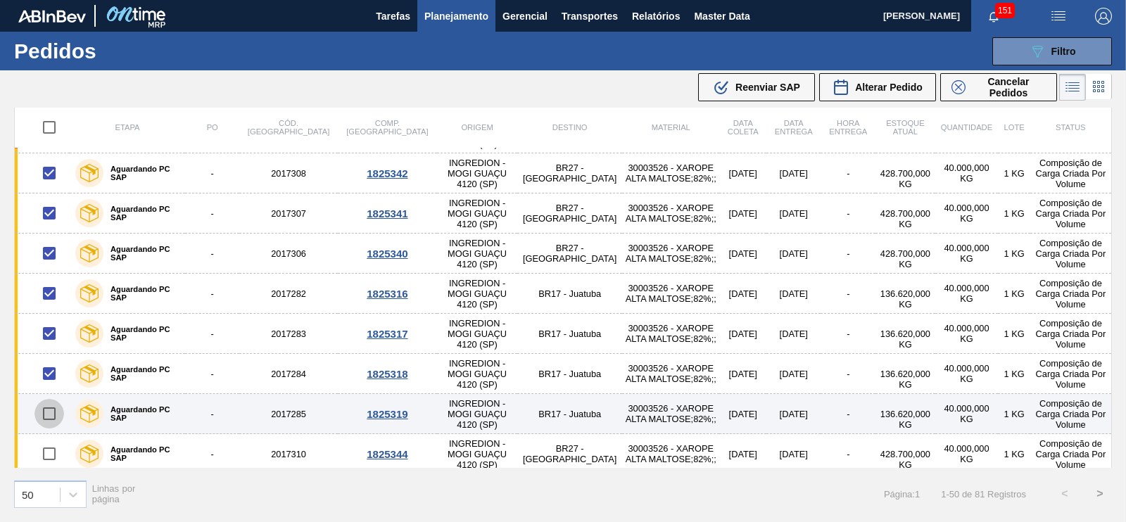
click at [47, 410] on input "checkbox" at bounding box center [49, 414] width 30 height 30
checkbox input "true"
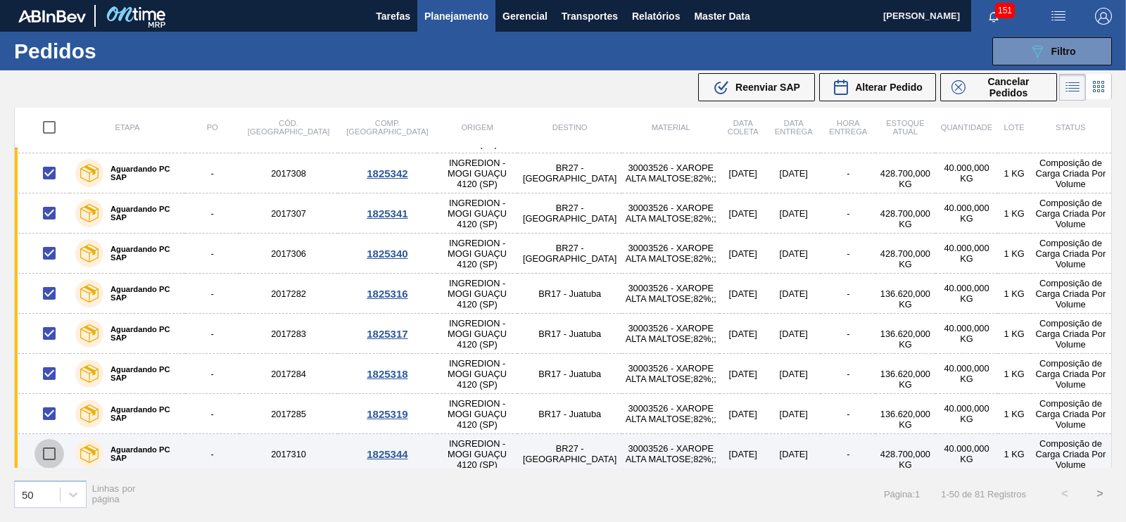
click at [47, 441] on input "checkbox" at bounding box center [49, 454] width 30 height 30
checkbox input "true"
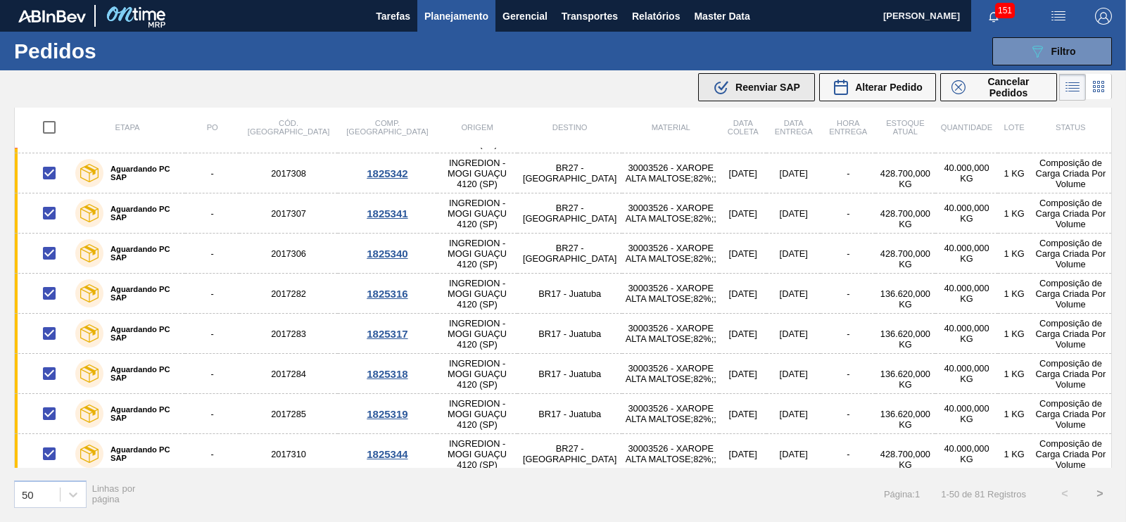
click at [760, 86] on span "Reenviar SAP" at bounding box center [767, 87] width 65 height 11
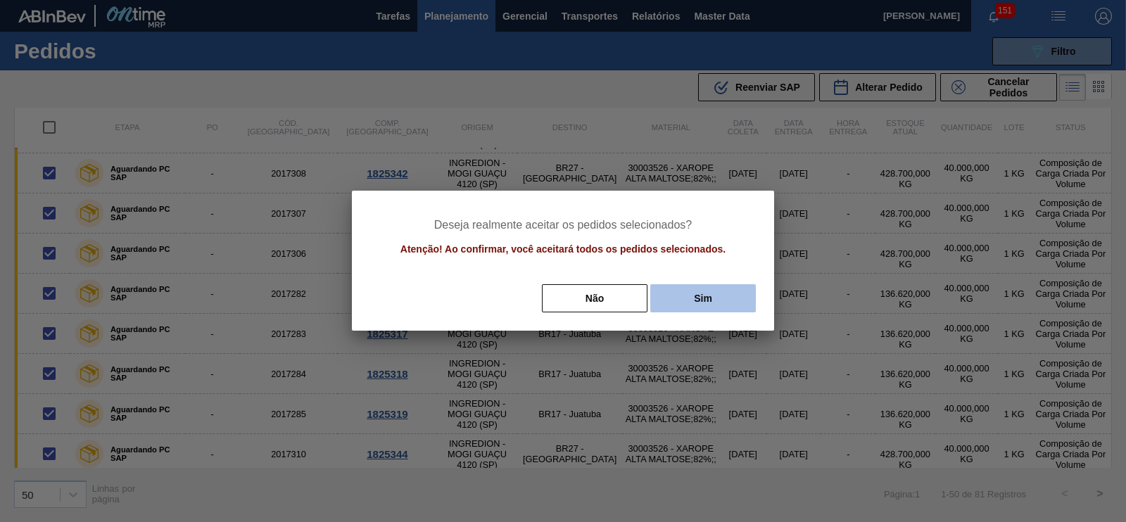
click at [705, 296] on button "Sim" at bounding box center [703, 298] width 106 height 28
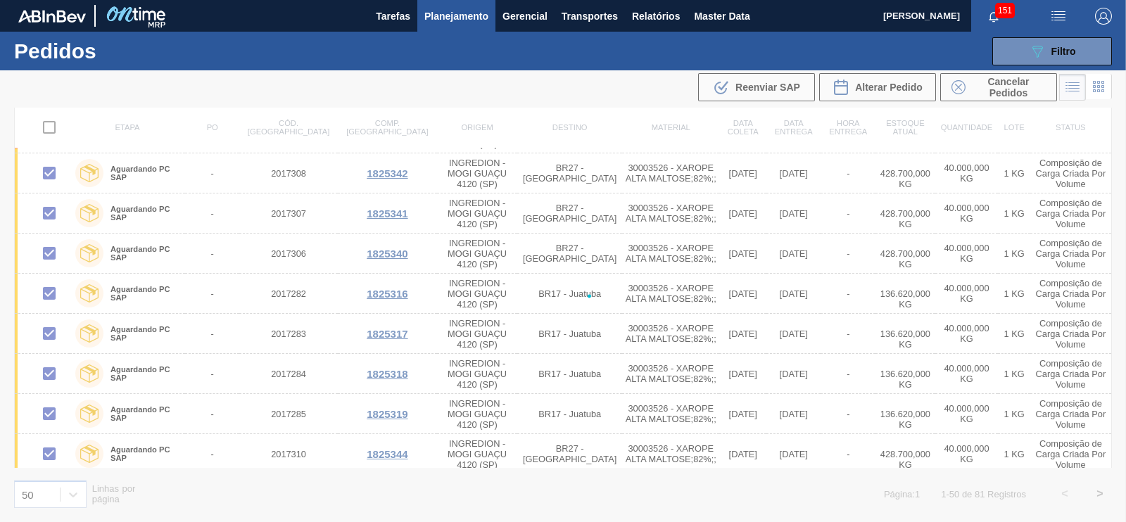
checkbox input "false"
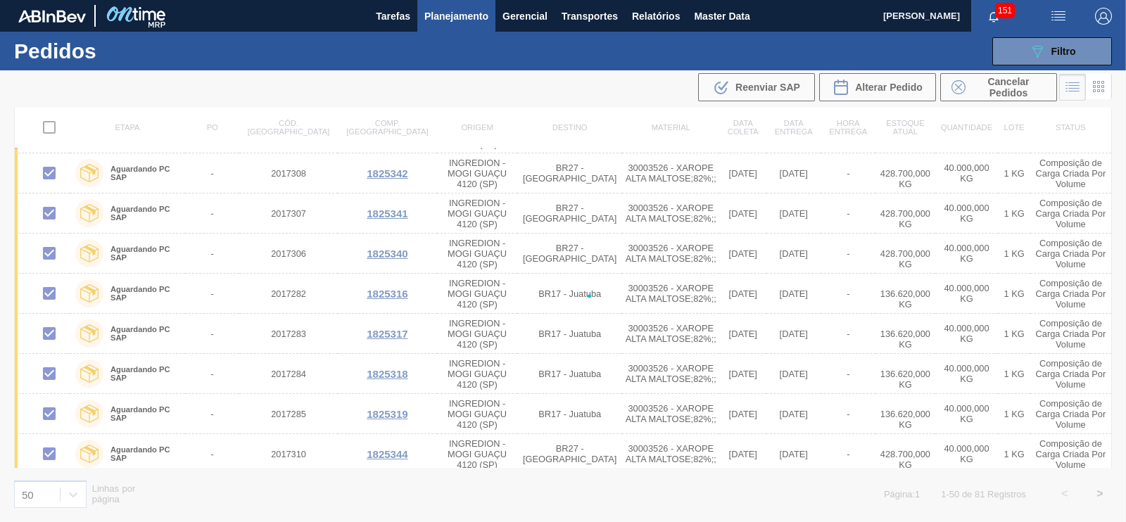
checkbox input "false"
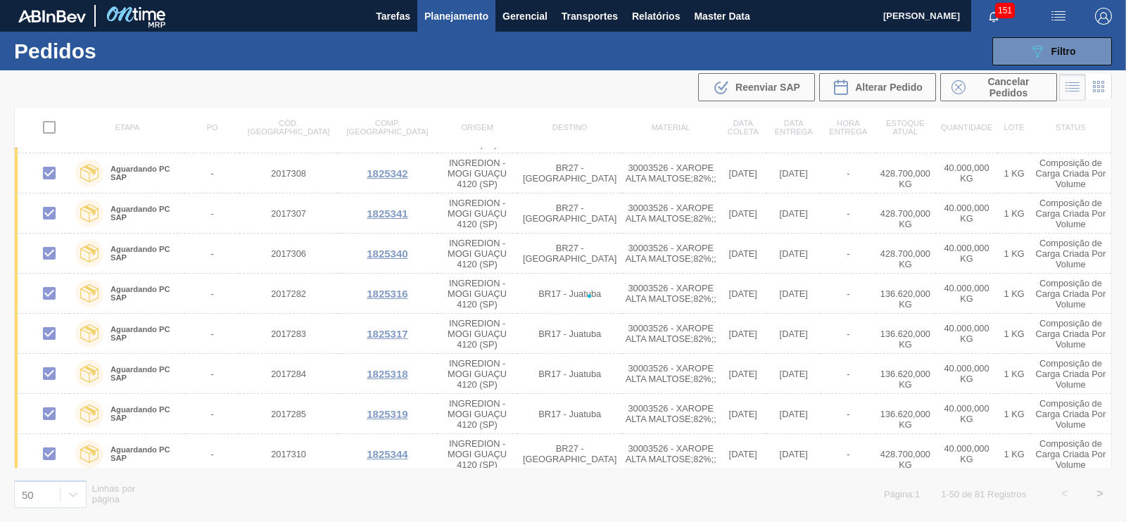
checkbox input "false"
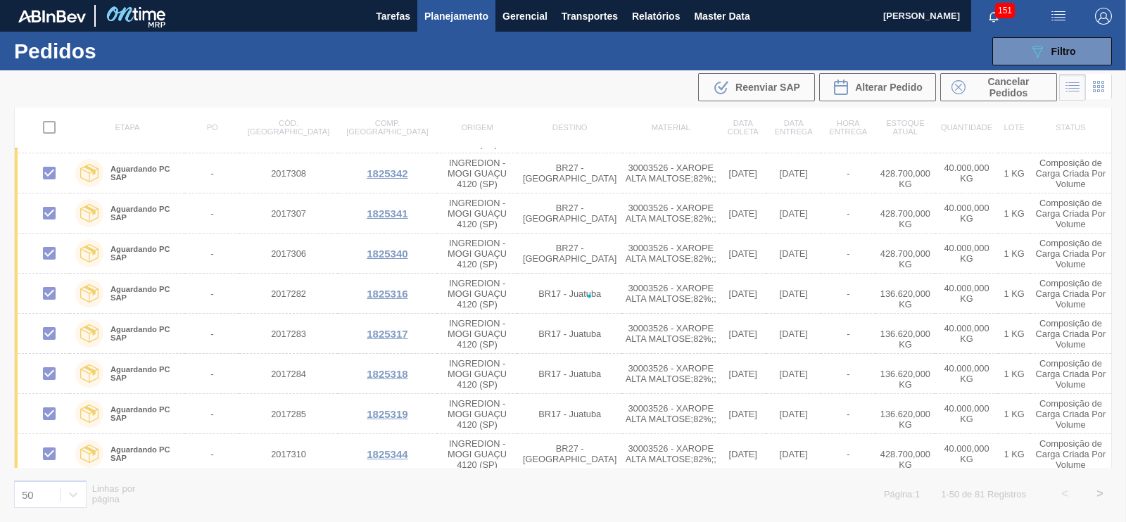
checkbox input "false"
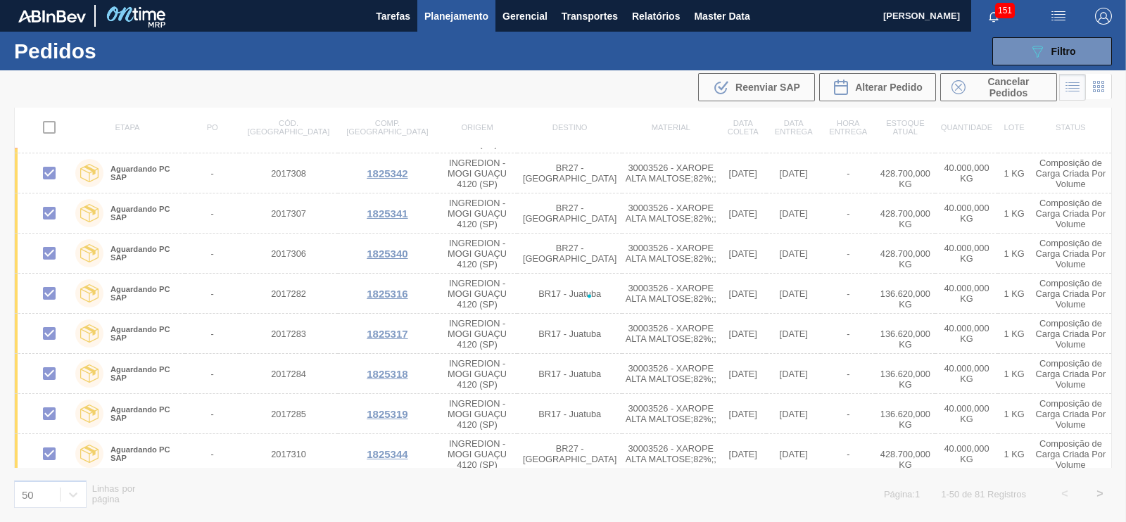
checkbox input "false"
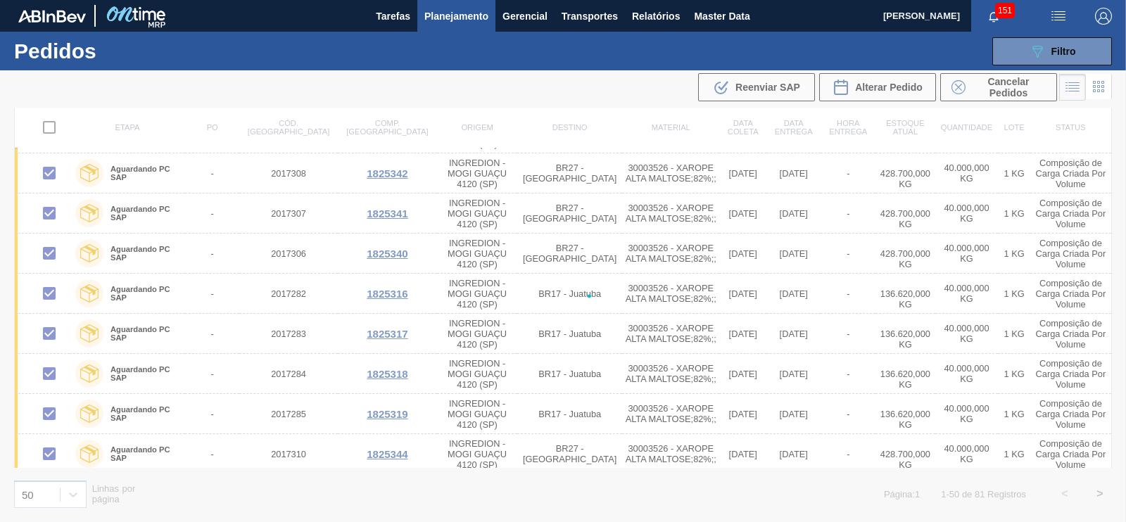
checkbox input "false"
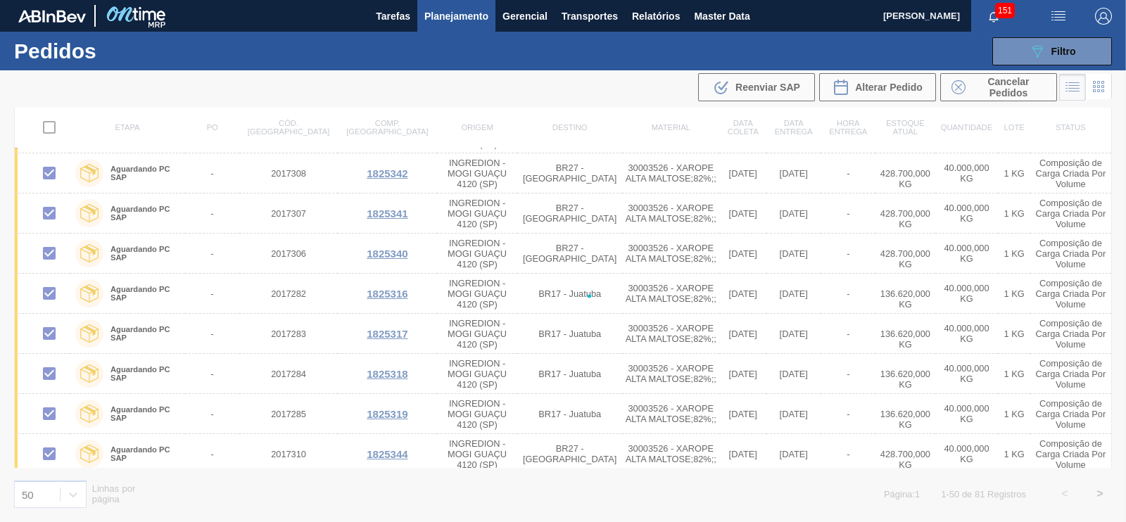
checkbox input "false"
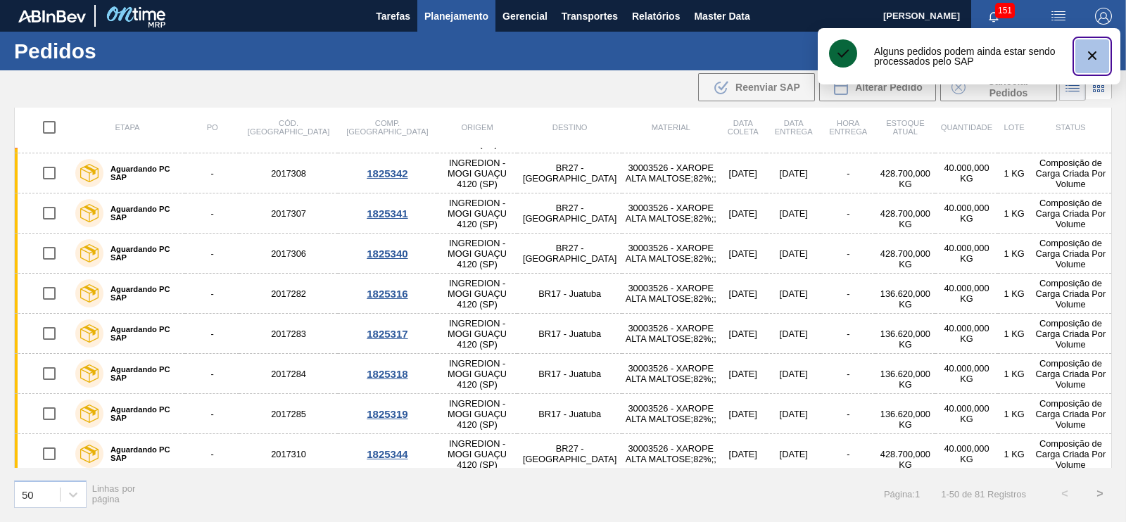
click at [1094, 56] on icon "botão de ícone" at bounding box center [1092, 55] width 17 height 17
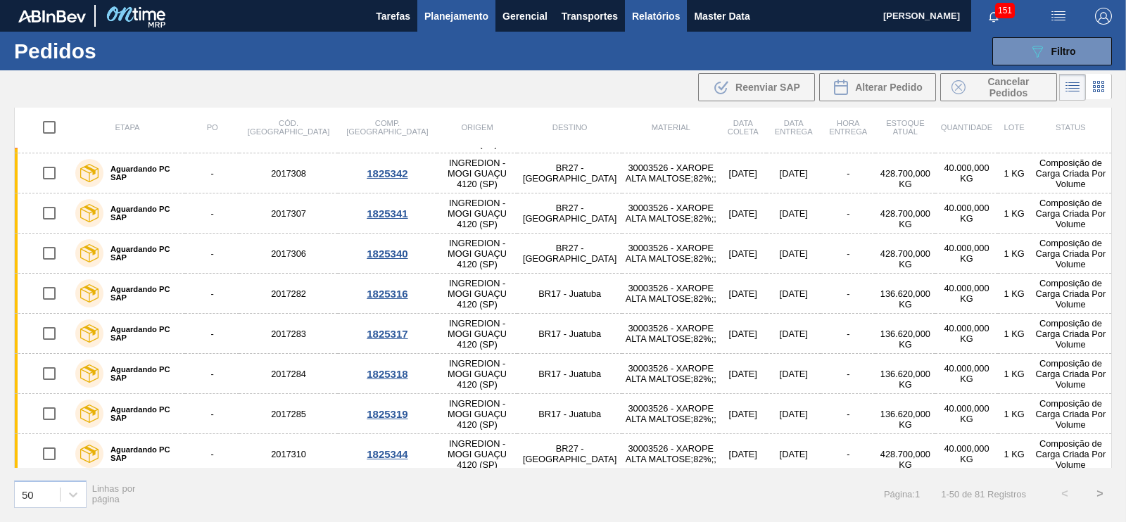
click at [668, 19] on span "Relatórios" at bounding box center [656, 16] width 48 height 17
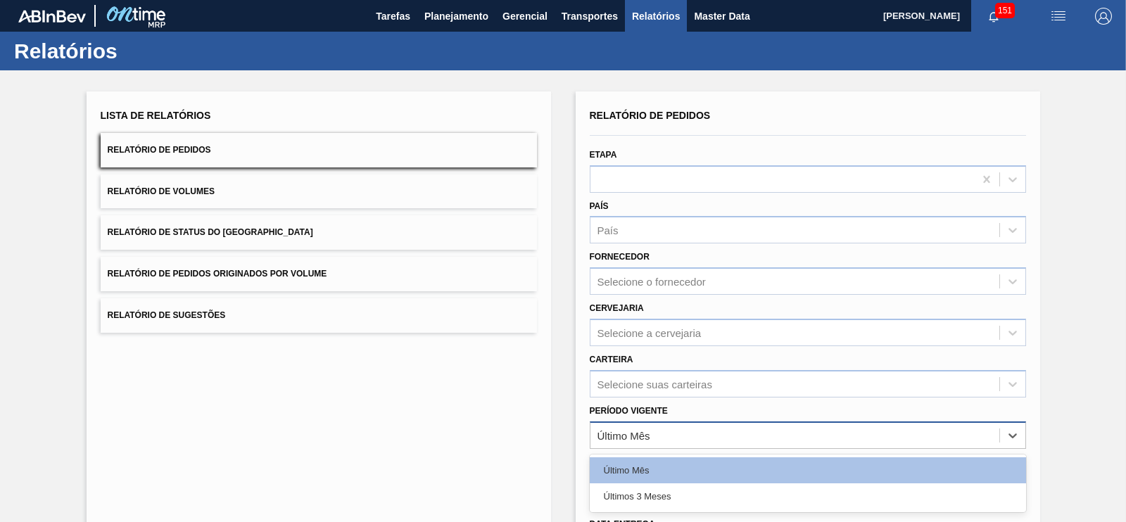
click at [654, 438] on div "Último Mês" at bounding box center [794, 435] width 409 height 20
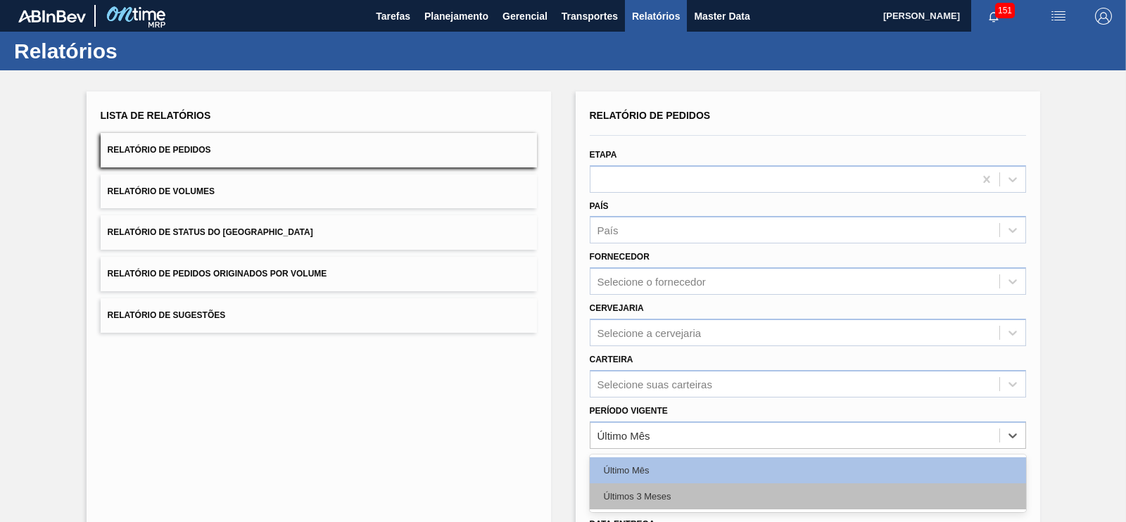
click at [646, 485] on div "Últimos 3 Meses" at bounding box center [808, 496] width 436 height 26
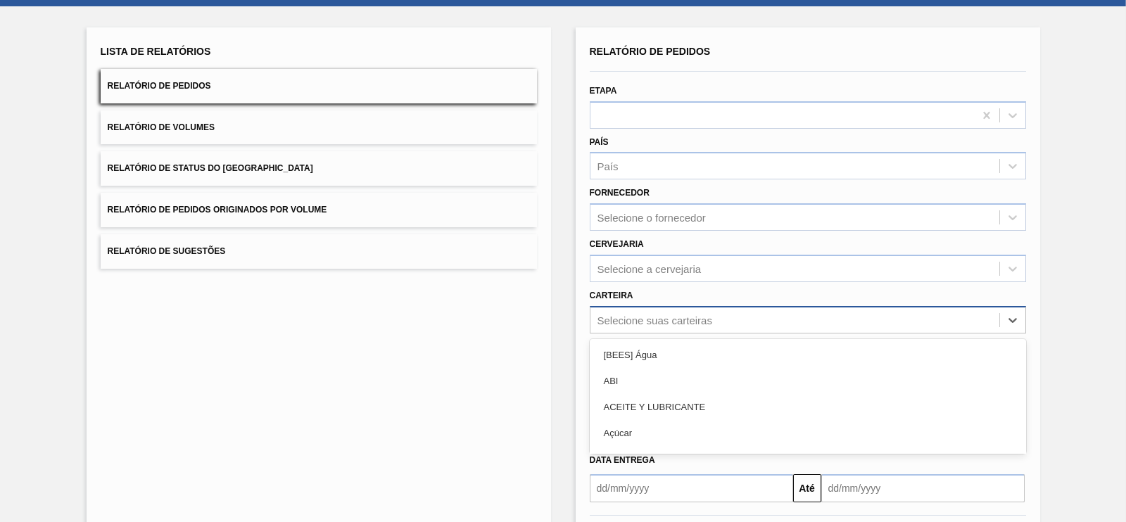
click at [634, 333] on div "option [BEES] Água focused, 1 of 101. 101 results available. Use Up and Down to…" at bounding box center [808, 319] width 436 height 27
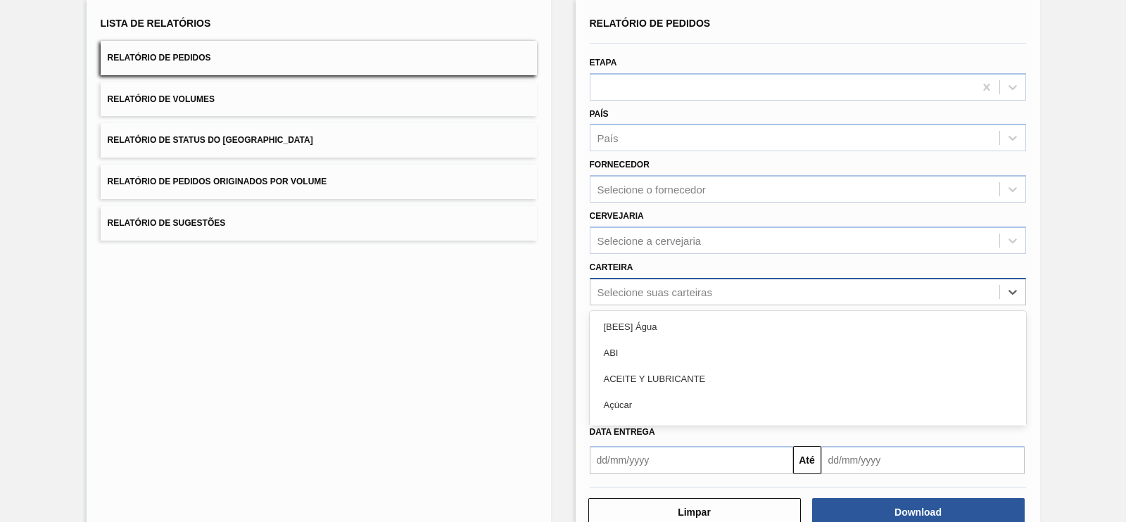
scroll to position [95, 0]
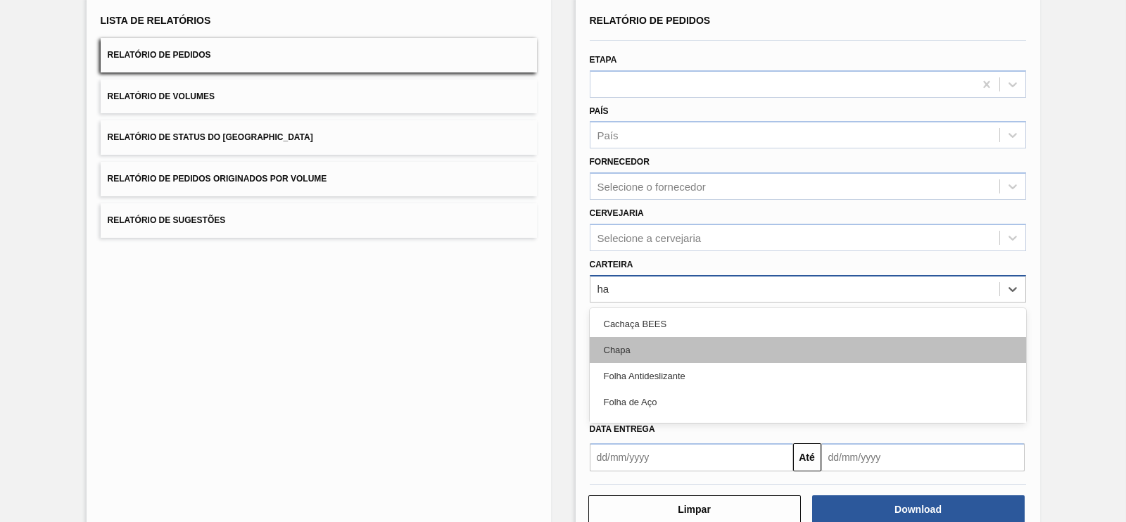
type input "h"
type input "xaro"
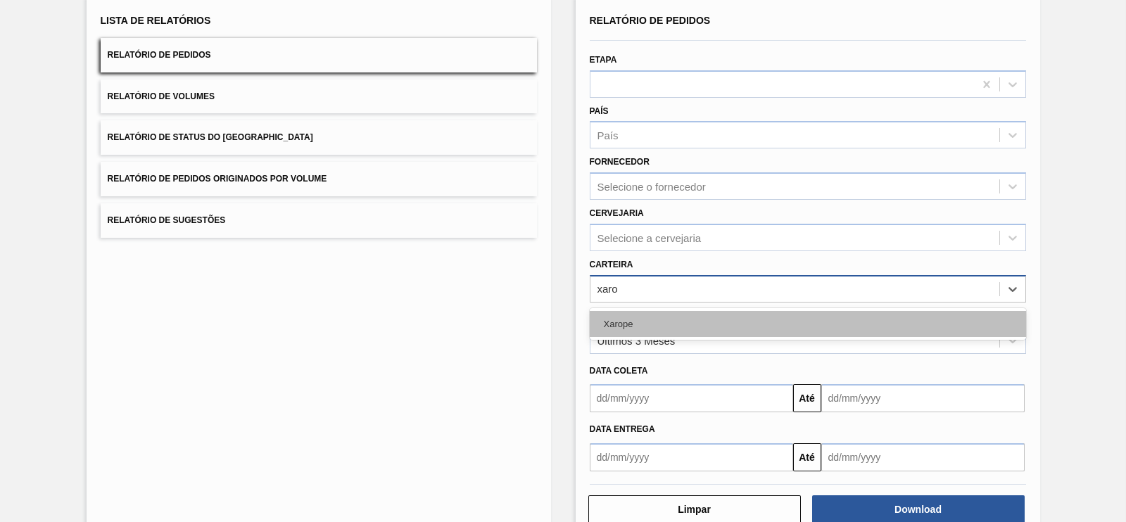
click at [614, 313] on div "Xarope" at bounding box center [808, 324] width 436 height 26
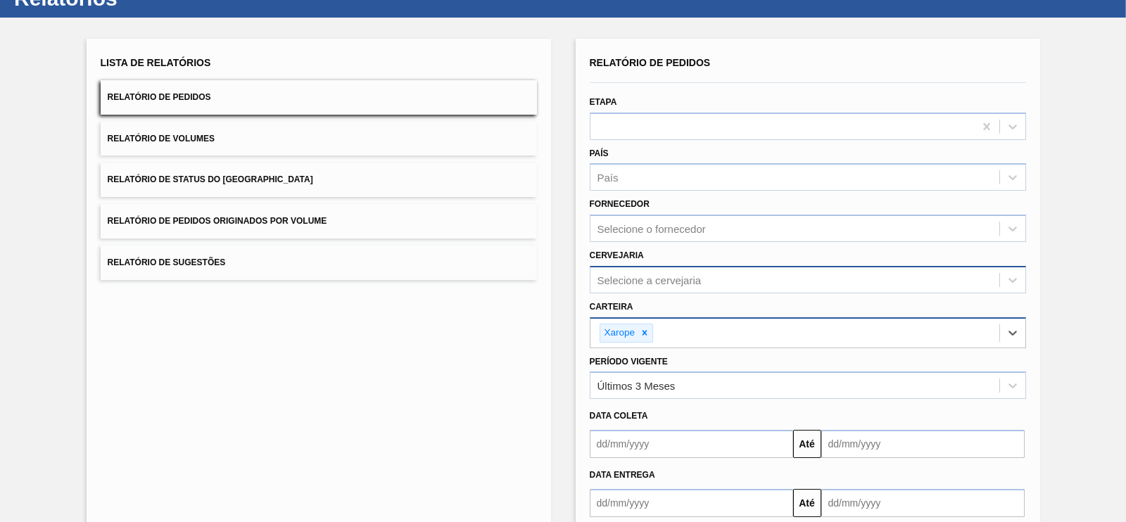
scroll to position [130, 0]
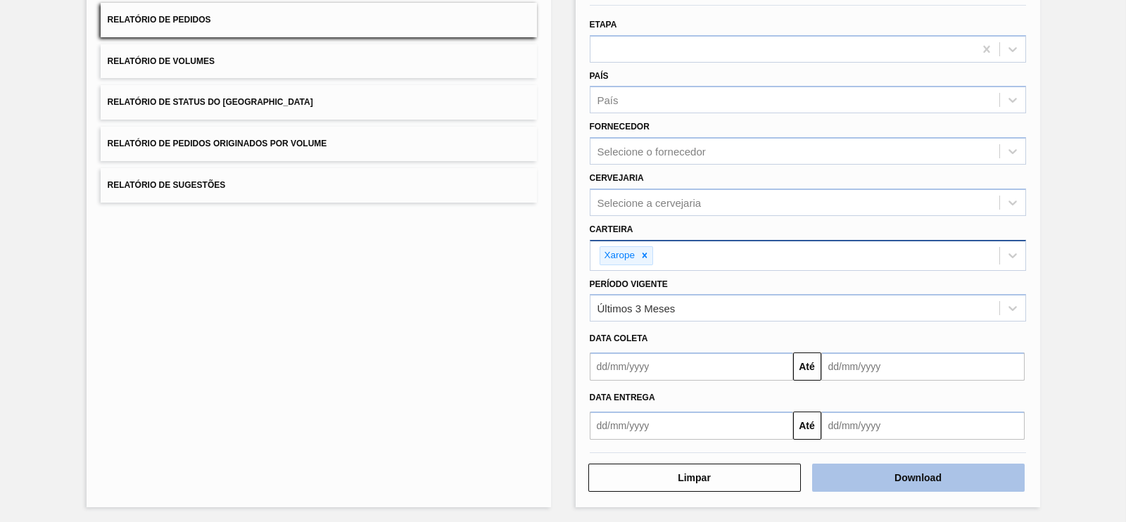
click at [841, 469] on button "Download" at bounding box center [918, 478] width 212 height 28
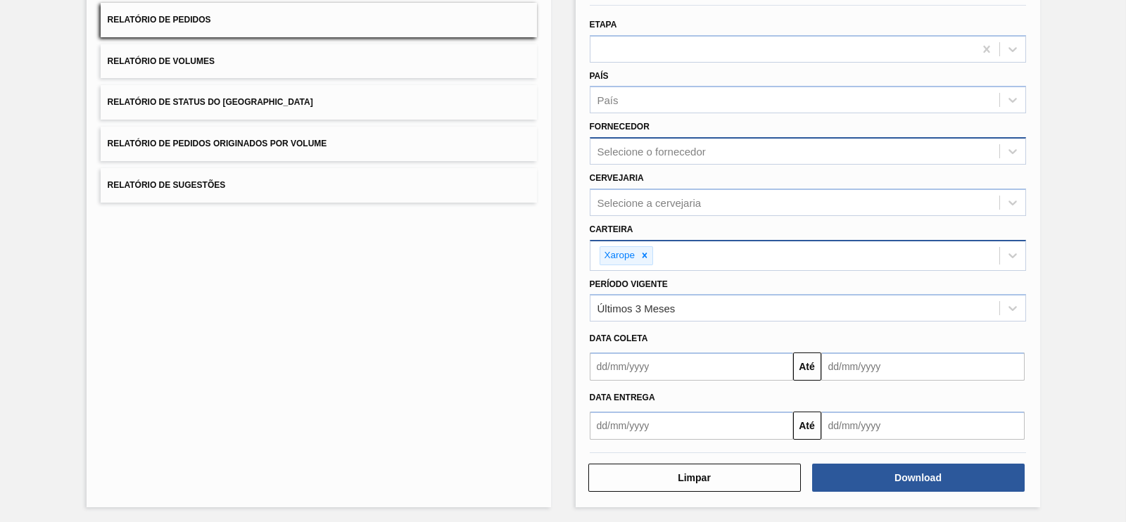
scroll to position [0, 0]
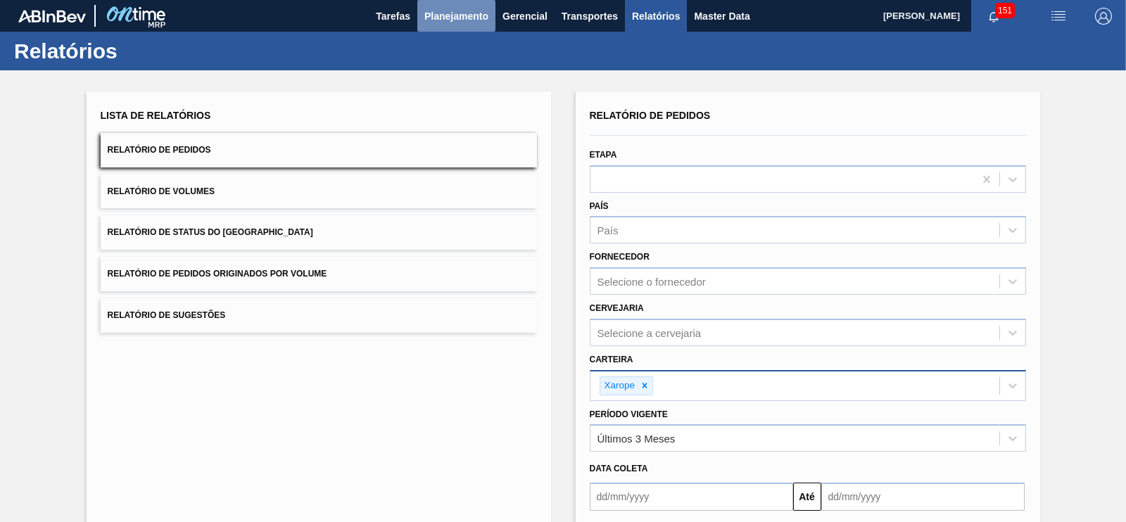
click at [445, 8] on span "Planejamento" at bounding box center [456, 16] width 64 height 17
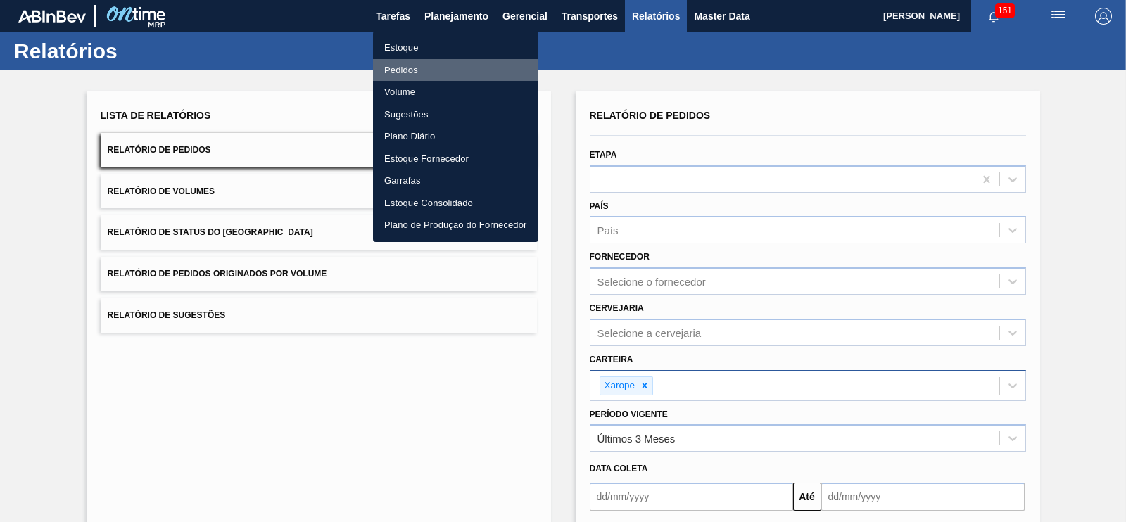
click at [405, 68] on li "Pedidos" at bounding box center [455, 70] width 165 height 23
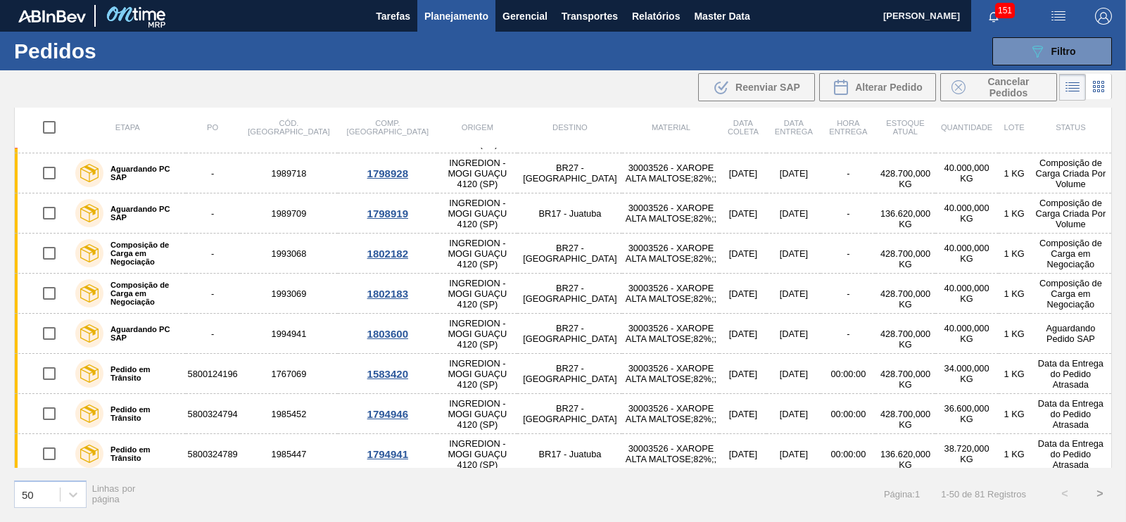
scroll to position [1048, 0]
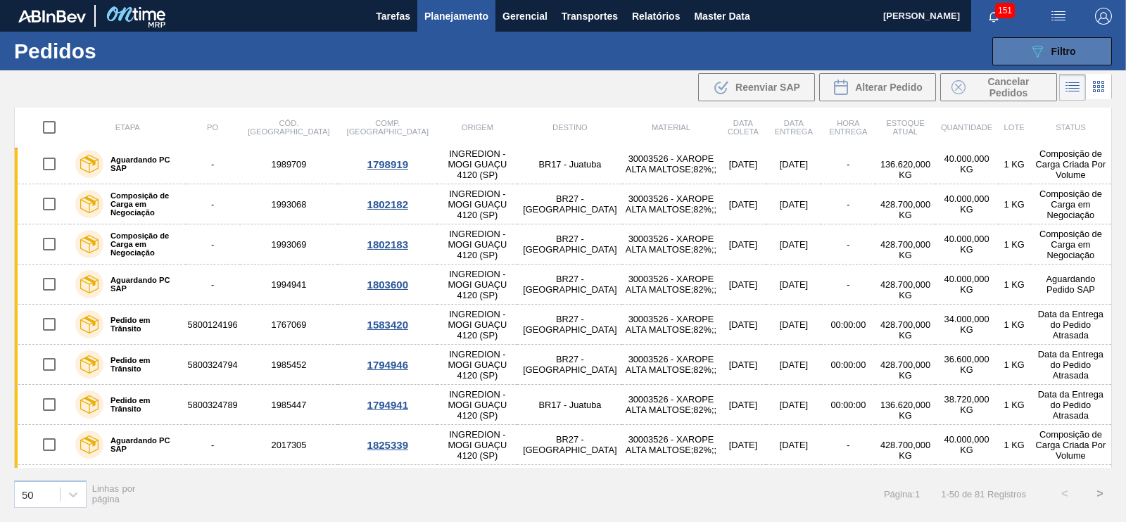
click at [1025, 58] on button "089F7B8B-B2A5-4AFE-B5C0-19BA573D28AC Filtro" at bounding box center [1052, 51] width 120 height 28
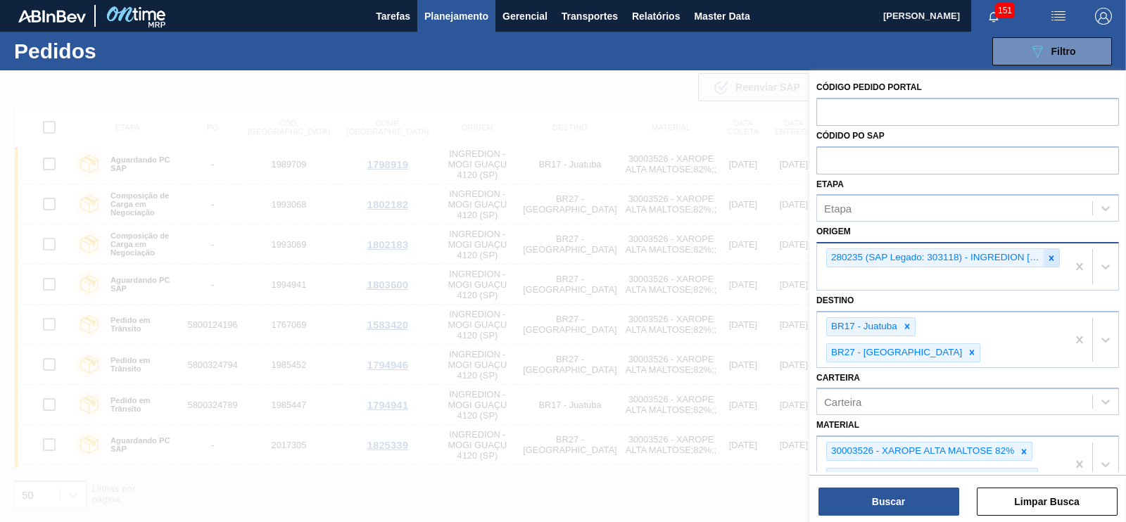
click at [1049, 255] on icon at bounding box center [1051, 257] width 5 height 5
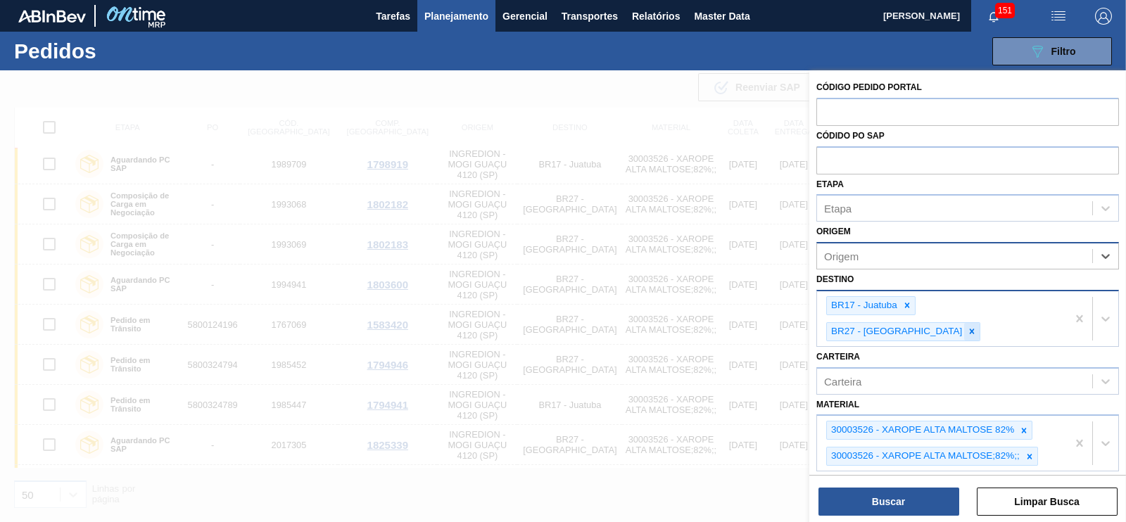
click at [974, 329] on icon at bounding box center [972, 331] width 5 height 5
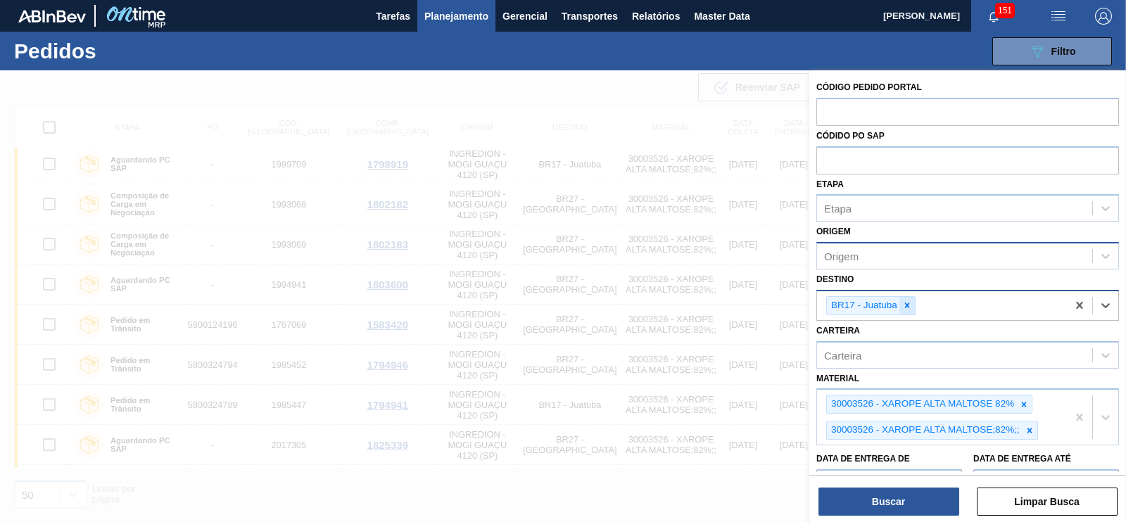
click at [910, 305] on icon at bounding box center [907, 305] width 10 height 10
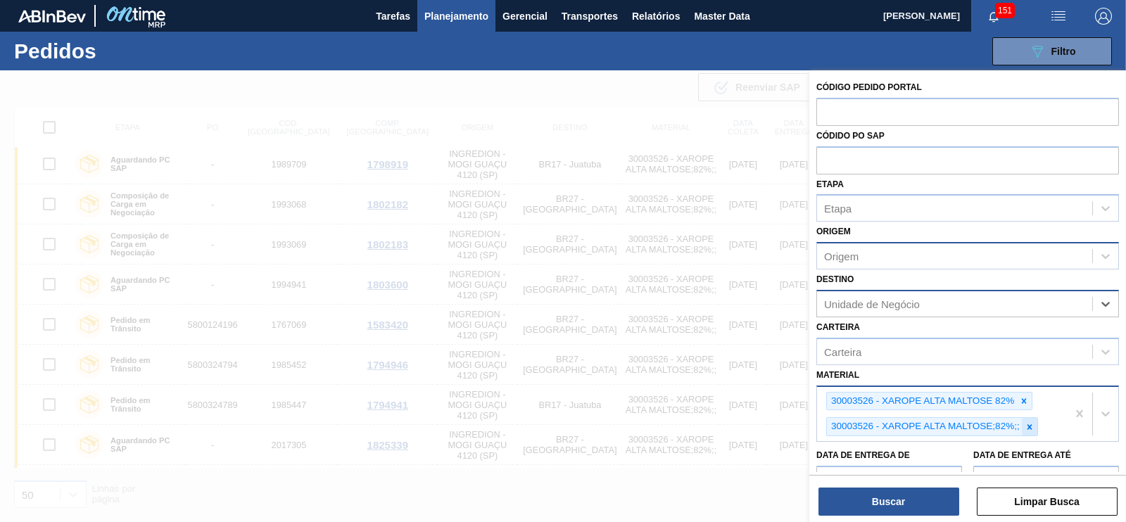
click at [1028, 425] on icon at bounding box center [1029, 426] width 5 height 5
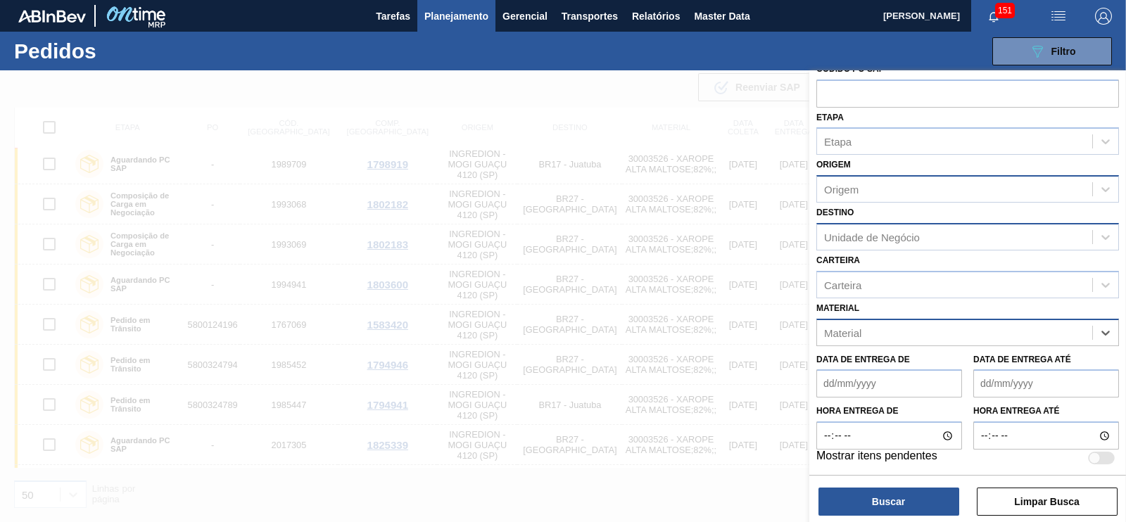
scroll to position [0, 0]
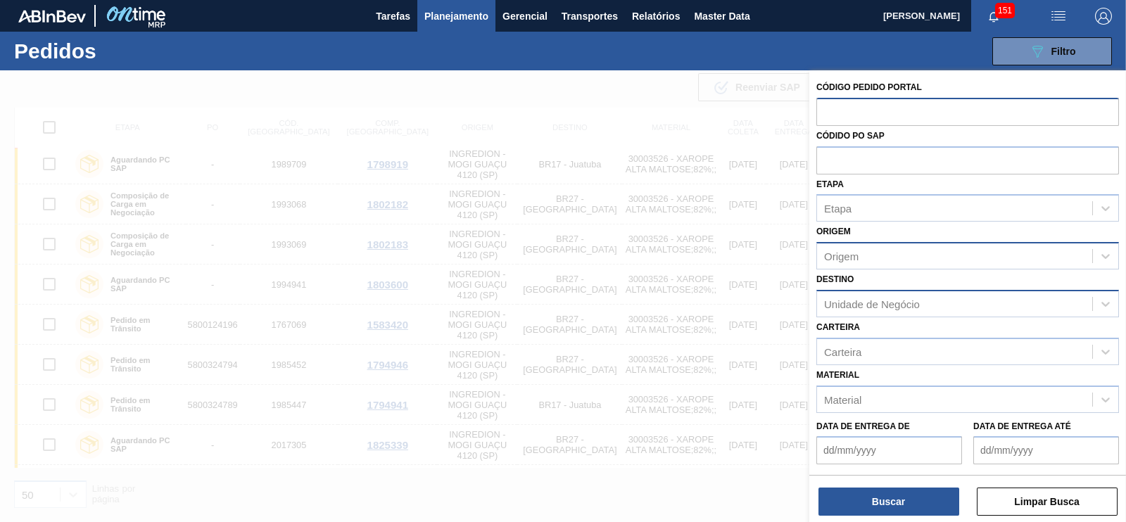
click at [834, 110] on input "text" at bounding box center [967, 111] width 303 height 27
click at [837, 113] on input "text" at bounding box center [967, 111] width 303 height 27
paste input "text"
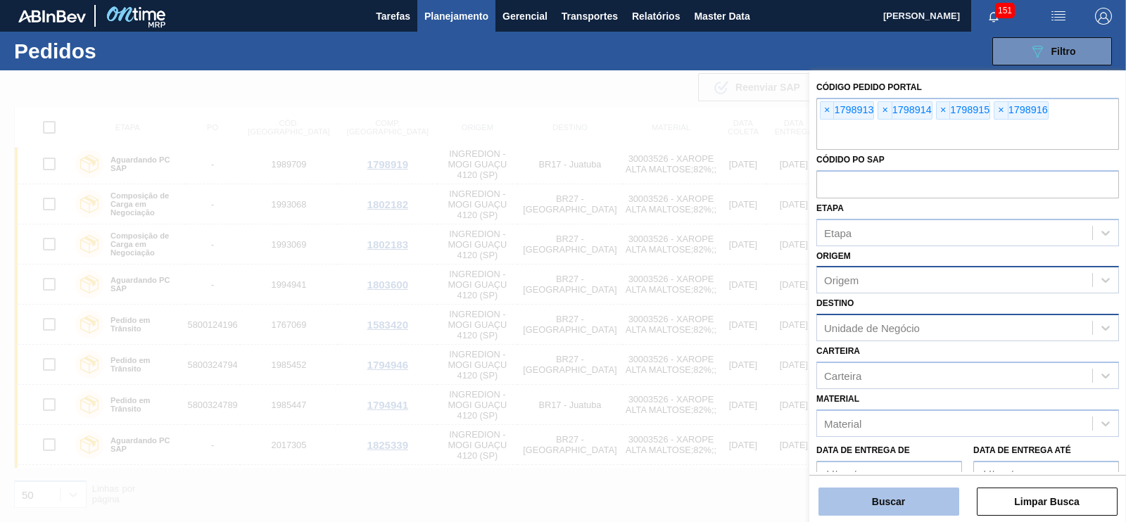
click at [880, 500] on button "Buscar" at bounding box center [888, 502] width 141 height 28
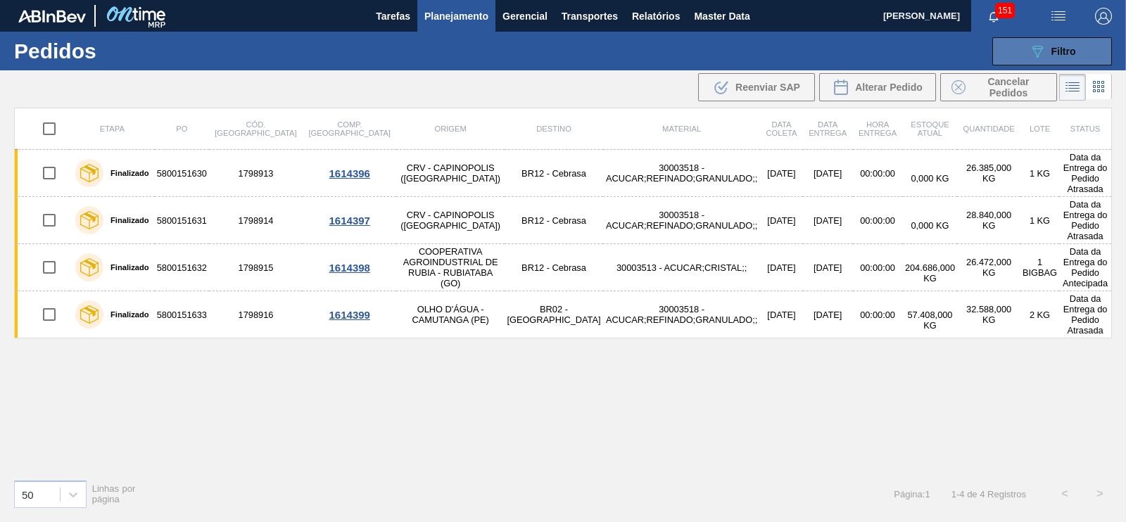
click at [1036, 43] on icon "089F7B8B-B2A5-4AFE-B5C0-19BA573D28AC" at bounding box center [1037, 51] width 17 height 17
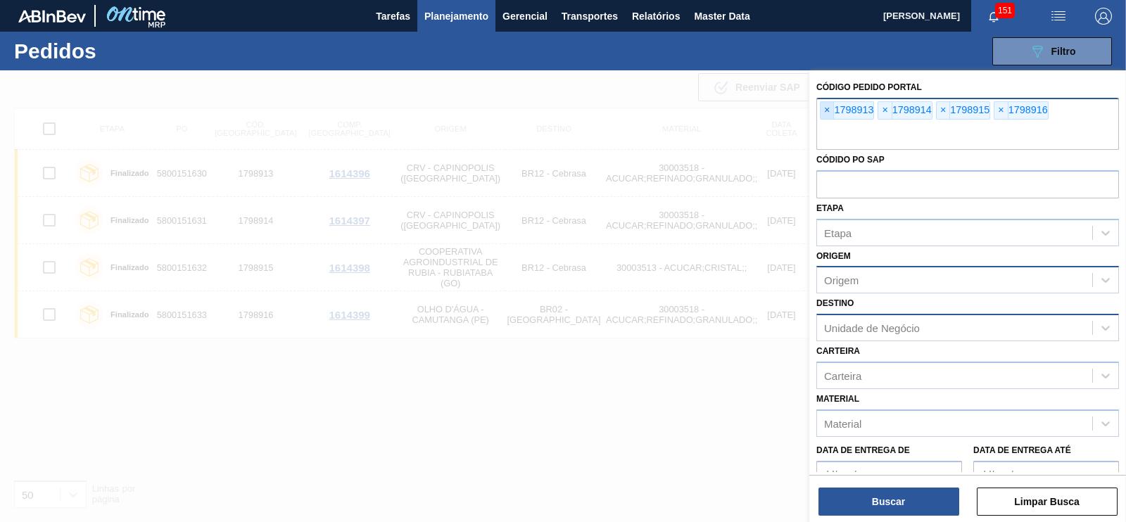
click at [826, 114] on span "×" at bounding box center [826, 110] width 13 height 17
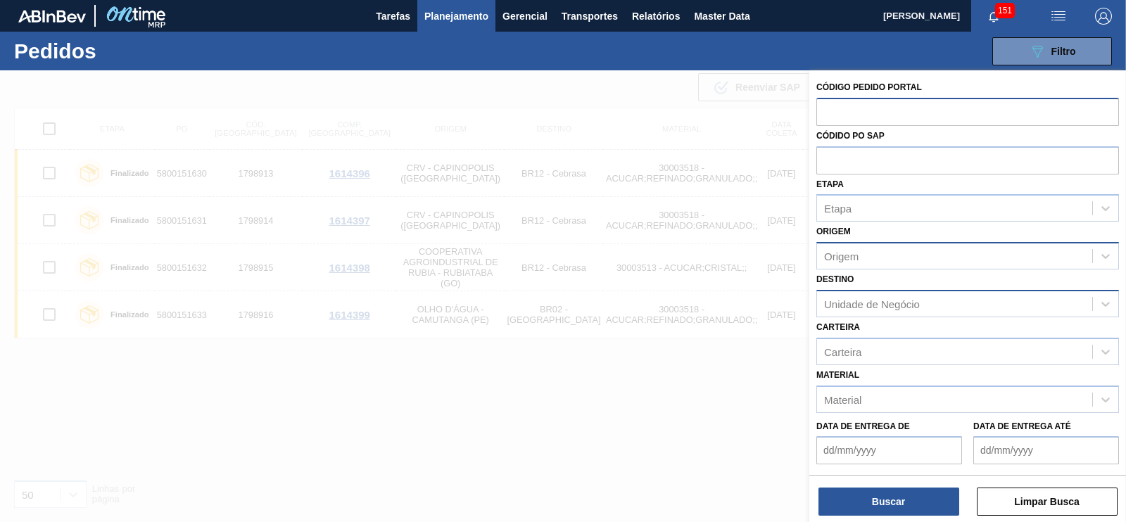
click at [826, 114] on input "text" at bounding box center [967, 111] width 303 height 27
paste input "text"
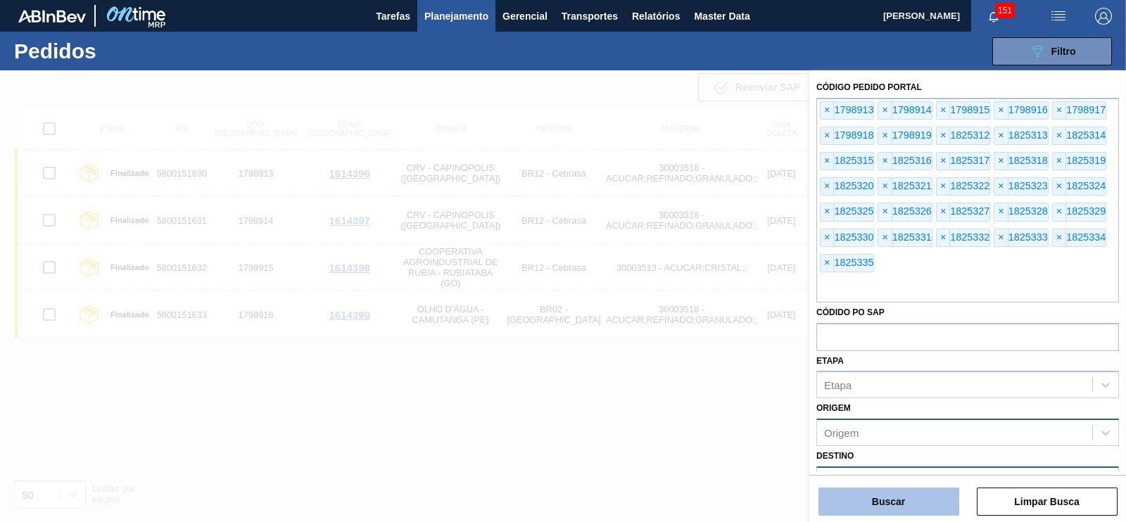
click at [878, 496] on button "Buscar" at bounding box center [888, 502] width 141 height 28
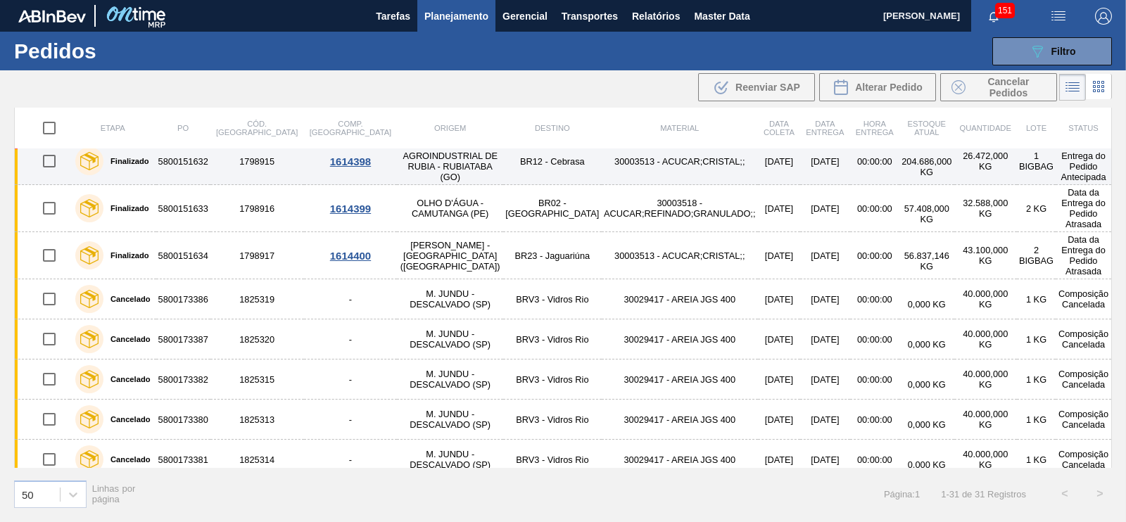
scroll to position [183, 0]
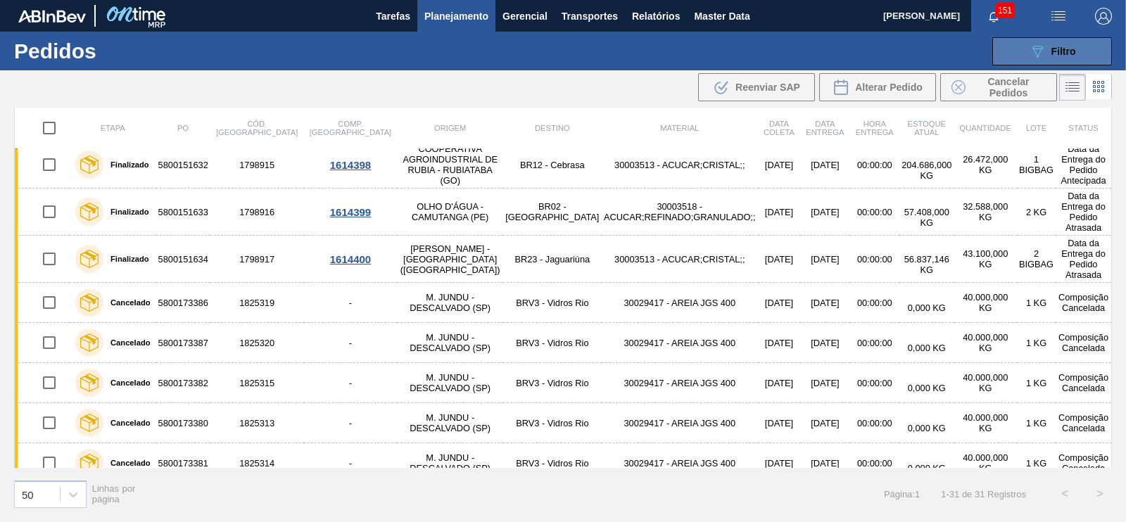
click at [1029, 58] on icon "089F7B8B-B2A5-4AFE-B5C0-19BA573D28AC" at bounding box center [1037, 51] width 17 height 17
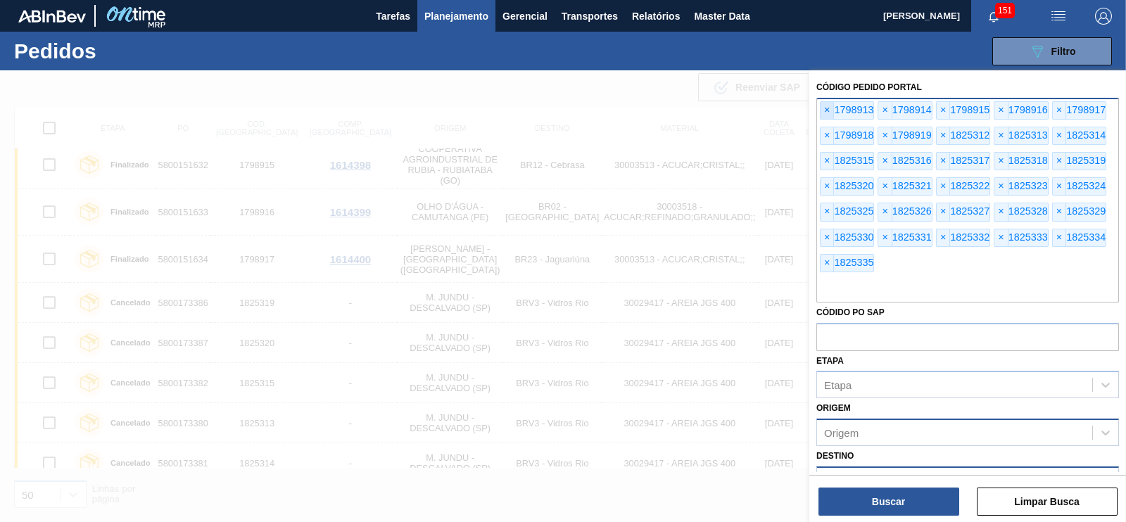
click at [829, 117] on span "×" at bounding box center [826, 110] width 13 height 17
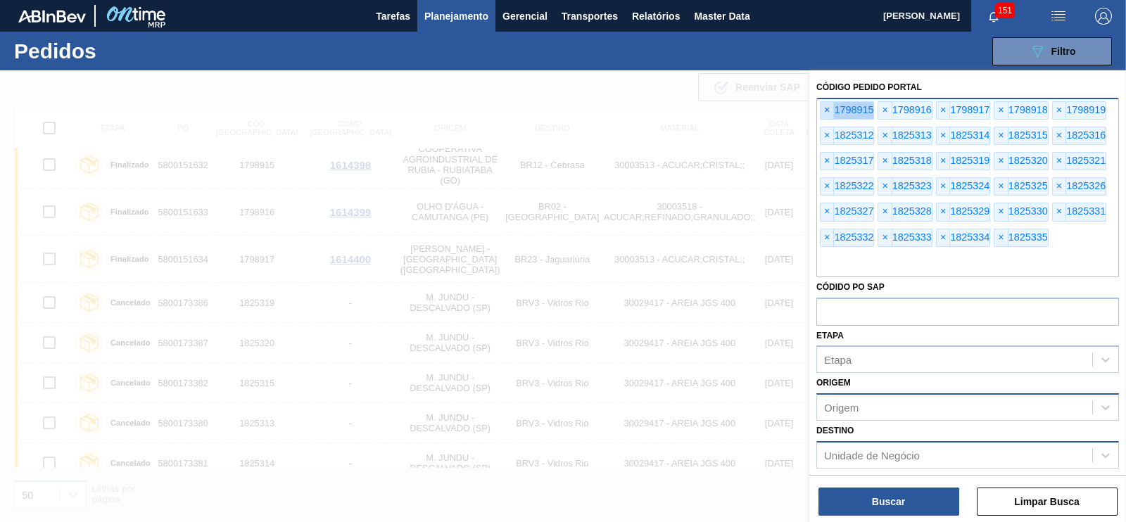
click at [829, 117] on span "×" at bounding box center [826, 110] width 13 height 17
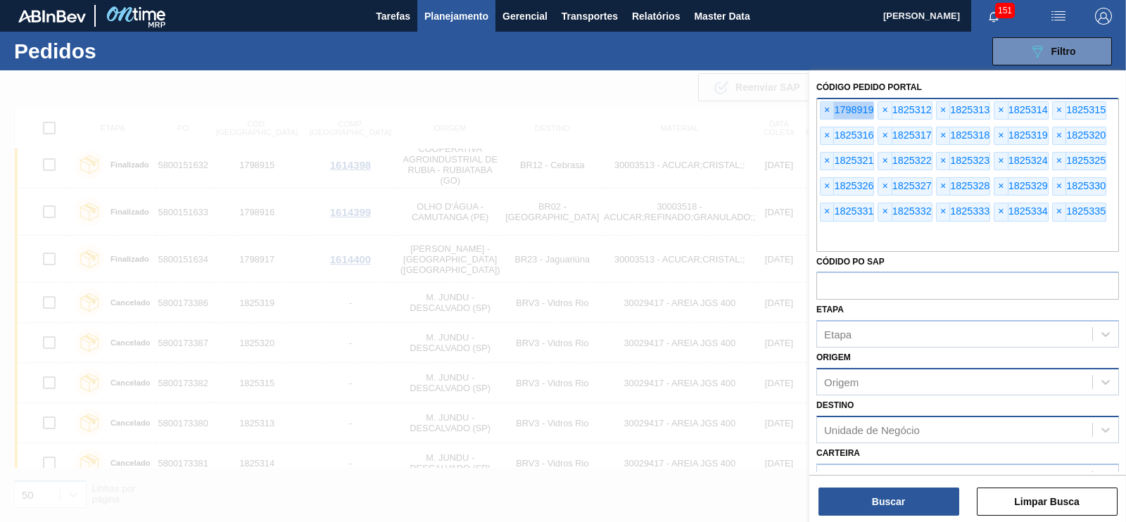
click at [829, 117] on span "×" at bounding box center [826, 110] width 13 height 17
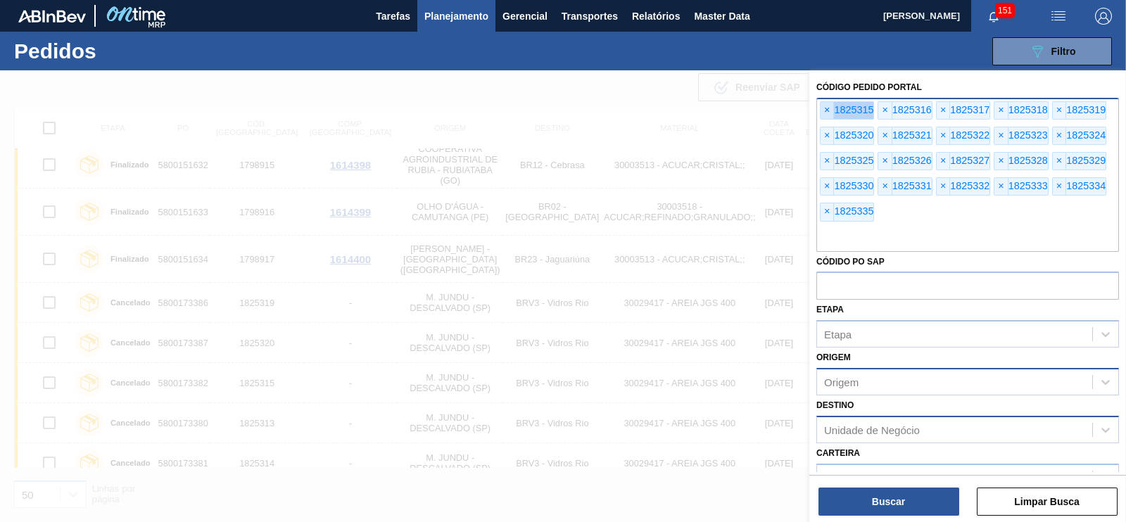
click at [829, 117] on span "×" at bounding box center [826, 110] width 13 height 17
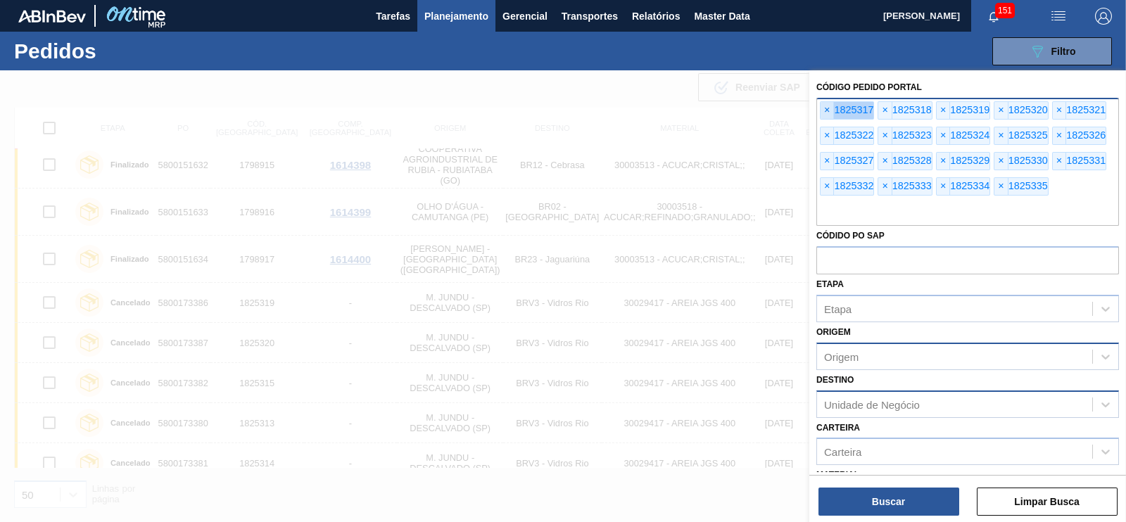
click at [829, 117] on span "×" at bounding box center [826, 110] width 13 height 17
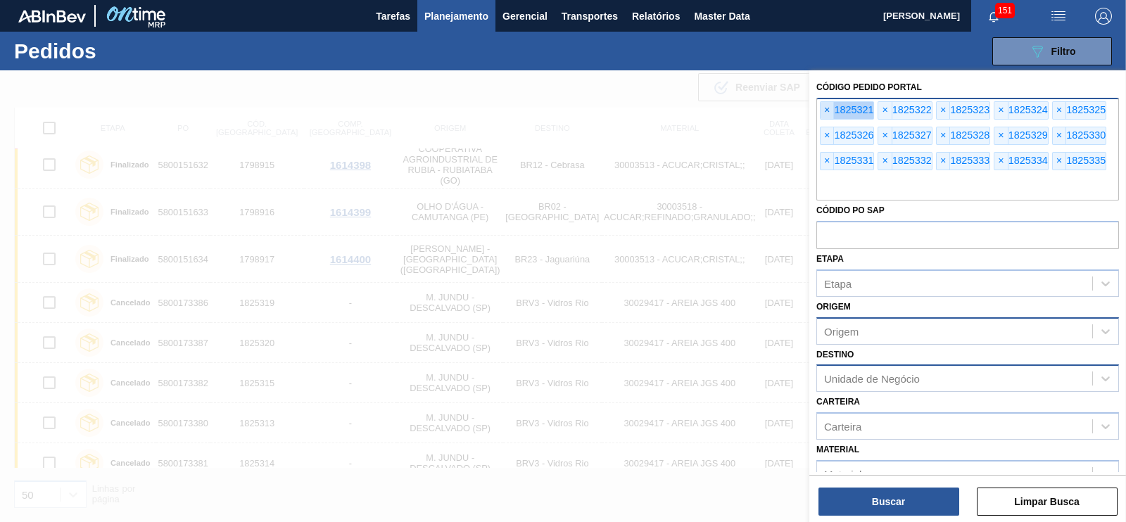
click at [829, 117] on span "×" at bounding box center [826, 110] width 13 height 17
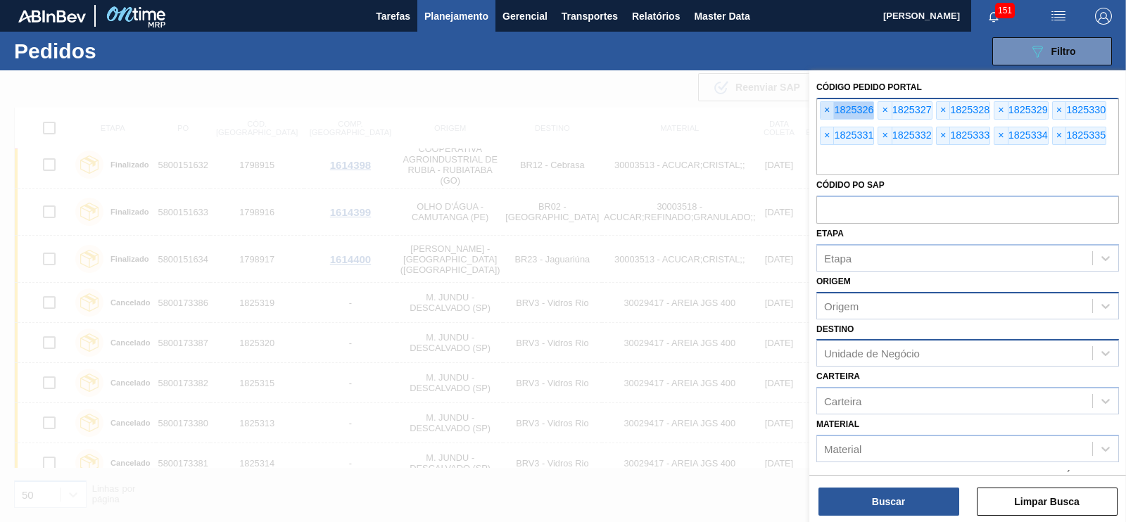
click at [829, 117] on span "×" at bounding box center [826, 110] width 13 height 17
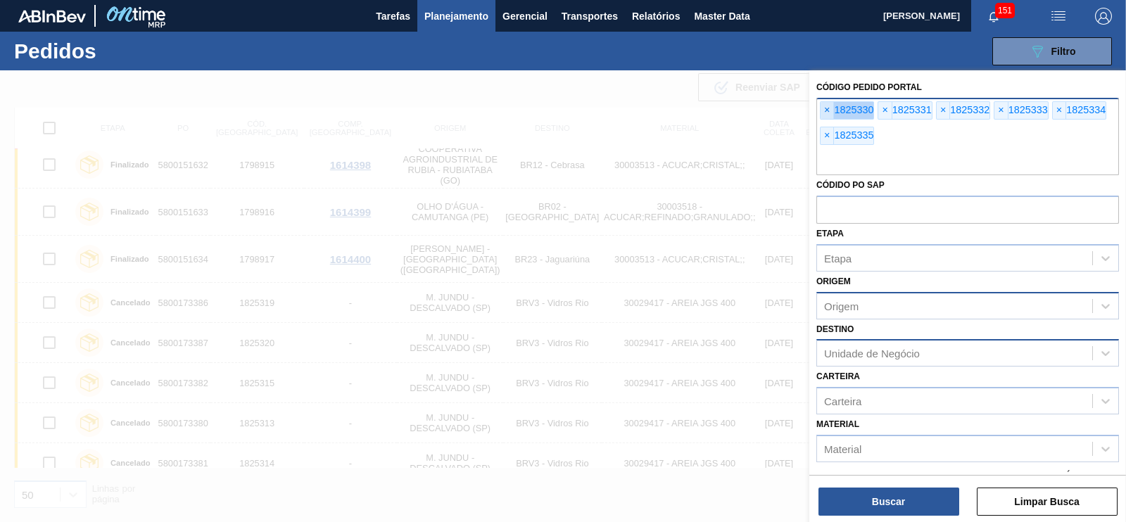
click at [829, 117] on span "×" at bounding box center [826, 110] width 13 height 17
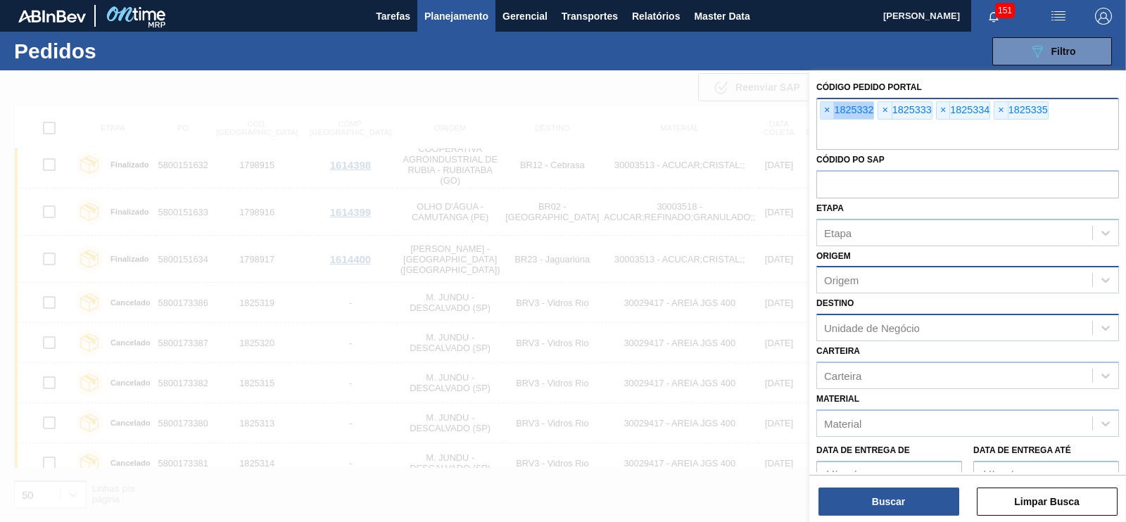
click at [829, 117] on span "×" at bounding box center [826, 110] width 13 height 17
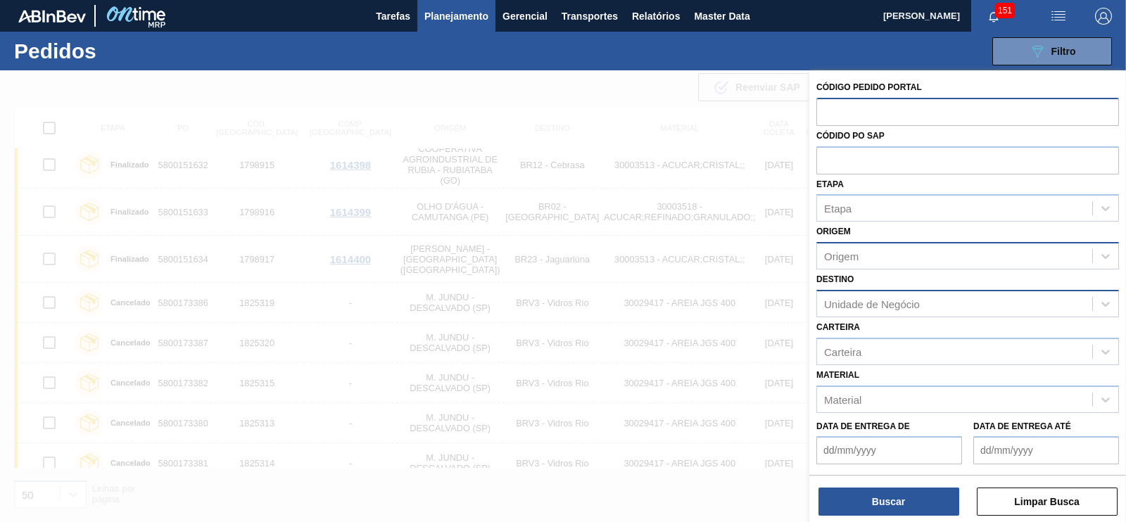
click at [829, 117] on input "text" at bounding box center [967, 111] width 303 height 27
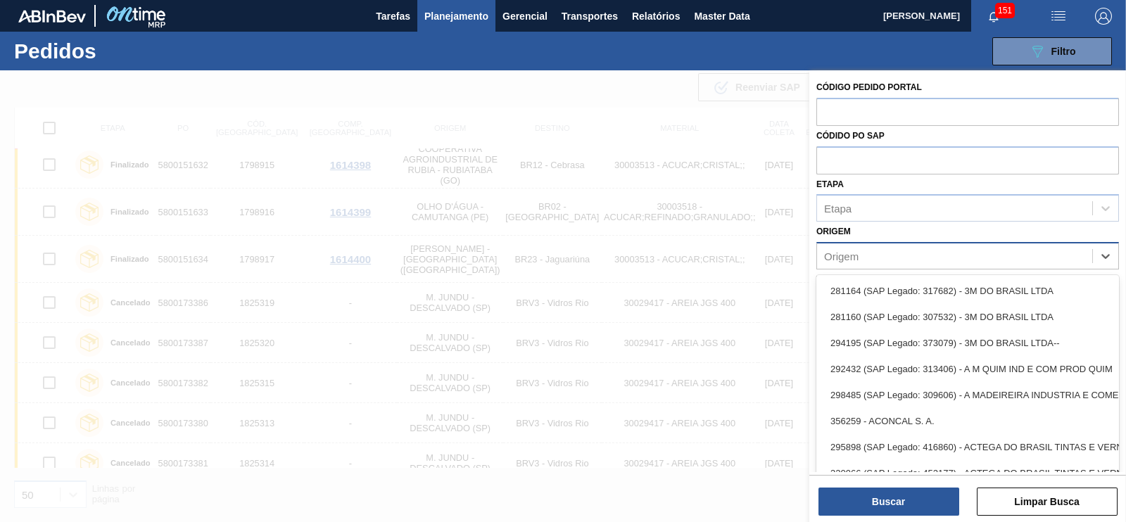
click at [842, 260] on div "Origem" at bounding box center [841, 256] width 34 height 12
paste input "303118"
type input "303118"
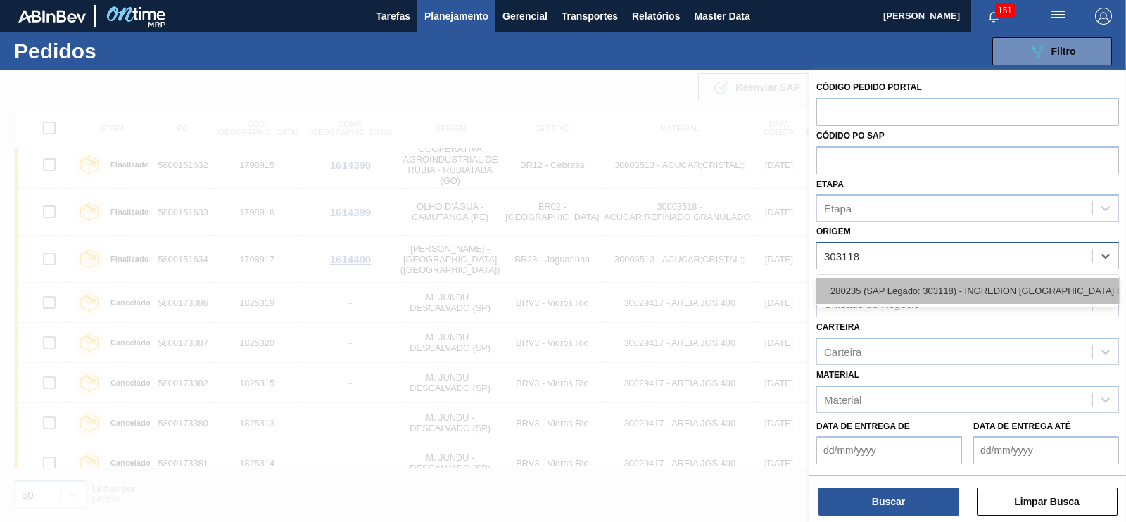
click at [861, 284] on div "280235 (SAP Legado: 303118) - INGREDION [GEOGRAPHIC_DATA] INGREDIENTES" at bounding box center [967, 291] width 303 height 26
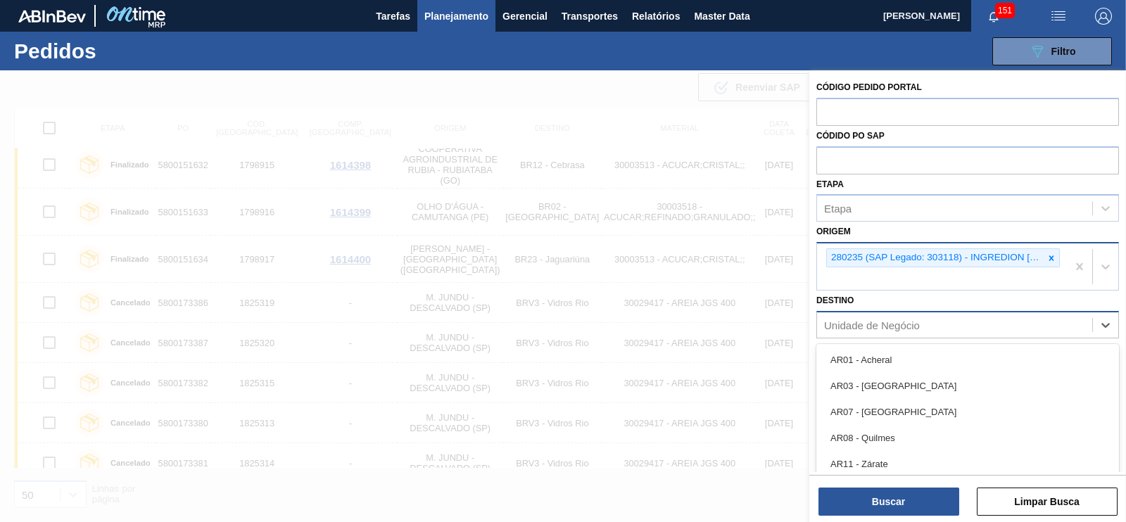
click at [858, 323] on div "Unidade de Negócio" at bounding box center [872, 325] width 96 height 12
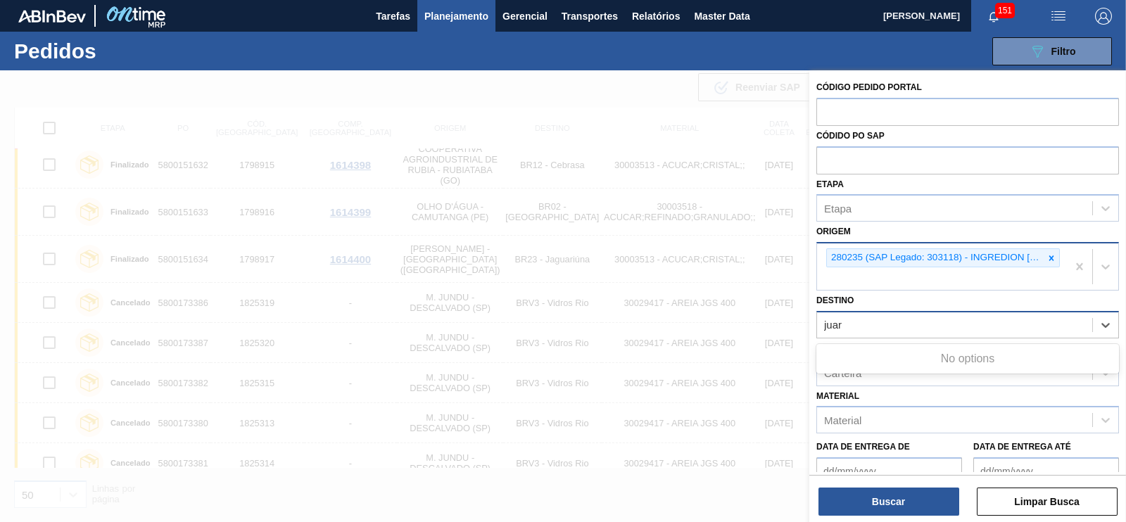
type input "jua"
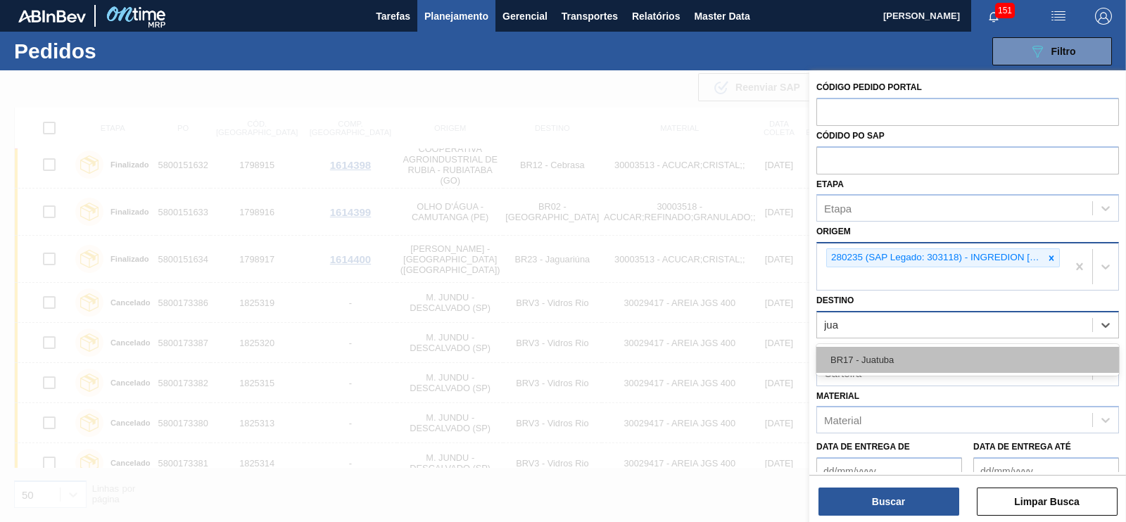
click at [857, 360] on div "BR17 - Juatuba" at bounding box center [967, 360] width 303 height 26
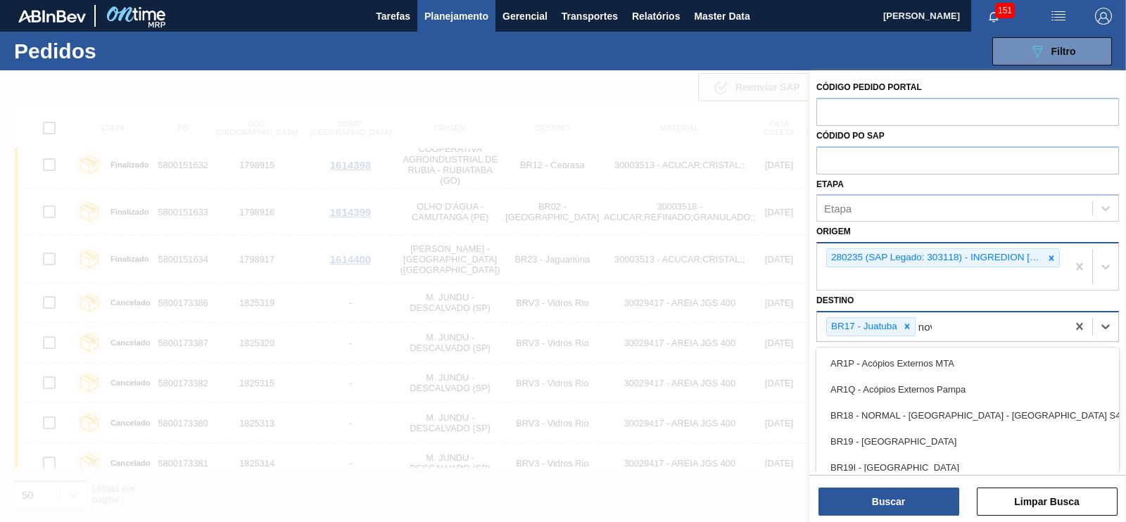
type input "nova"
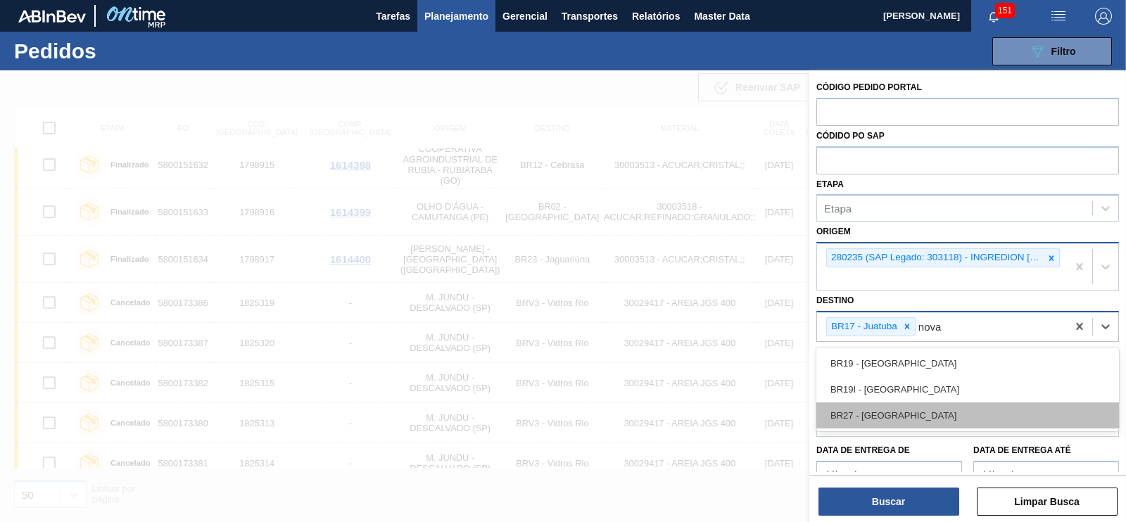
click at [879, 412] on div "BR27 - [GEOGRAPHIC_DATA]" at bounding box center [967, 415] width 303 height 26
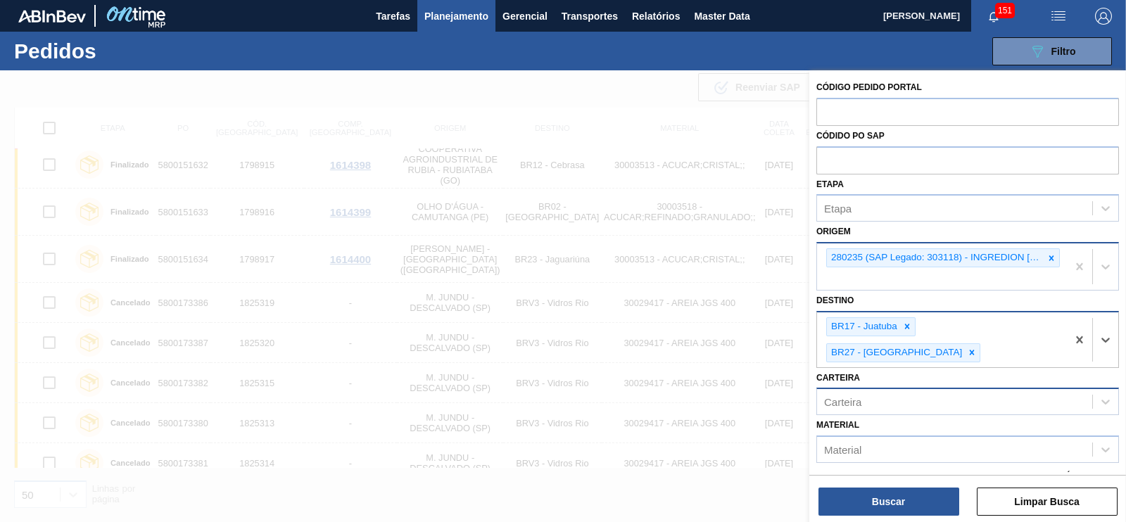
click at [849, 396] on div "Carteira" at bounding box center [842, 402] width 37 height 12
click at [686, 345] on div at bounding box center [563, 331] width 1126 height 522
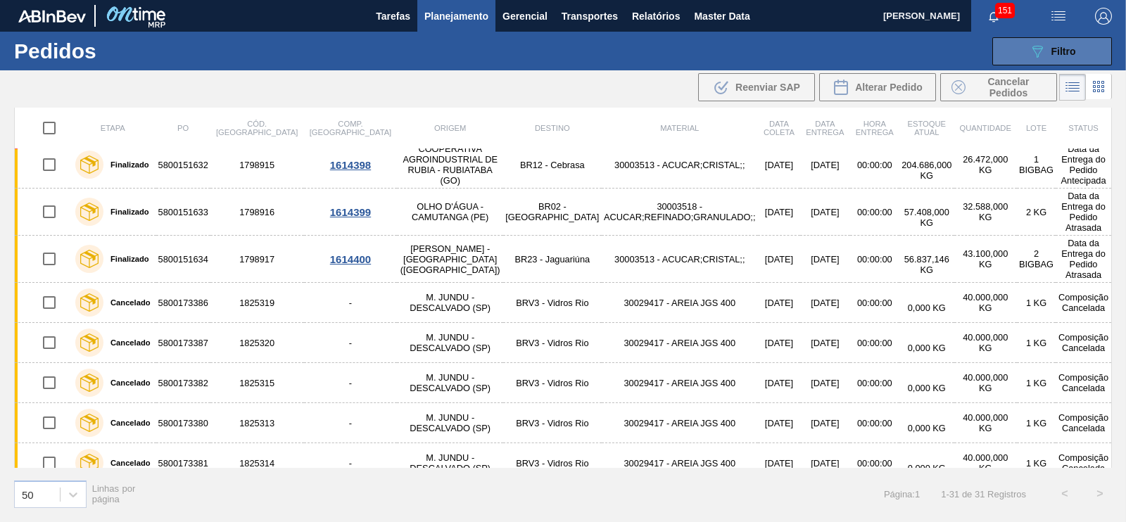
click at [1036, 53] on icon "089F7B8B-B2A5-4AFE-B5C0-19BA573D28AC" at bounding box center [1037, 51] width 17 height 17
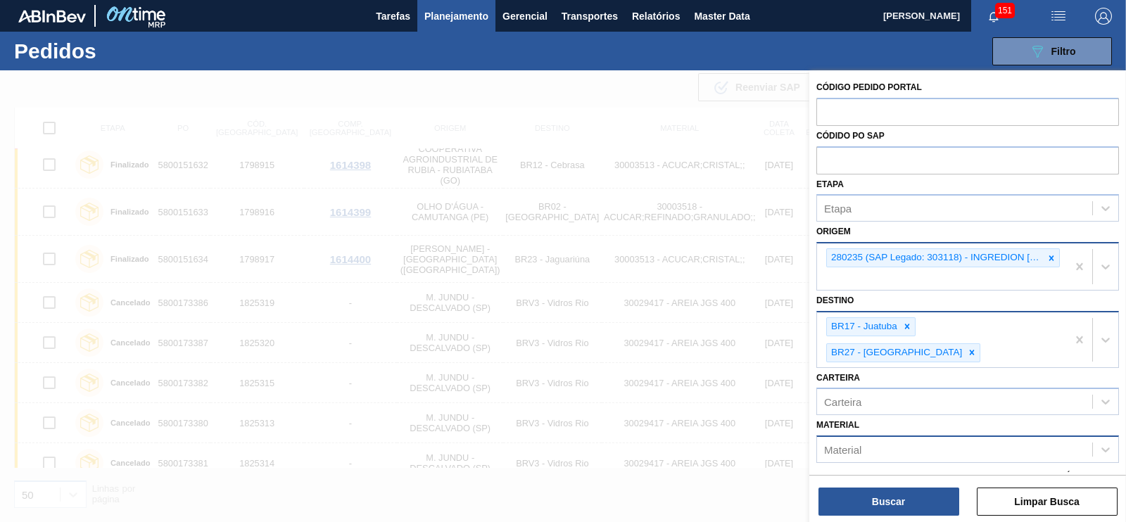
scroll to position [91, 0]
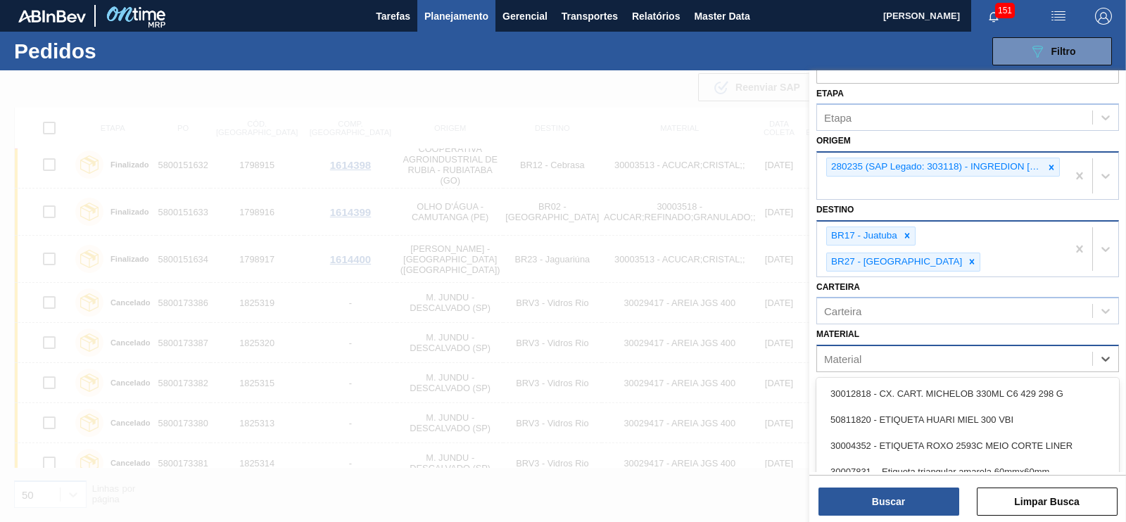
click at [841, 349] on div "Material" at bounding box center [954, 359] width 275 height 20
paste input "30003526"
type input "30003526"
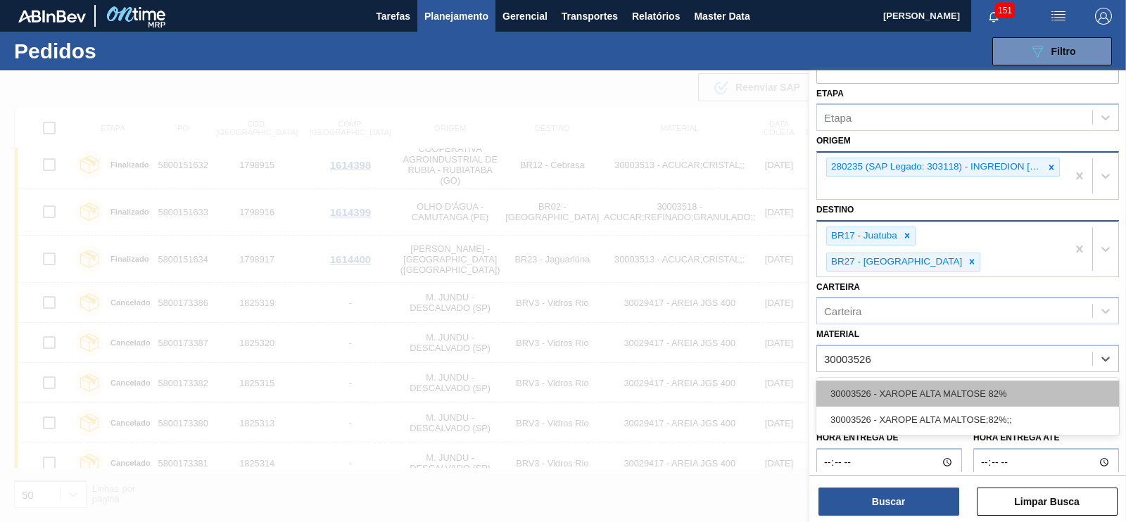
click at [888, 381] on div "30003526 - XAROPE ALTA MALTOSE 82%" at bounding box center [967, 394] width 303 height 26
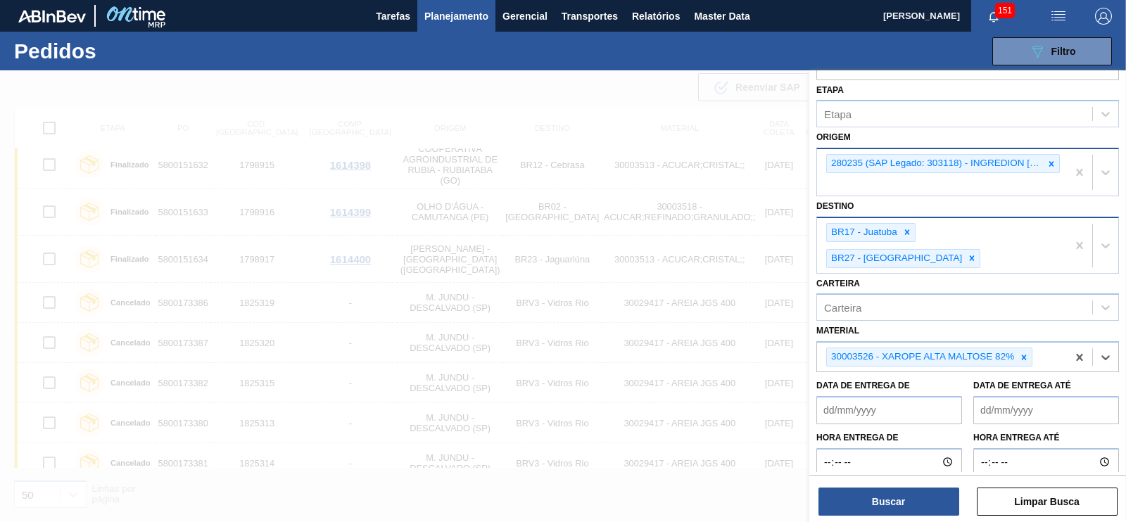
scroll to position [0, 0]
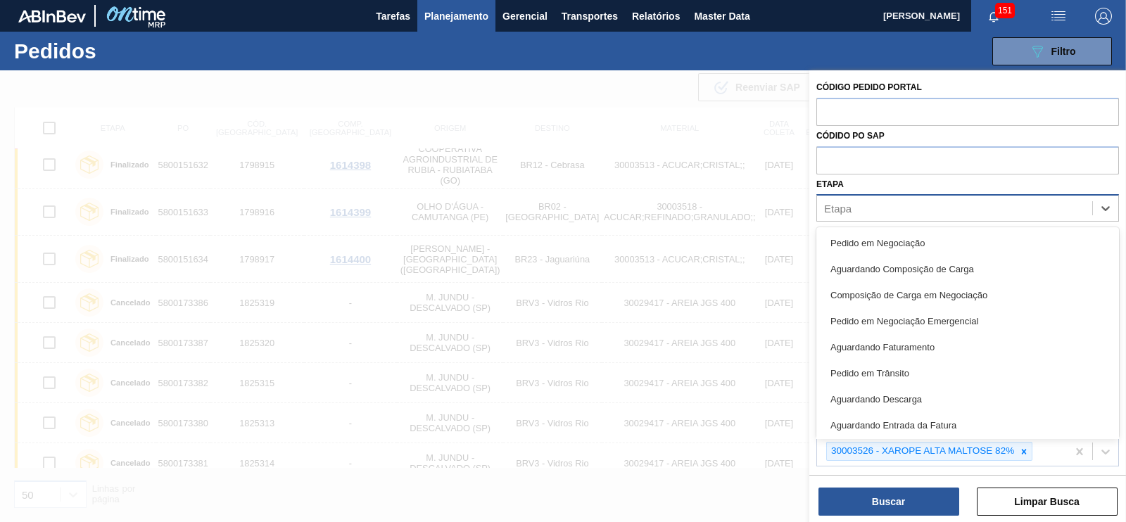
click at [862, 208] on div "Etapa" at bounding box center [954, 208] width 275 height 20
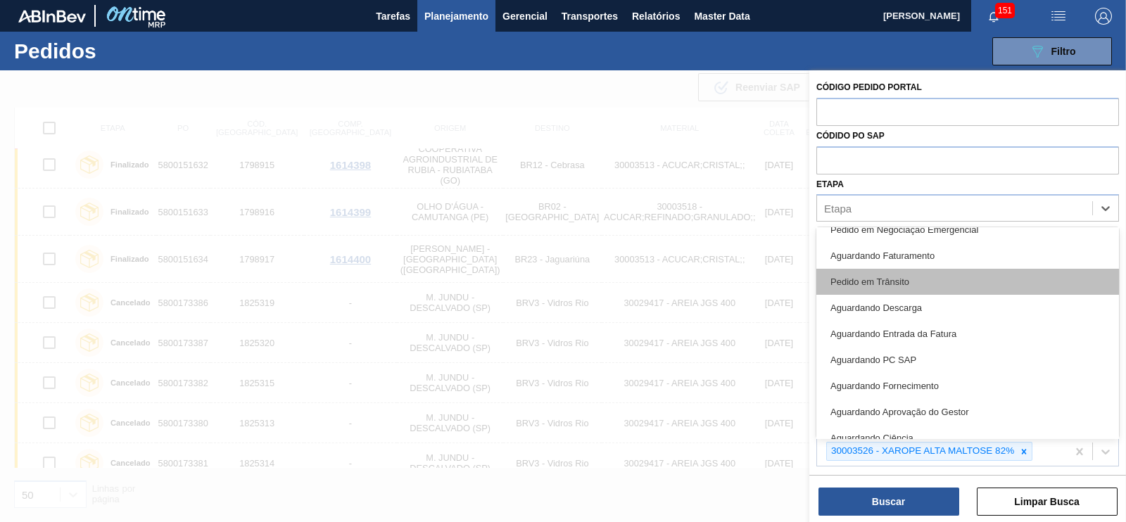
scroll to position [184, 0]
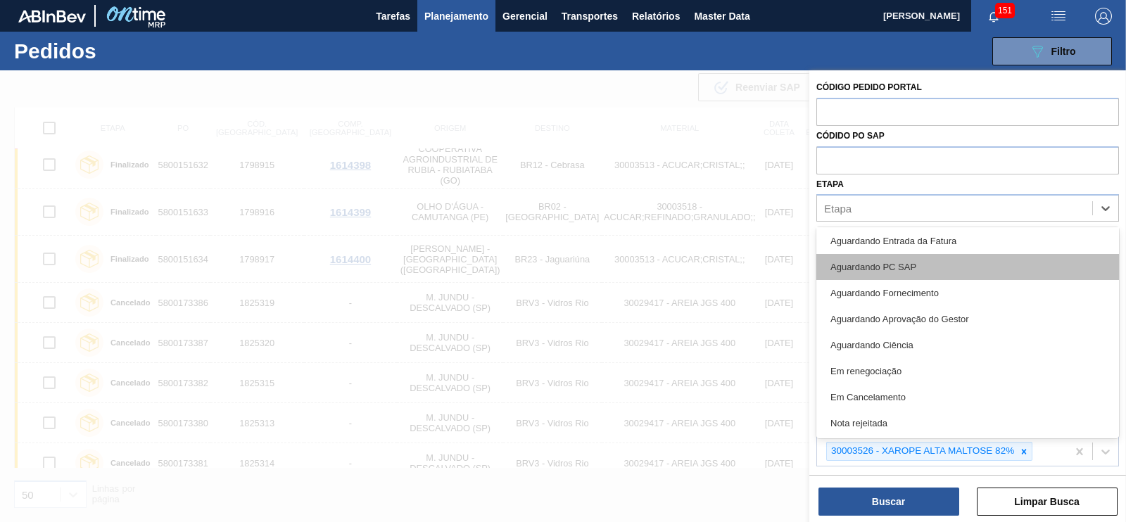
click at [889, 255] on div "Aguardando PC SAP" at bounding box center [967, 267] width 303 height 26
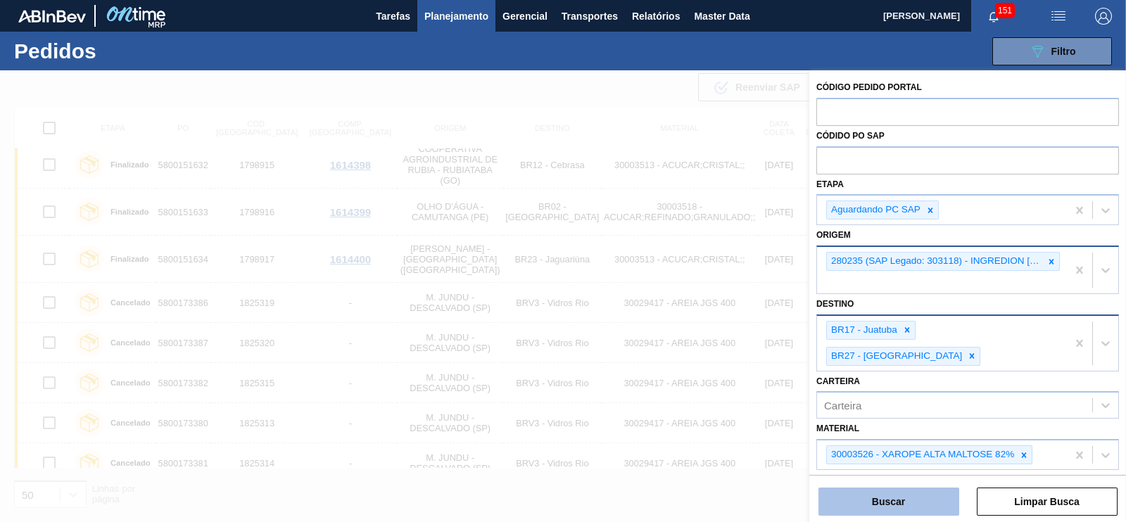
click at [910, 498] on button "Buscar" at bounding box center [888, 502] width 141 height 28
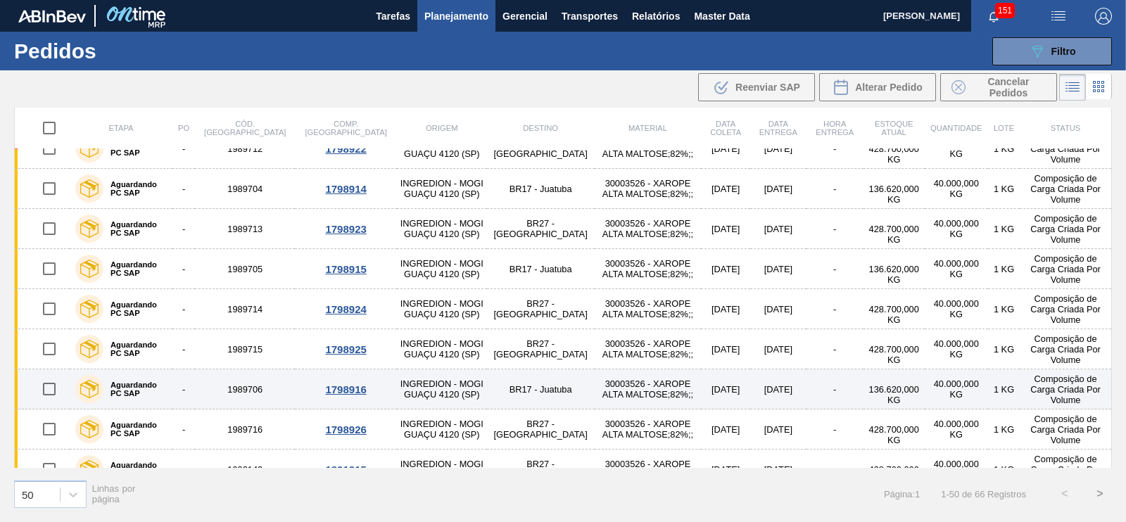
scroll to position [0, 0]
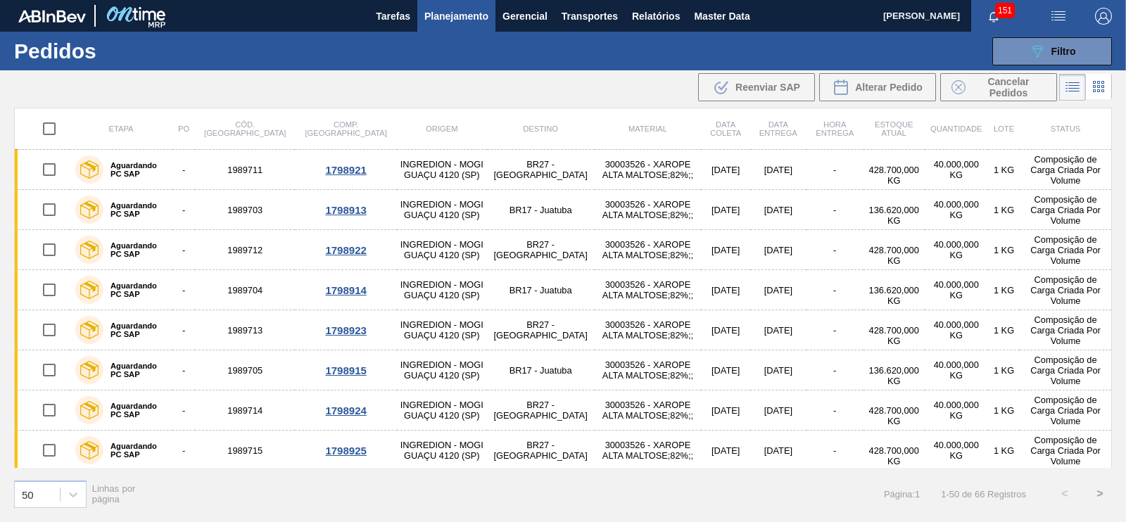
click at [49, 132] on input "checkbox" at bounding box center [49, 129] width 30 height 30
checkbox input "true"
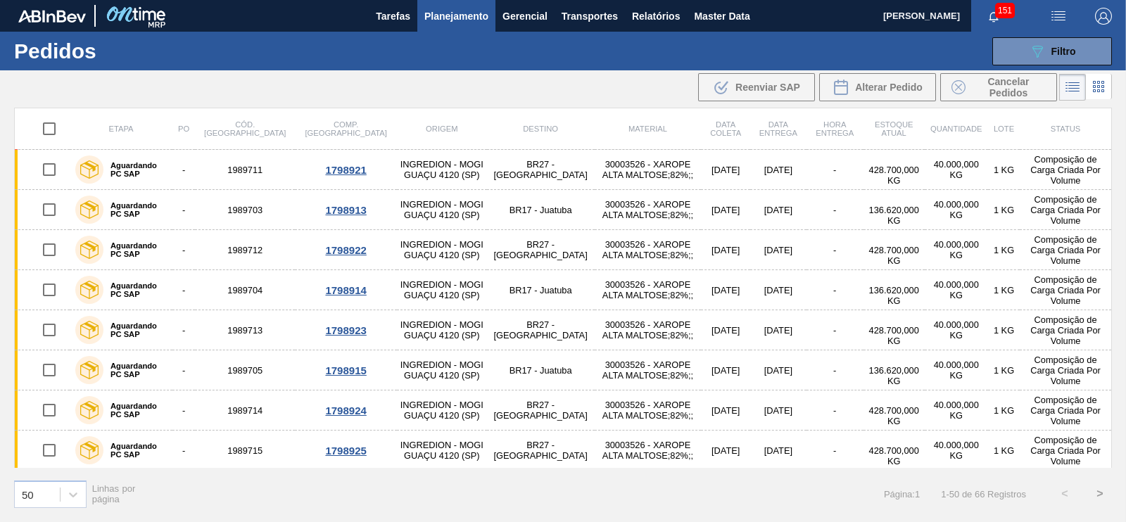
checkbox input "true"
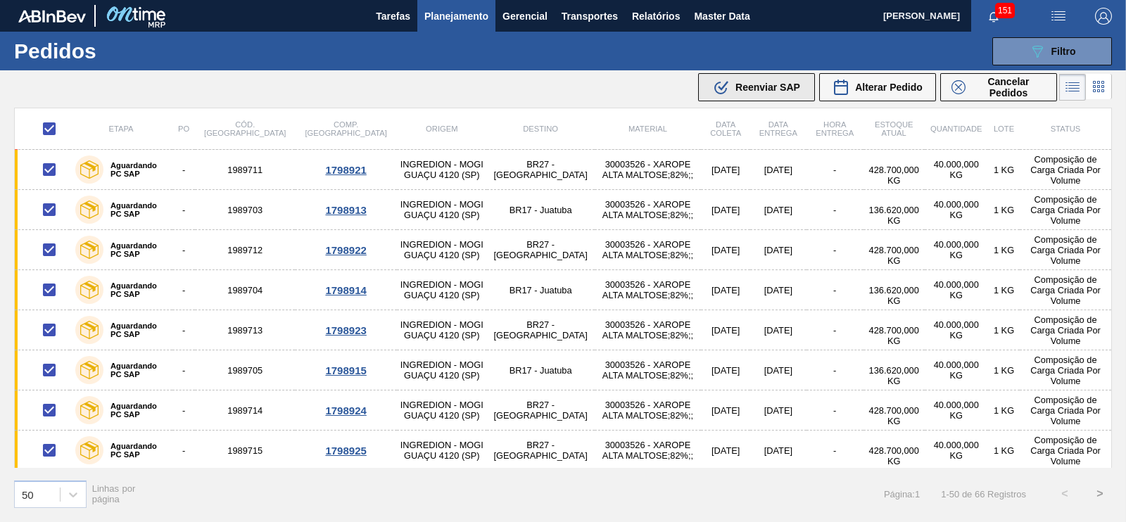
click at [751, 91] on span "Reenviar SAP" at bounding box center [767, 87] width 65 height 11
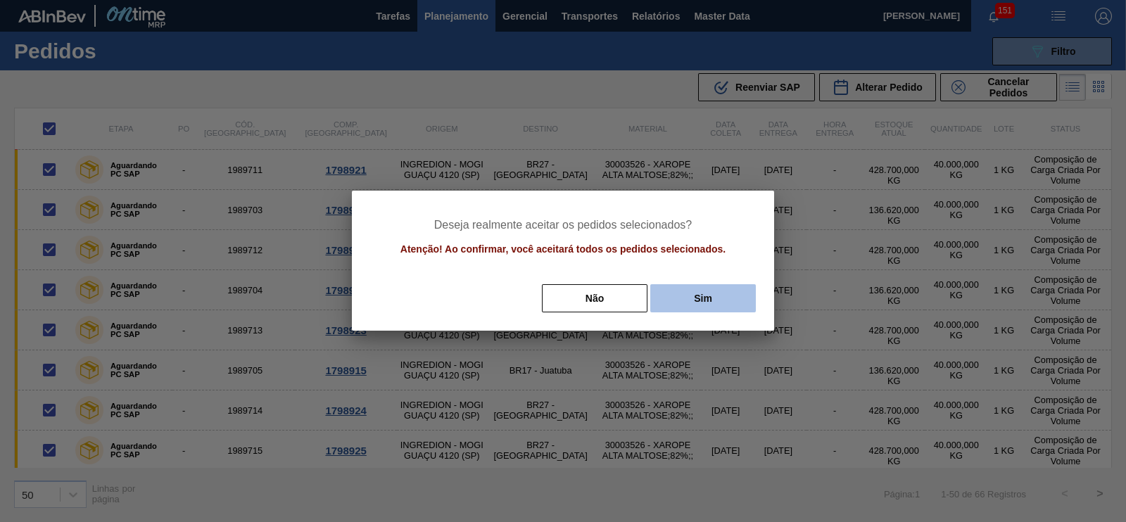
click at [720, 297] on button "Sim" at bounding box center [703, 298] width 106 height 28
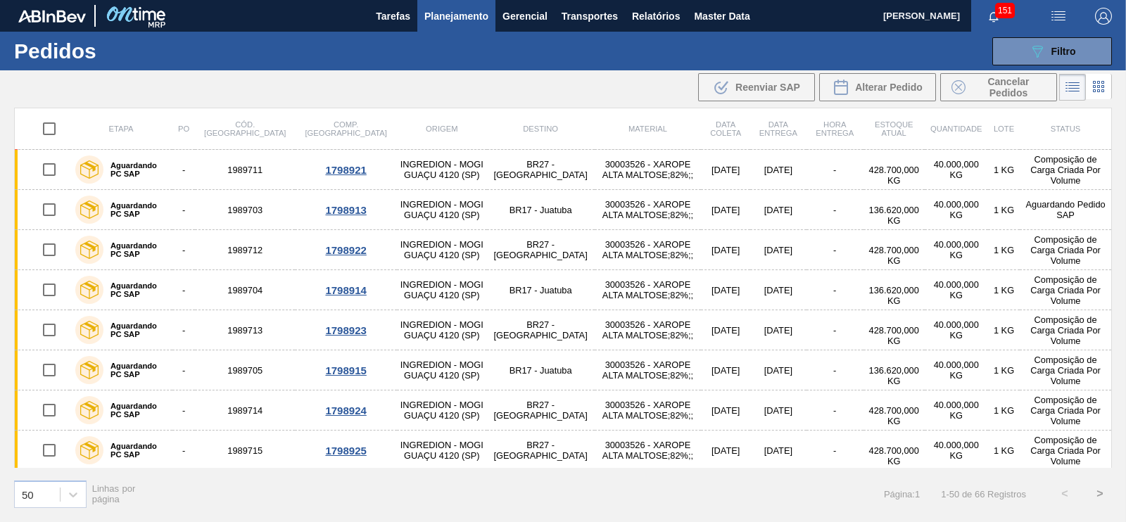
click at [63, 126] on th at bounding box center [43, 129] width 56 height 42
click at [62, 126] on input "checkbox" at bounding box center [49, 129] width 30 height 30
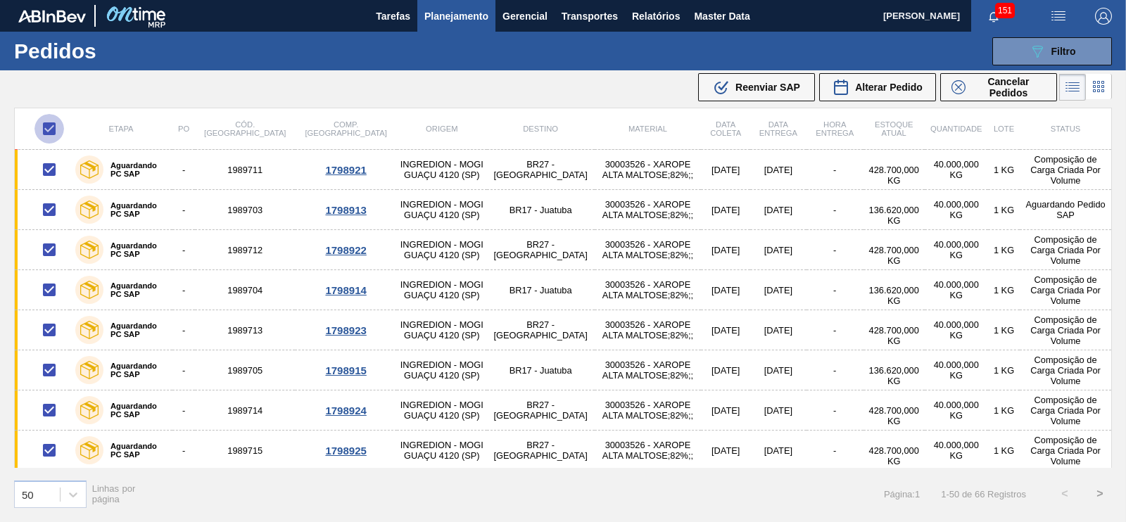
click at [53, 126] on input "checkbox" at bounding box center [49, 129] width 30 height 30
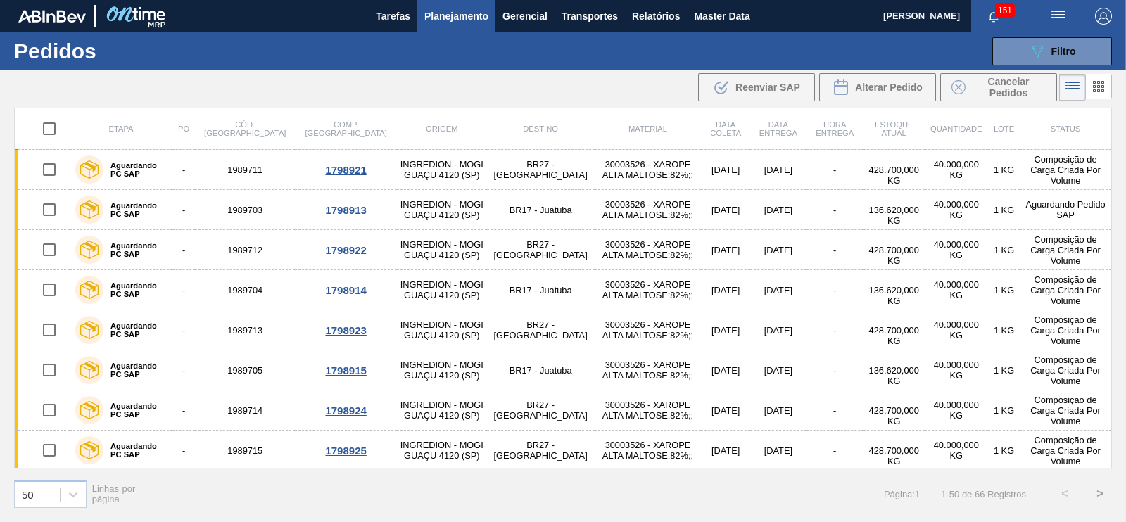
click at [53, 126] on input "checkbox" at bounding box center [49, 129] width 30 height 30
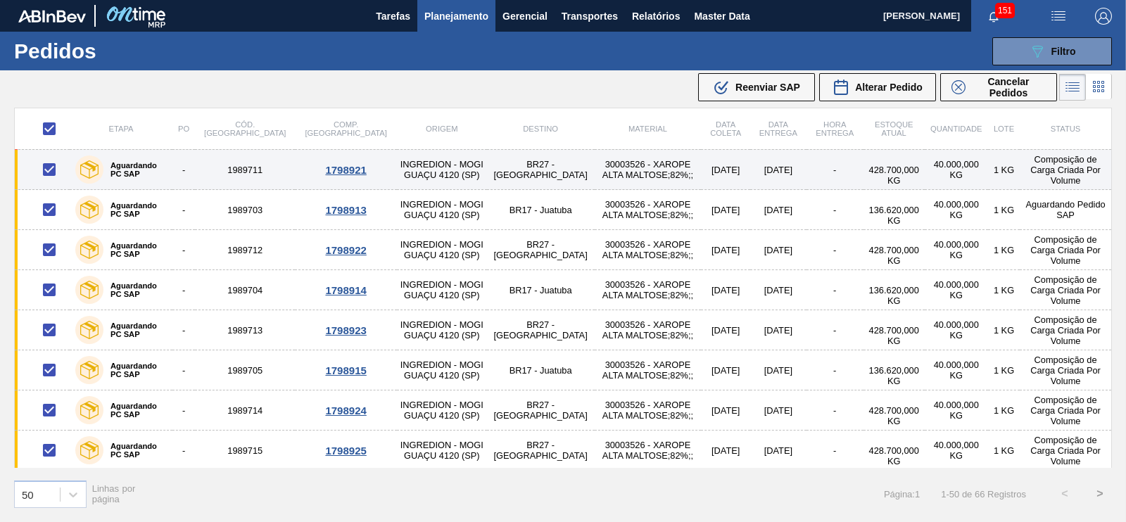
click at [297, 167] on div "1798921" at bounding box center [346, 170] width 98 height 12
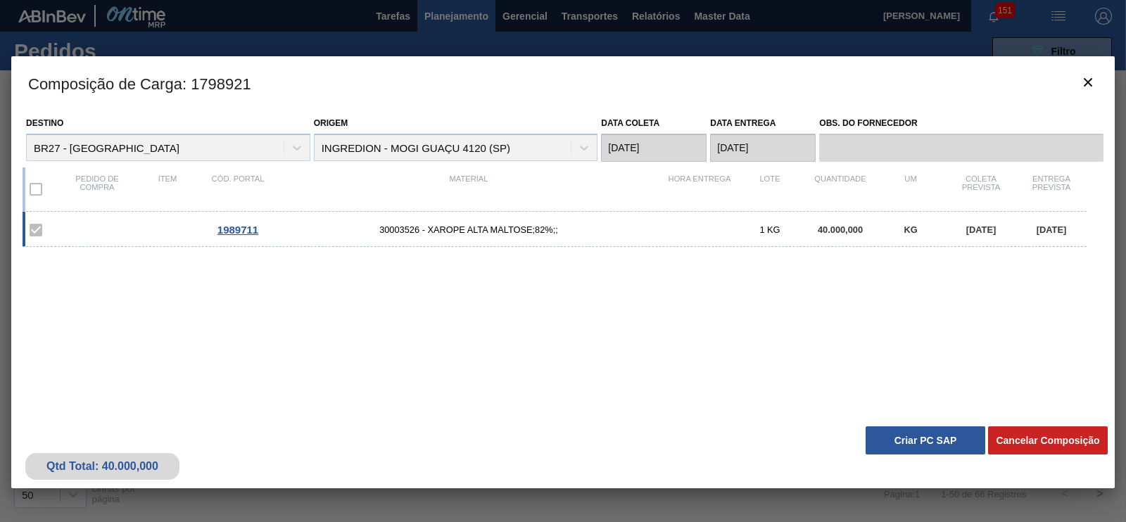
click at [35, 191] on label at bounding box center [36, 189] width 30 height 30
click at [908, 443] on button "Criar PC SAP" at bounding box center [925, 440] width 120 height 28
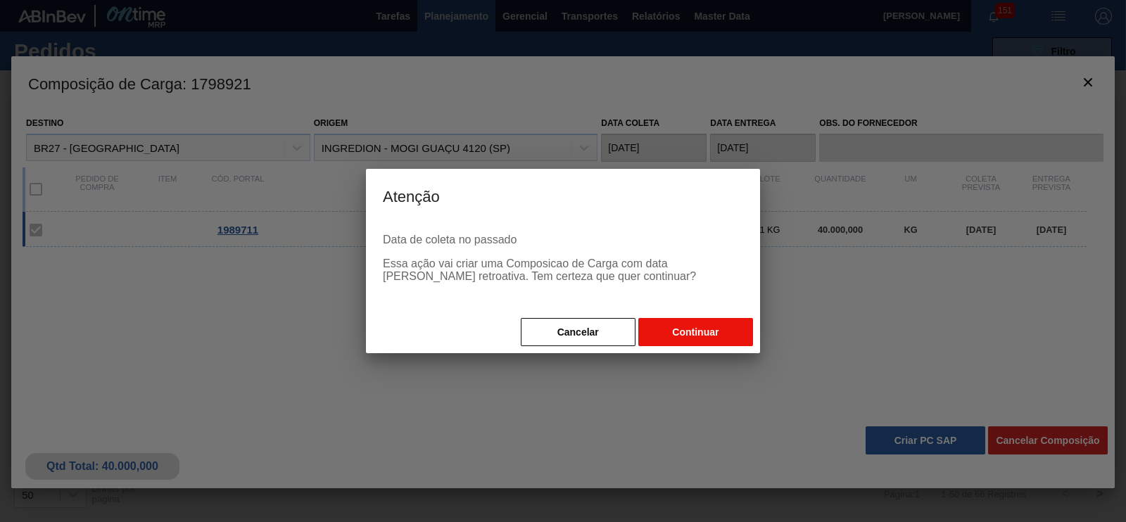
click at [681, 336] on button "Continuar" at bounding box center [695, 332] width 115 height 28
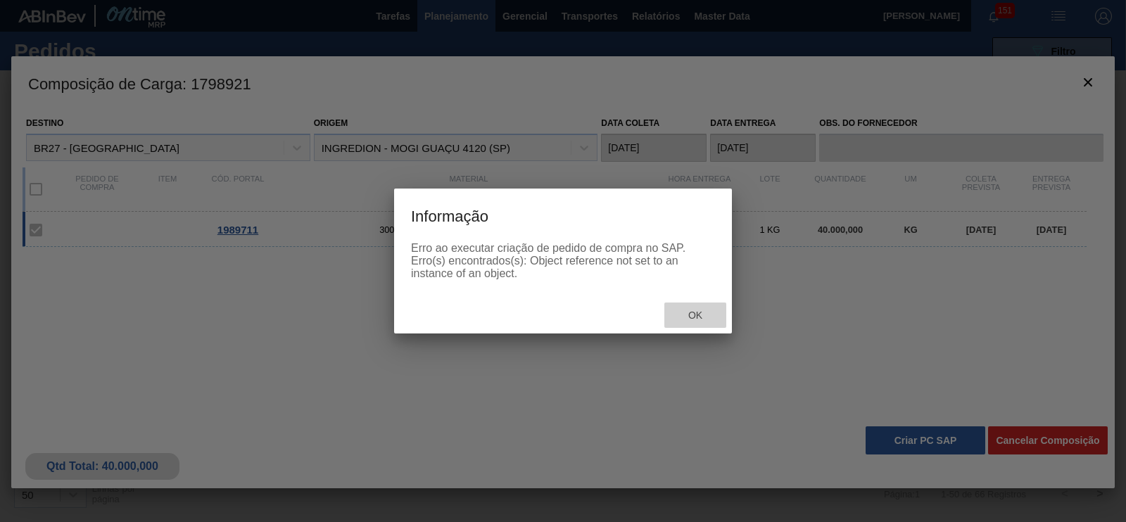
click at [701, 313] on span "Ok" at bounding box center [695, 315] width 37 height 11
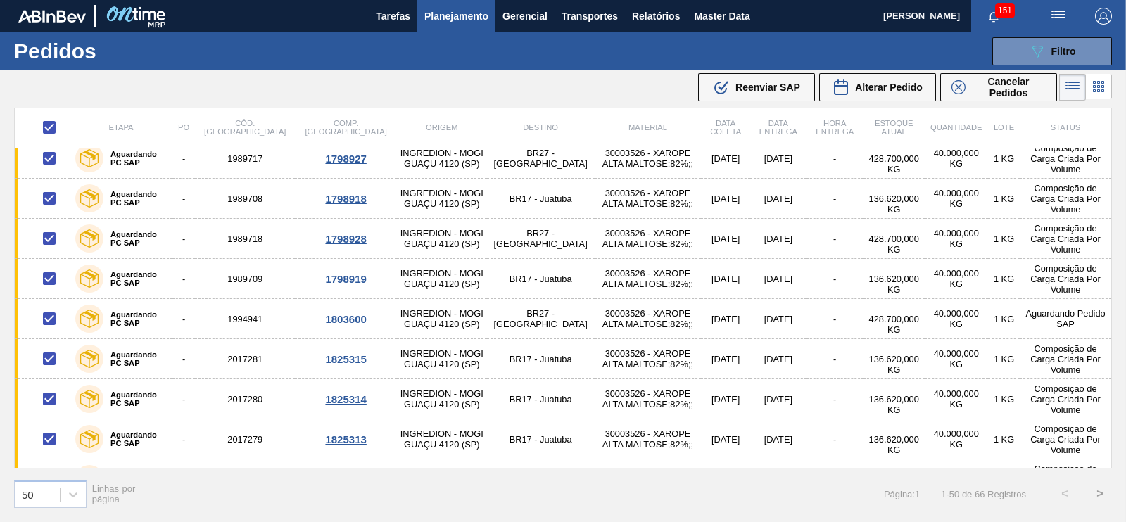
scroll to position [629, 0]
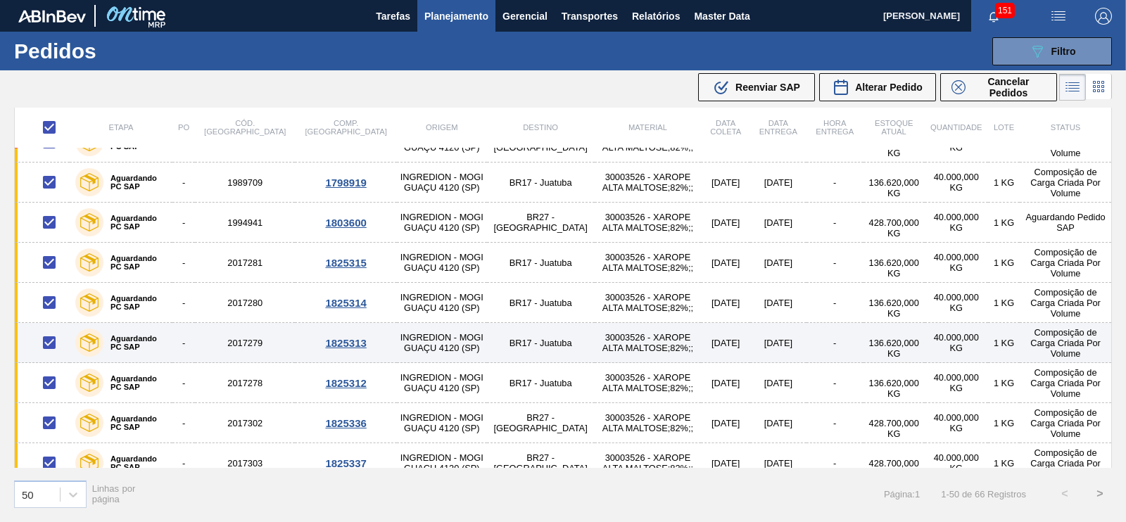
click at [297, 337] on div "1825313" at bounding box center [346, 343] width 98 height 12
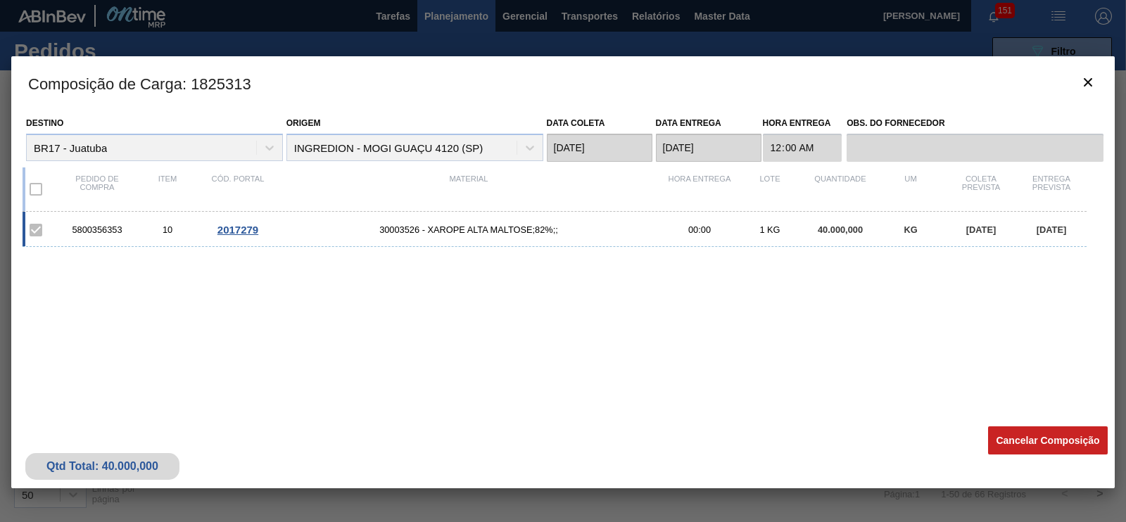
click at [35, 185] on label at bounding box center [36, 189] width 30 height 30
click at [1091, 87] on icon "botão de ícone" at bounding box center [1087, 82] width 17 height 17
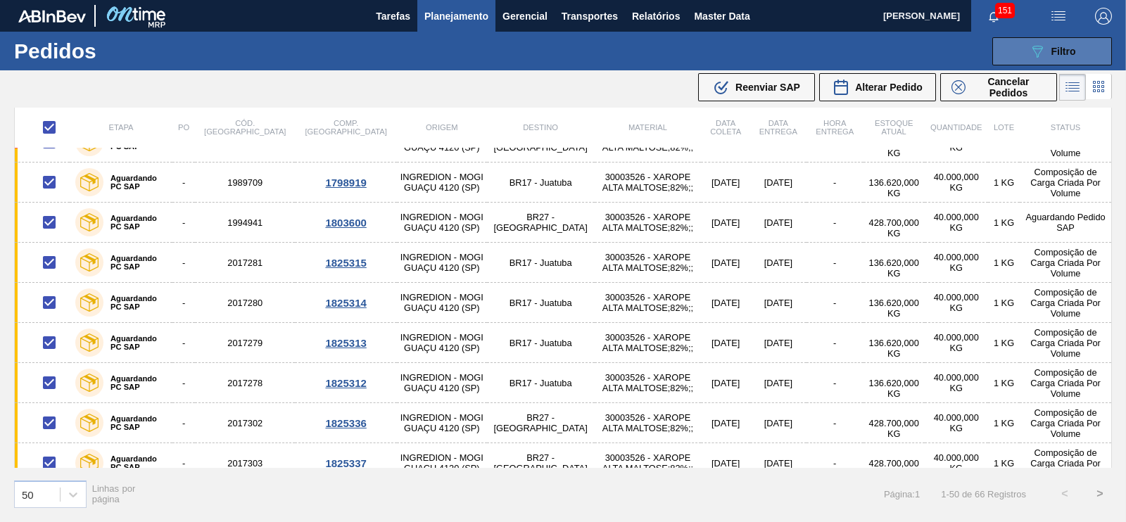
click at [1029, 56] on icon "089F7B8B-B2A5-4AFE-B5C0-19BA573D28AC" at bounding box center [1037, 51] width 17 height 17
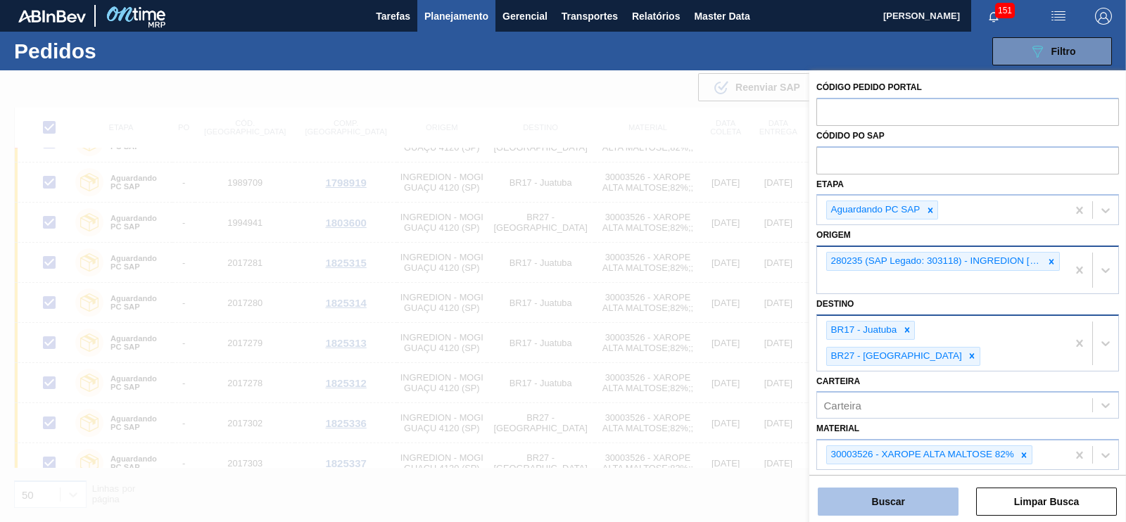
click at [876, 501] on button "Buscar" at bounding box center [888, 502] width 141 height 28
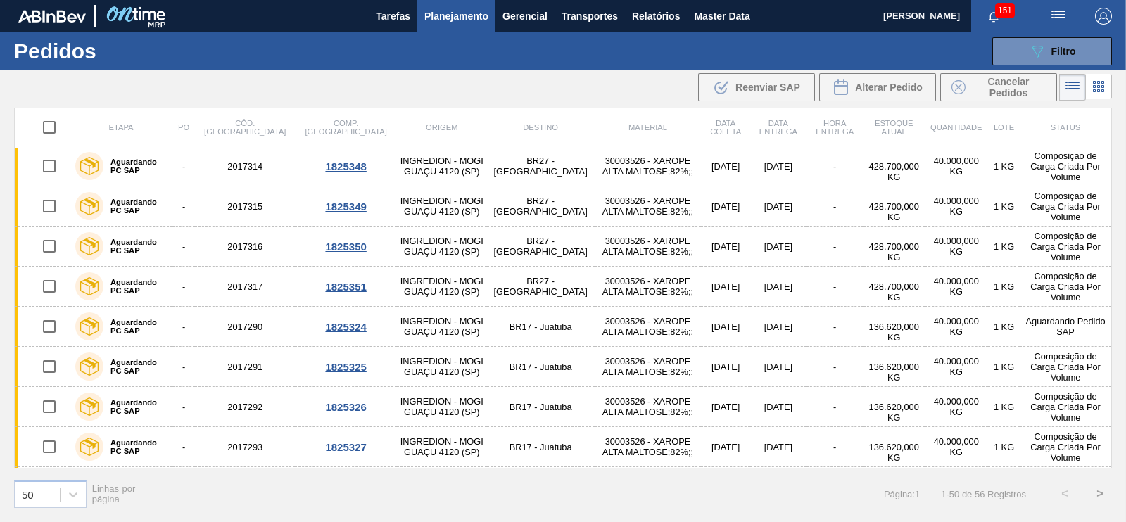
scroll to position [1485, 0]
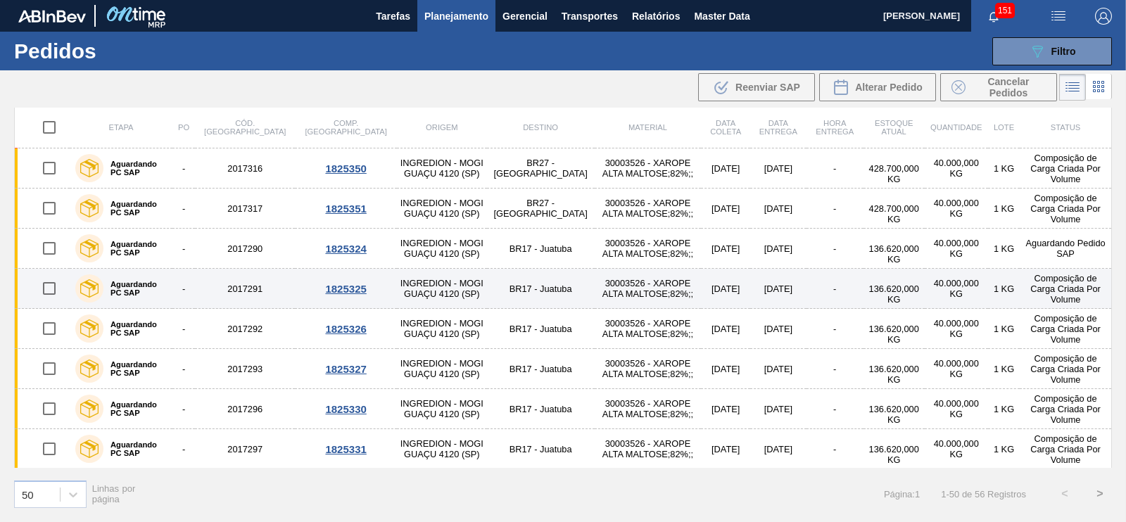
click at [297, 283] on div "1825325" at bounding box center [346, 289] width 98 height 12
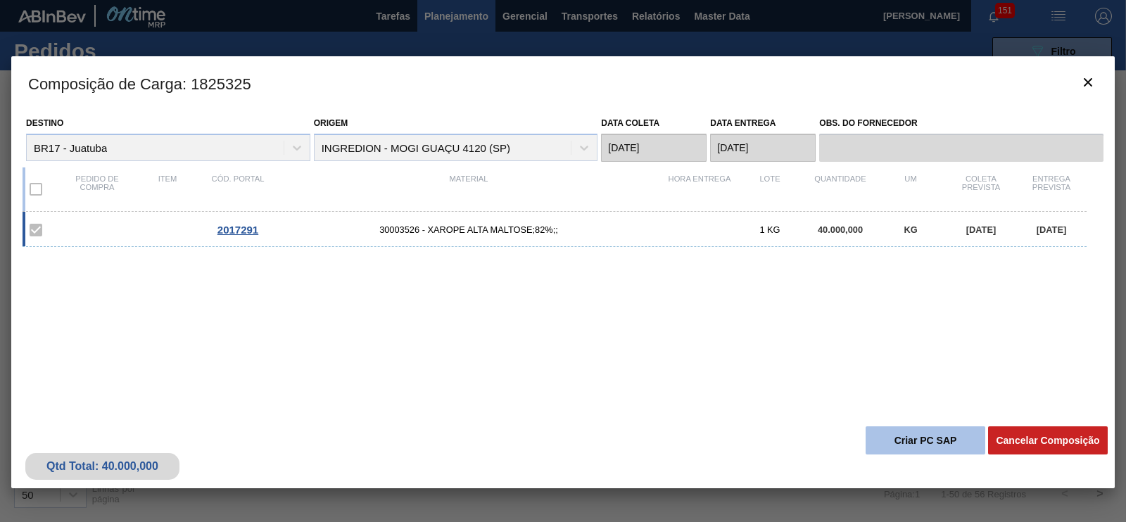
click at [928, 438] on button "Criar PC SAP" at bounding box center [925, 440] width 120 height 28
